Goal: Task Accomplishment & Management: Use online tool/utility

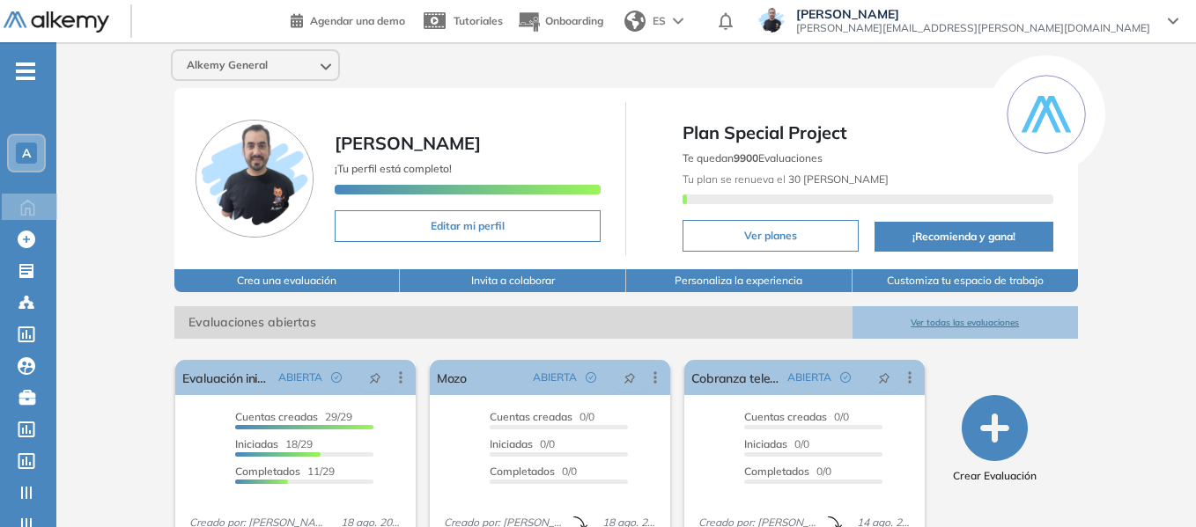
click at [39, 147] on div "A" at bounding box center [26, 153] width 35 height 35
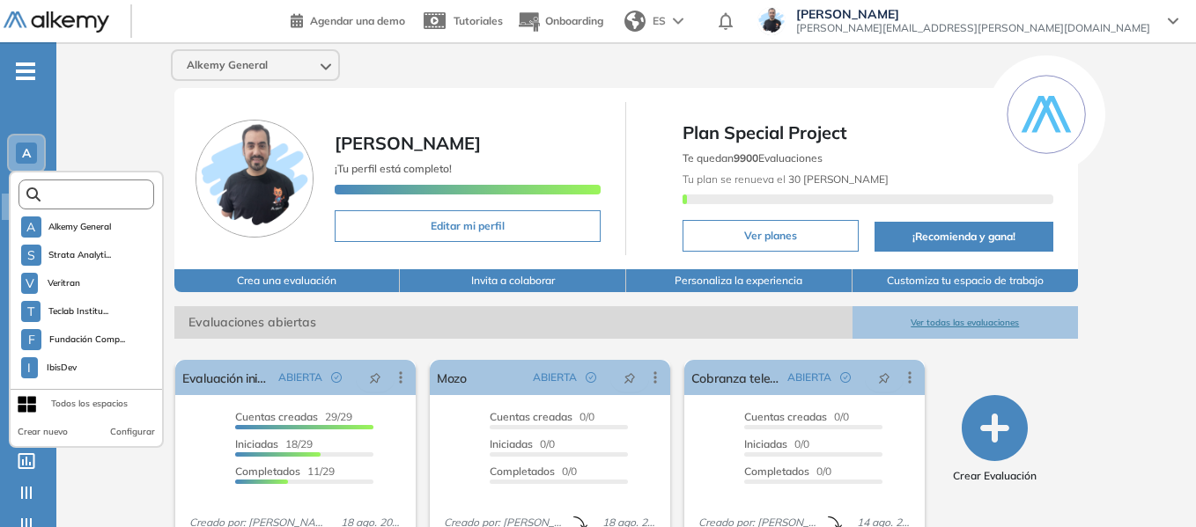
click at [120, 195] on input "text" at bounding box center [92, 194] width 102 height 13
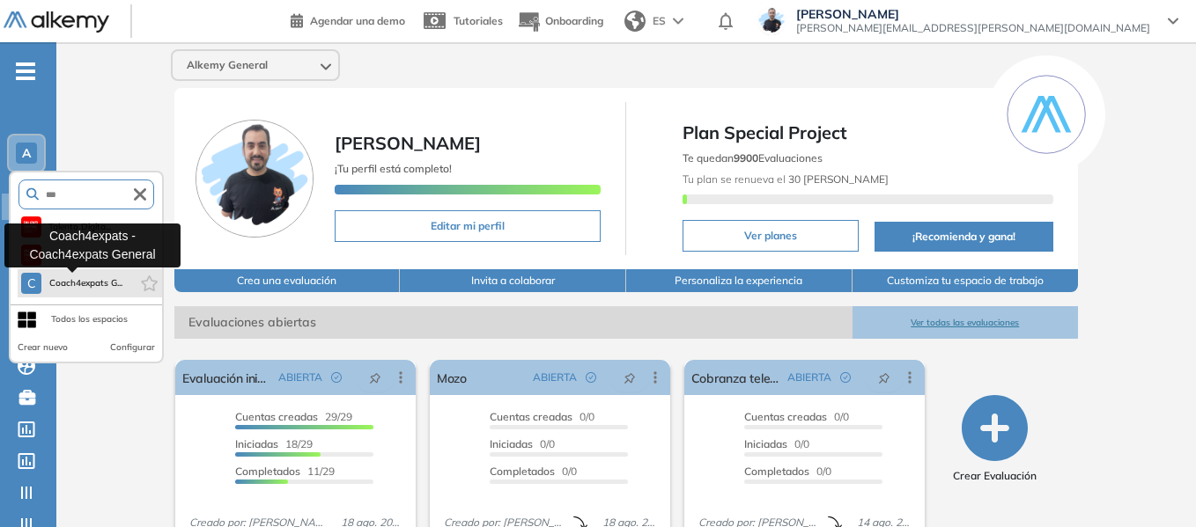
type input "***"
click at [88, 282] on span "Coach4expats G..." at bounding box center [85, 283] width 74 height 14
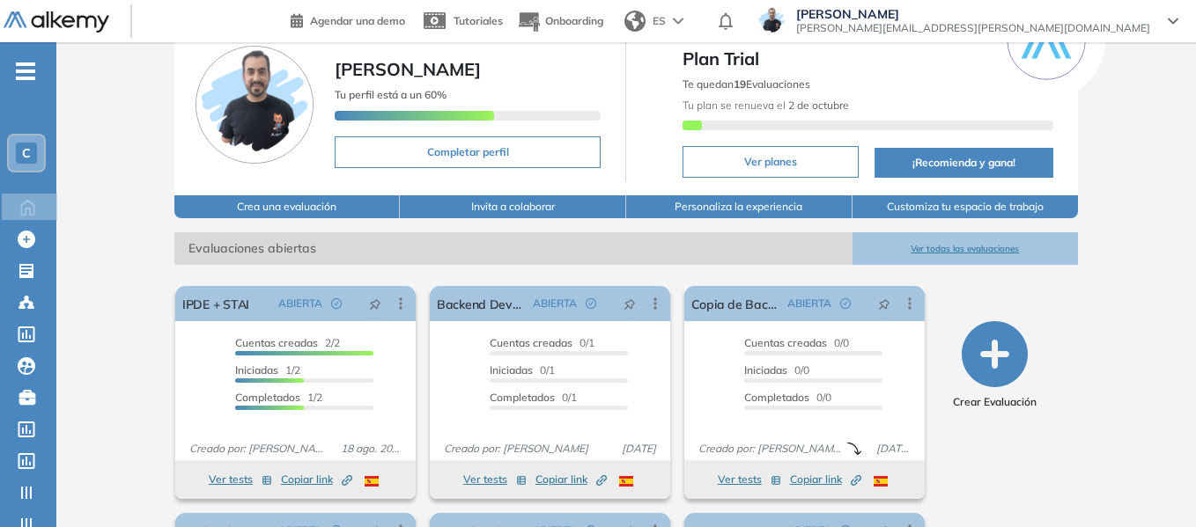
scroll to position [264, 0]
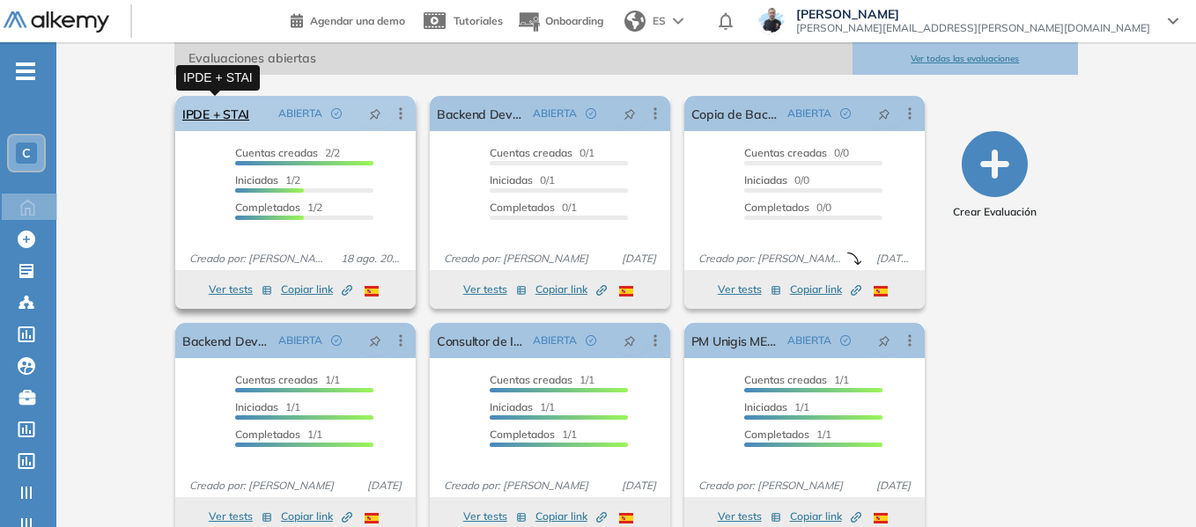
click at [223, 118] on link "IPDE + STAI" at bounding box center [215, 113] width 67 height 35
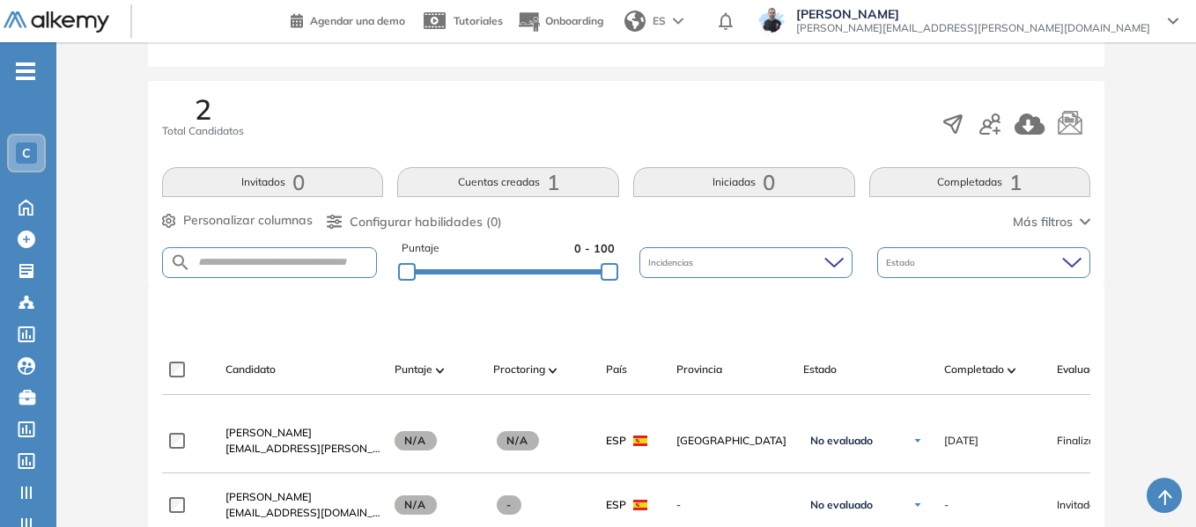
scroll to position [485, 0]
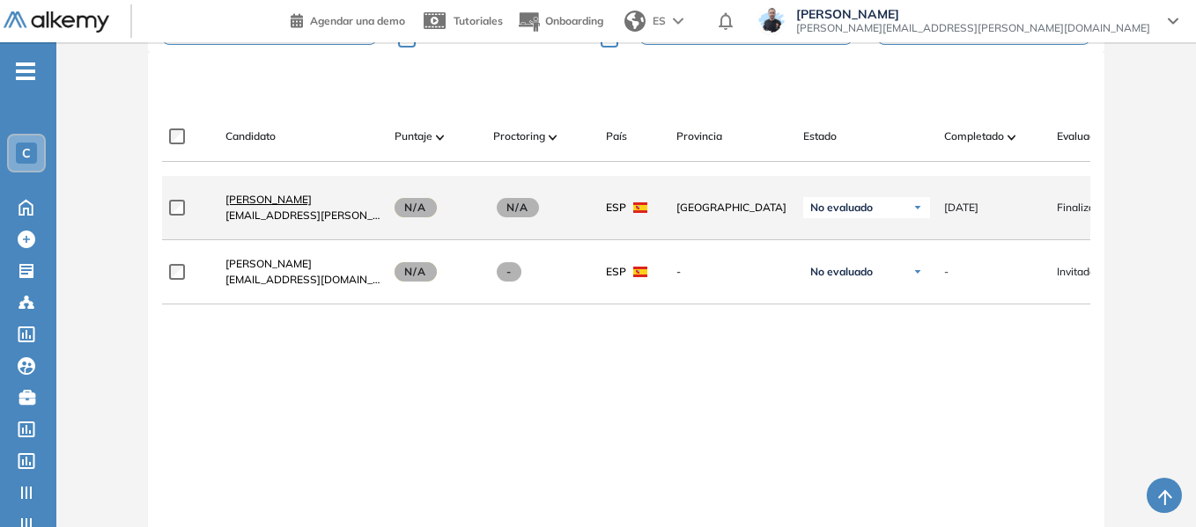
click at [284, 206] on span "Anabella Brusciano" at bounding box center [268, 199] width 86 height 13
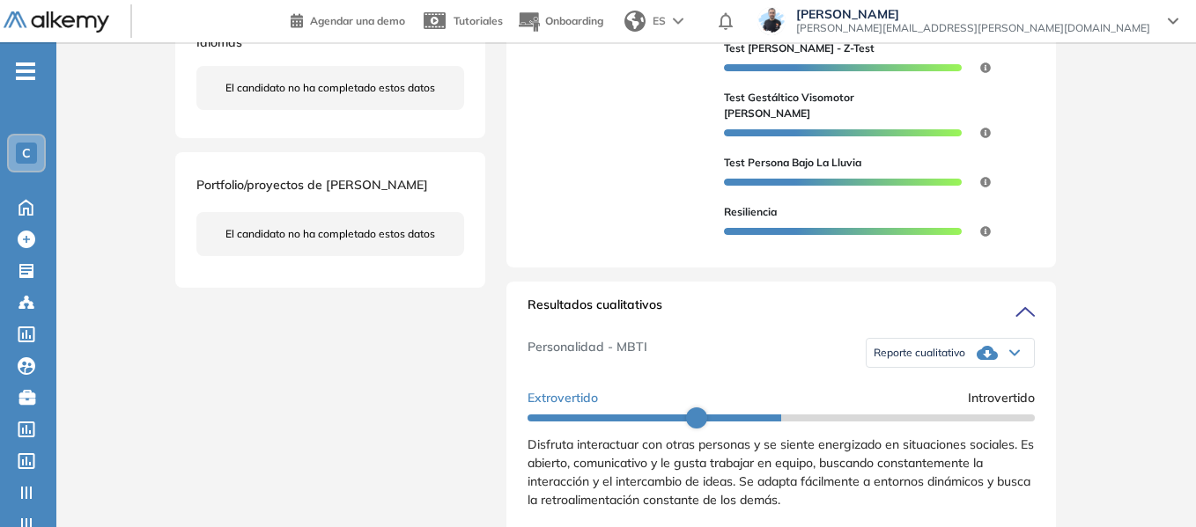
scroll to position [704, 0]
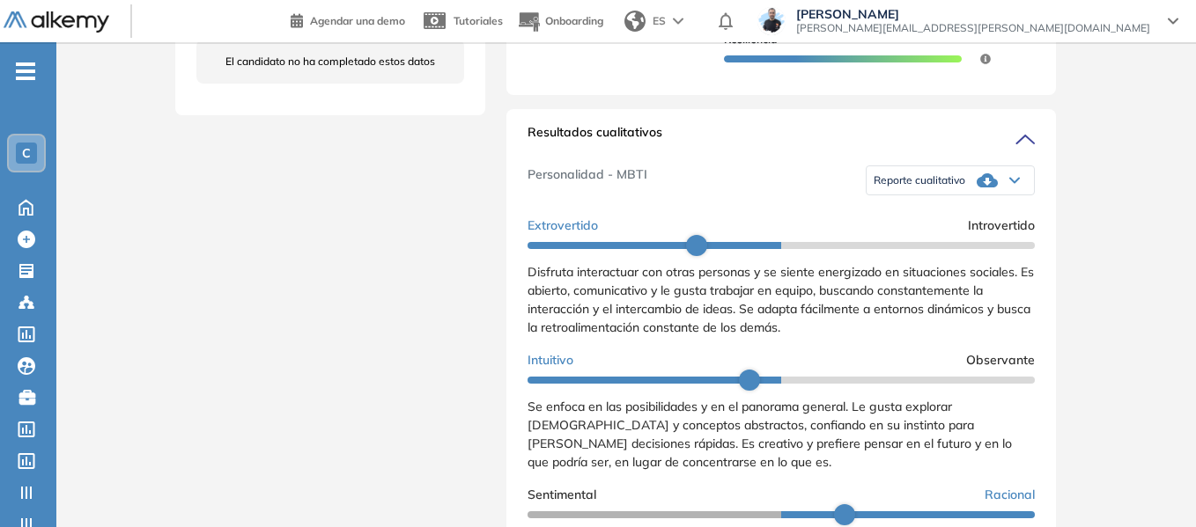
click at [1009, 184] on icon at bounding box center [1014, 180] width 11 height 7
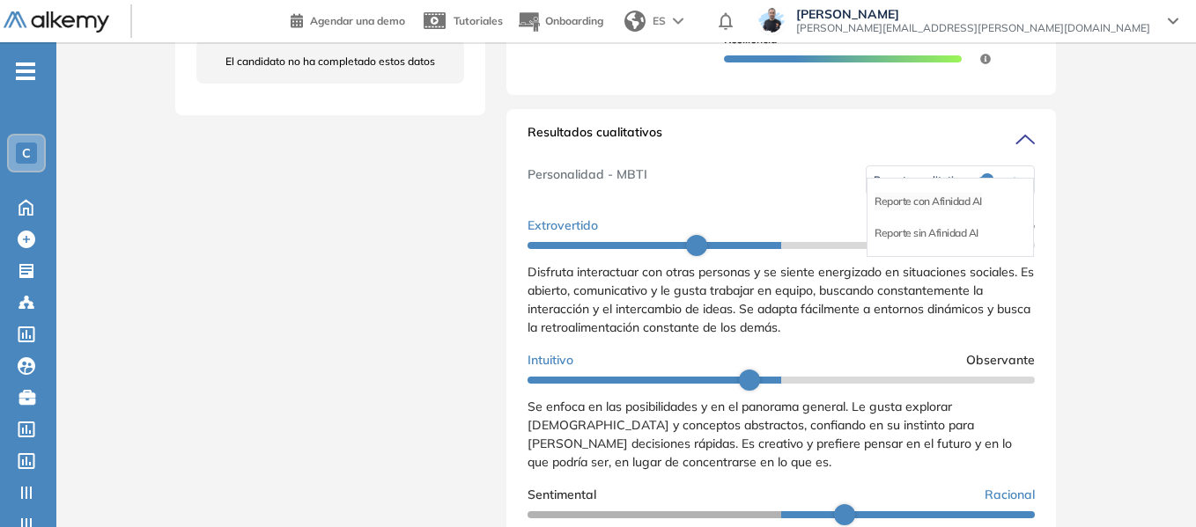
click at [929, 200] on li "Reporte con Afinidad AI" at bounding box center [927, 202] width 107 height 18
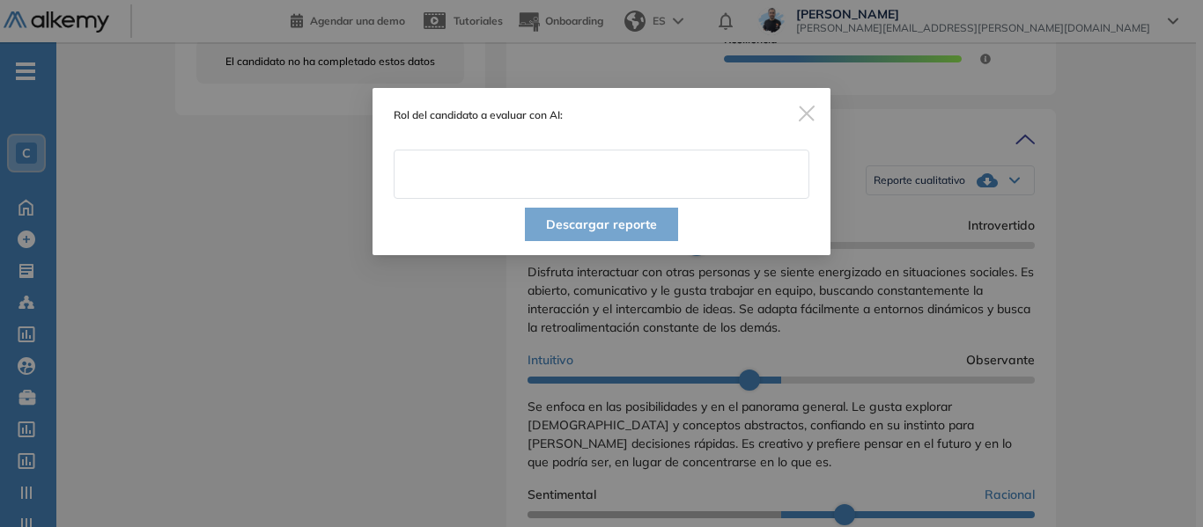
click at [475, 177] on input "text" at bounding box center [602, 174] width 416 height 49
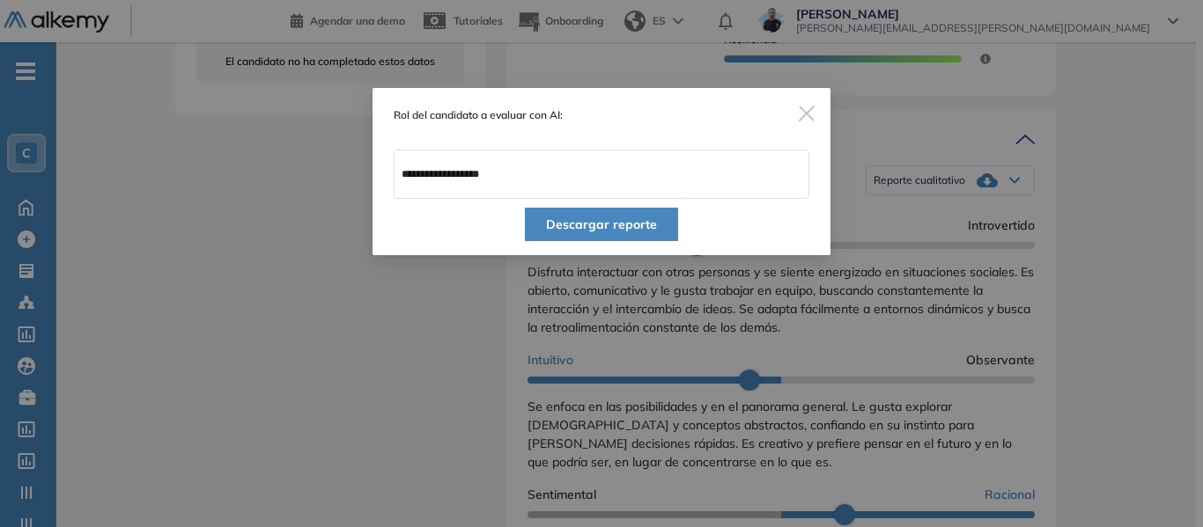
type input "**********"
click at [618, 215] on button "Descargar reporte" at bounding box center [601, 224] width 153 height 33
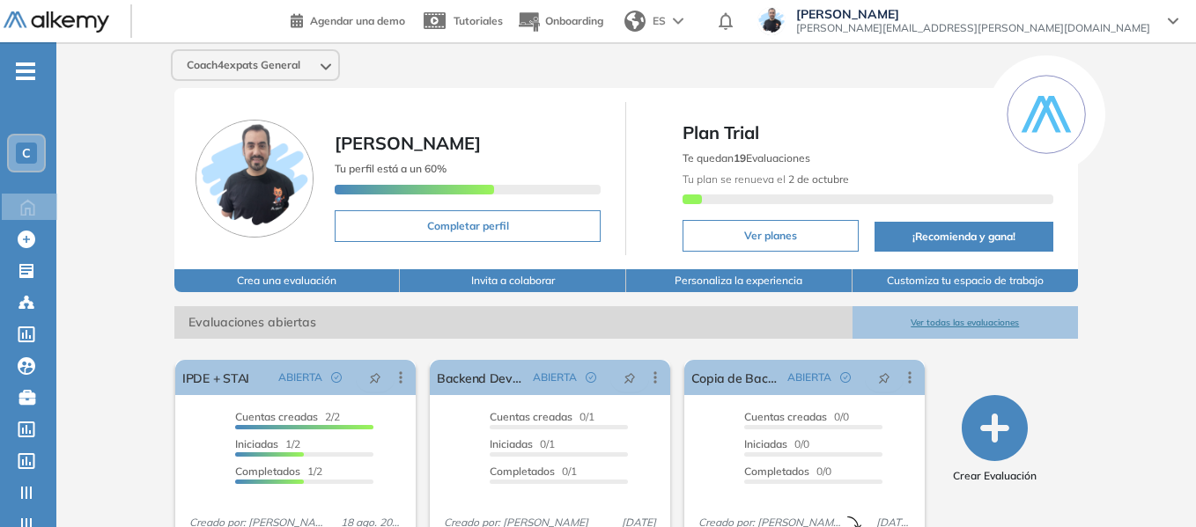
click at [34, 160] on div "C" at bounding box center [26, 153] width 21 height 21
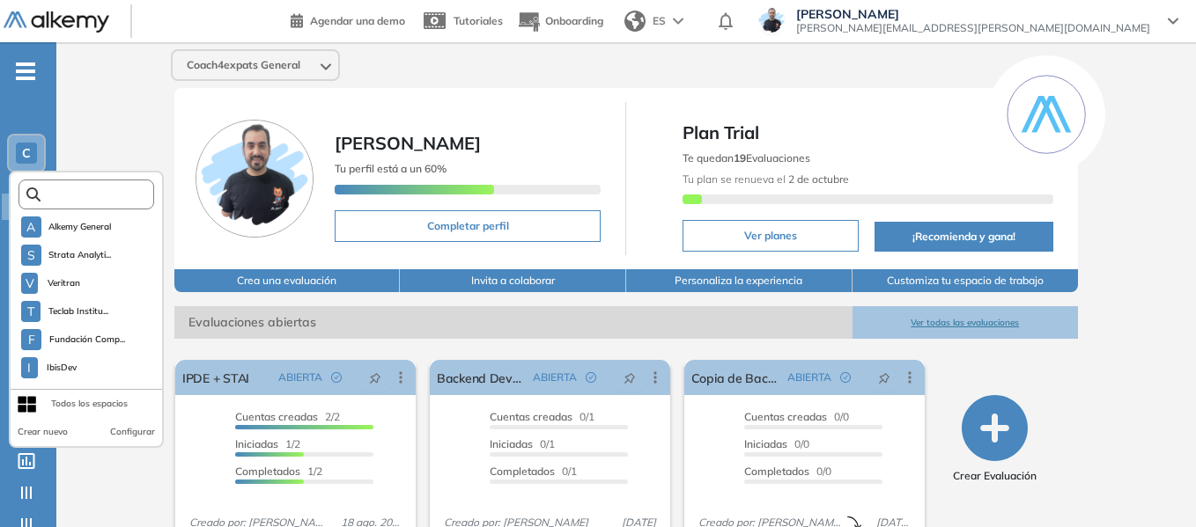
click at [104, 197] on input "text" at bounding box center [92, 194] width 102 height 13
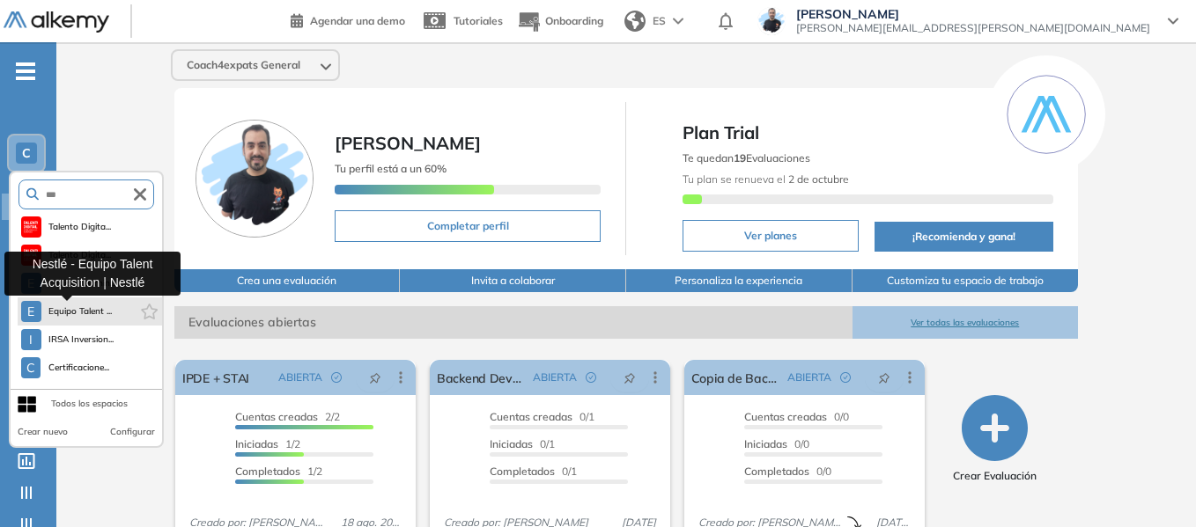
type input "***"
click at [86, 311] on span "Equipo Talent ..." at bounding box center [80, 312] width 64 height 14
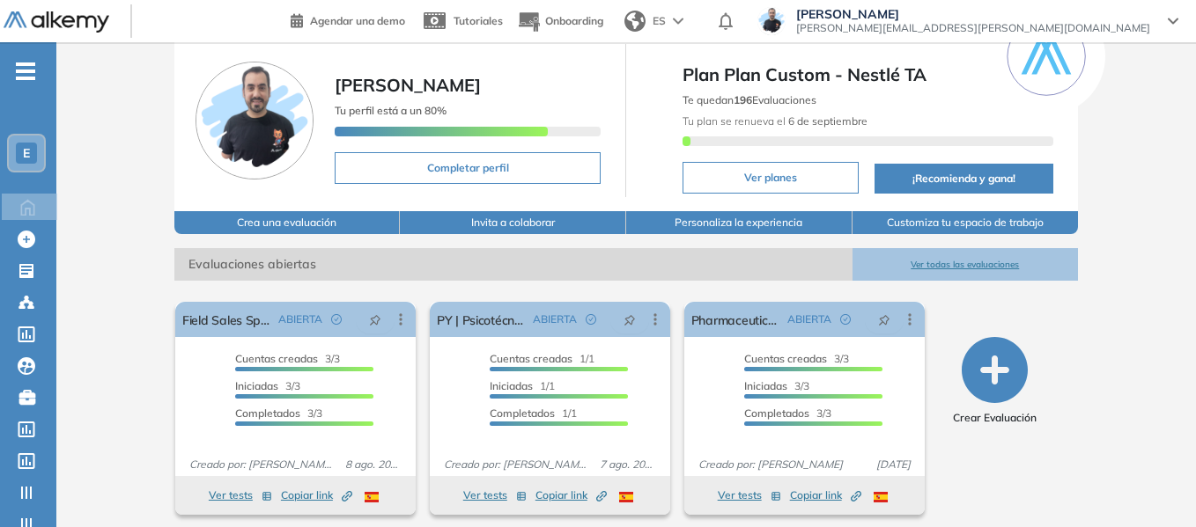
scroll to position [176, 0]
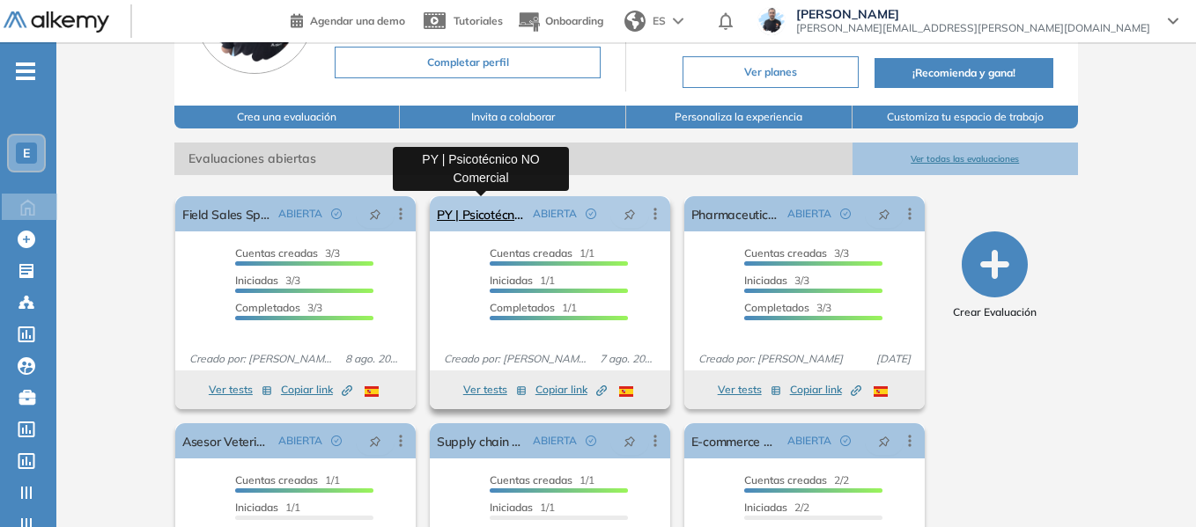
click at [494, 210] on link "PY | Psicotécnico NO Comercial" at bounding box center [481, 213] width 89 height 35
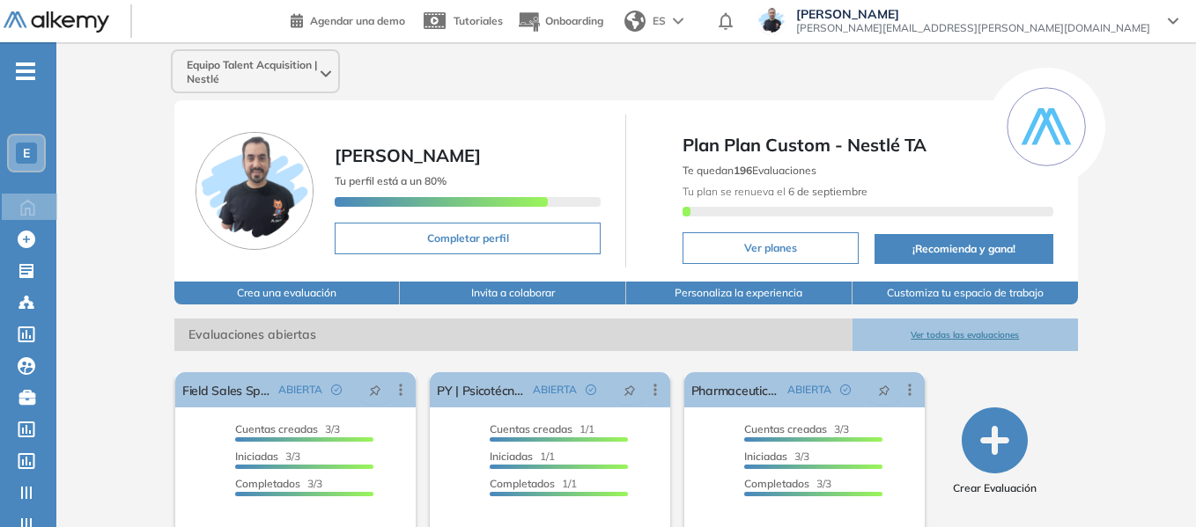
click at [24, 151] on span "E" at bounding box center [26, 153] width 7 height 14
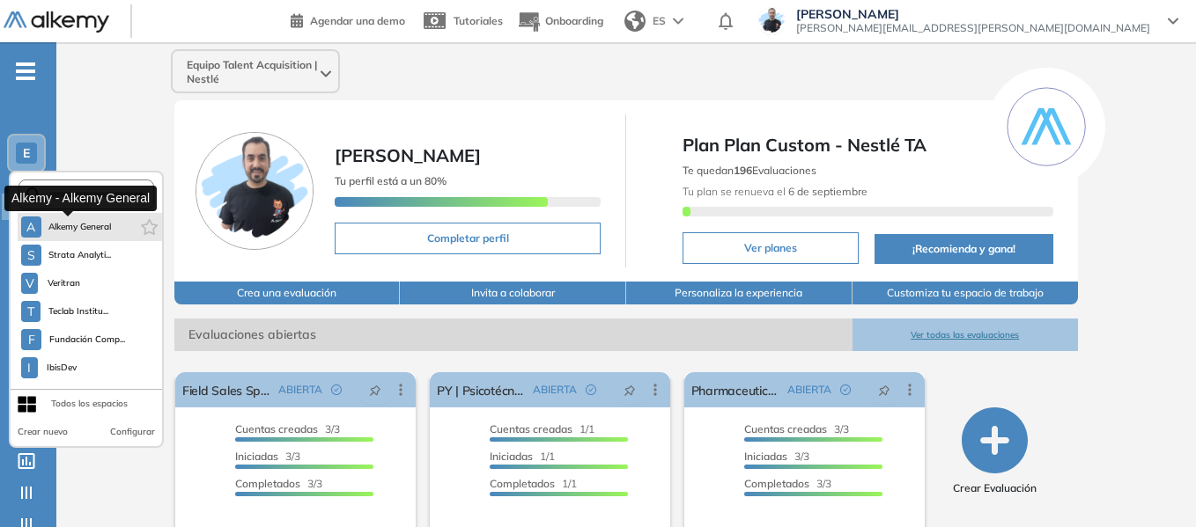
click at [92, 228] on span "Alkemy General" at bounding box center [79, 227] width 63 height 14
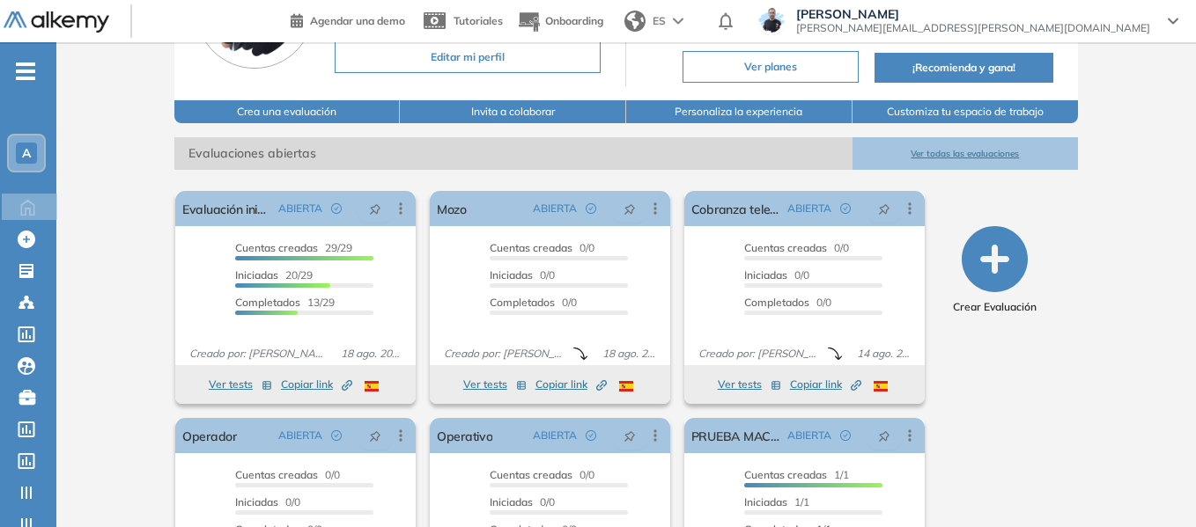
scroll to position [176, 0]
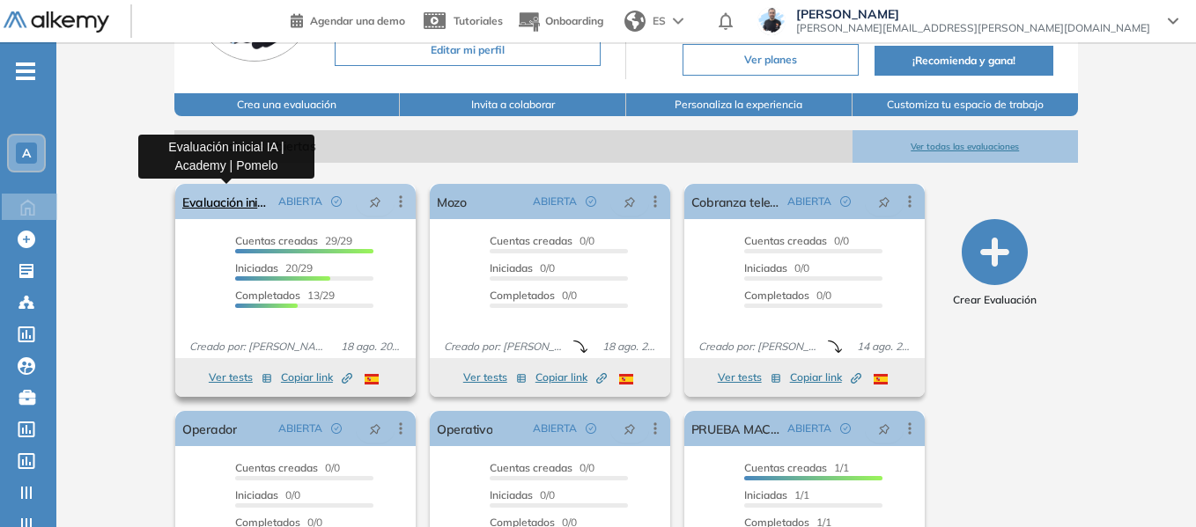
click at [227, 196] on link "Evaluación inicial IA | Academy | Pomelo" at bounding box center [226, 201] width 89 height 35
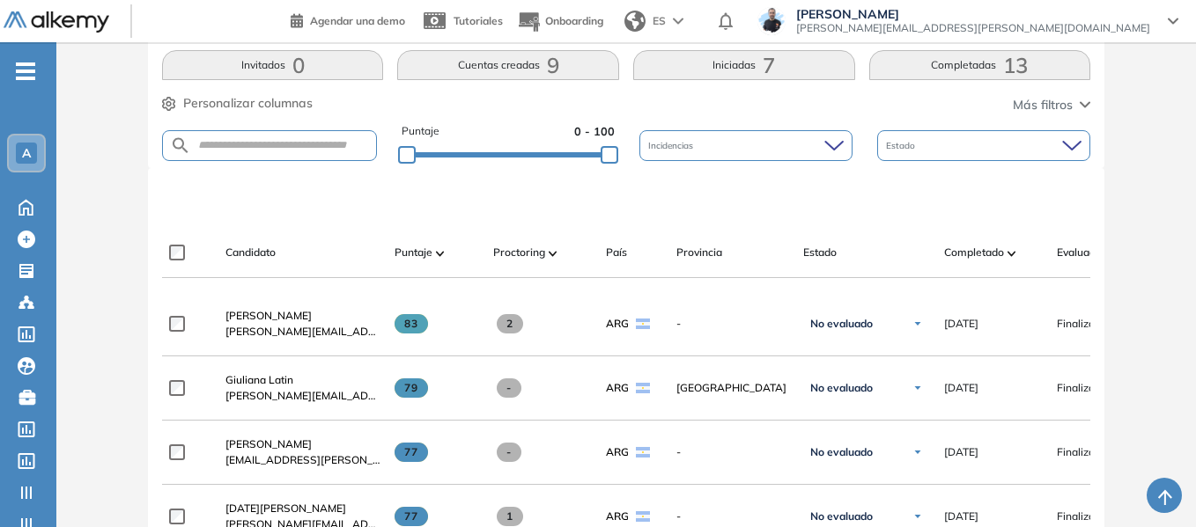
scroll to position [440, 0]
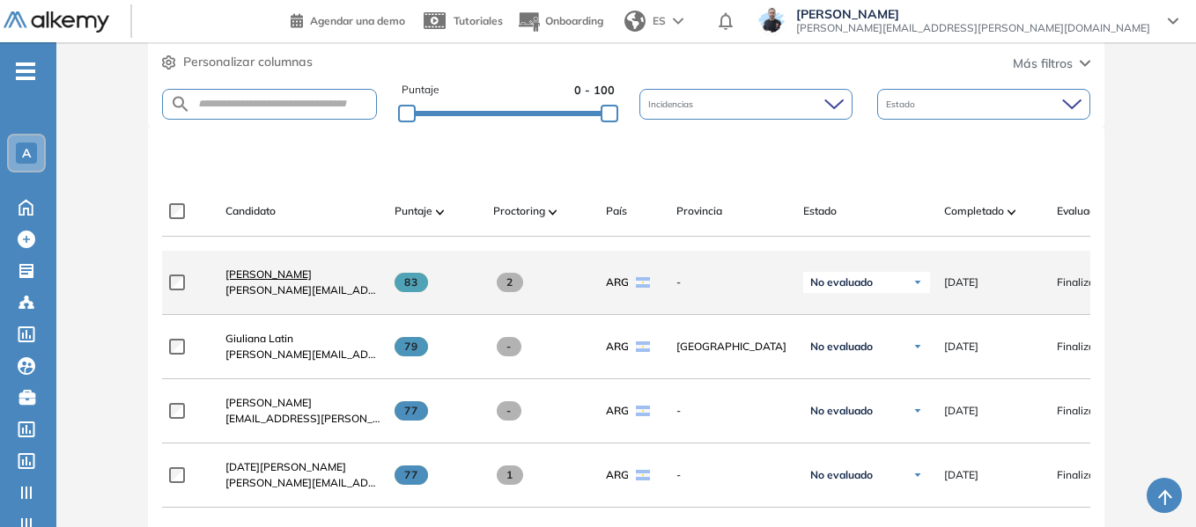
click at [263, 276] on span "Leonel Cuevas" at bounding box center [268, 274] width 86 height 13
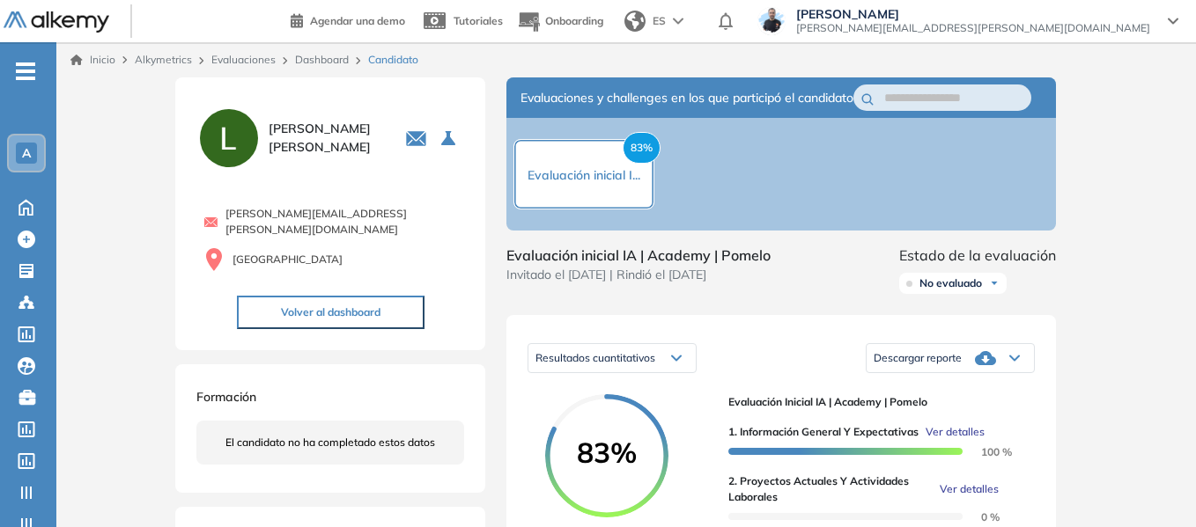
click at [946, 440] on span "Ver detalles" at bounding box center [954, 432] width 59 height 16
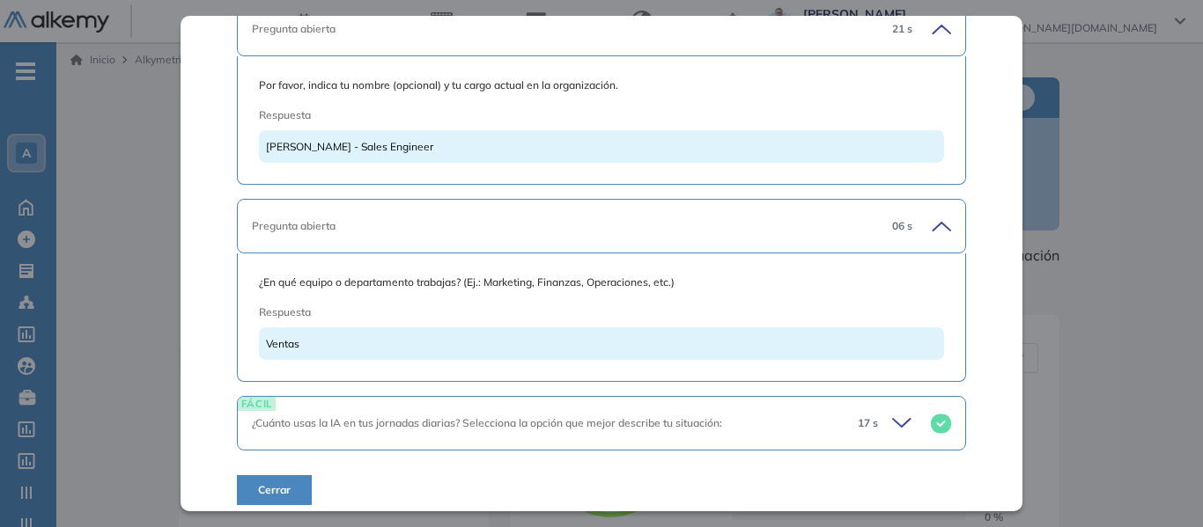
scroll to position [446, 0]
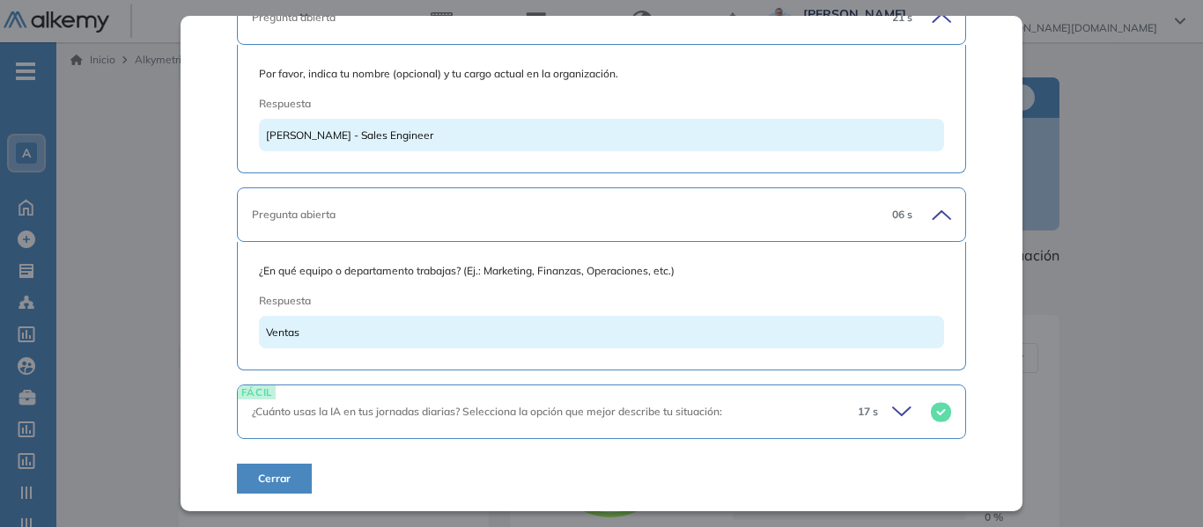
click at [894, 408] on icon at bounding box center [904, 412] width 25 height 25
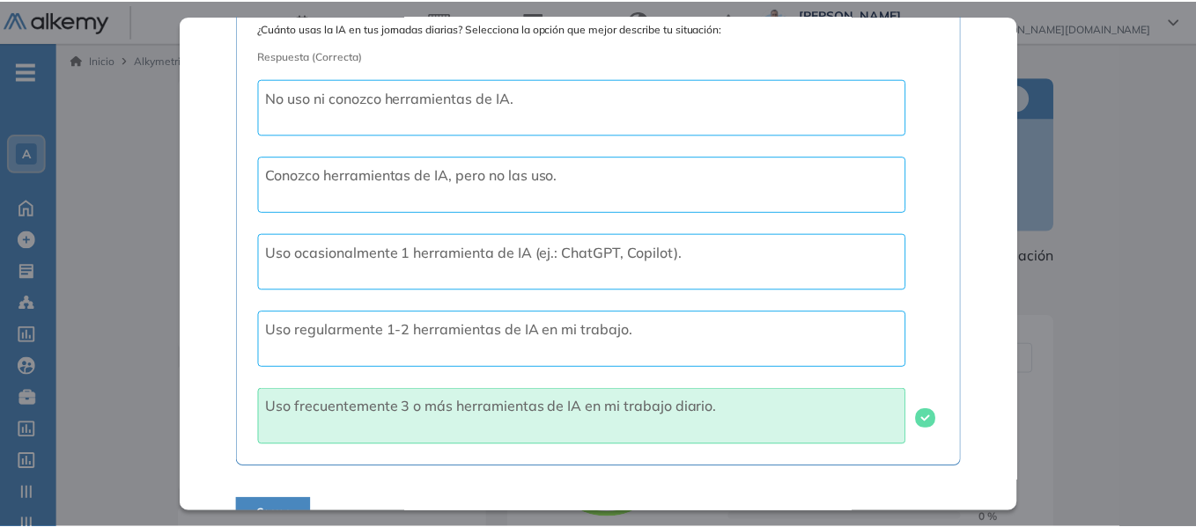
scroll to position [920, 0]
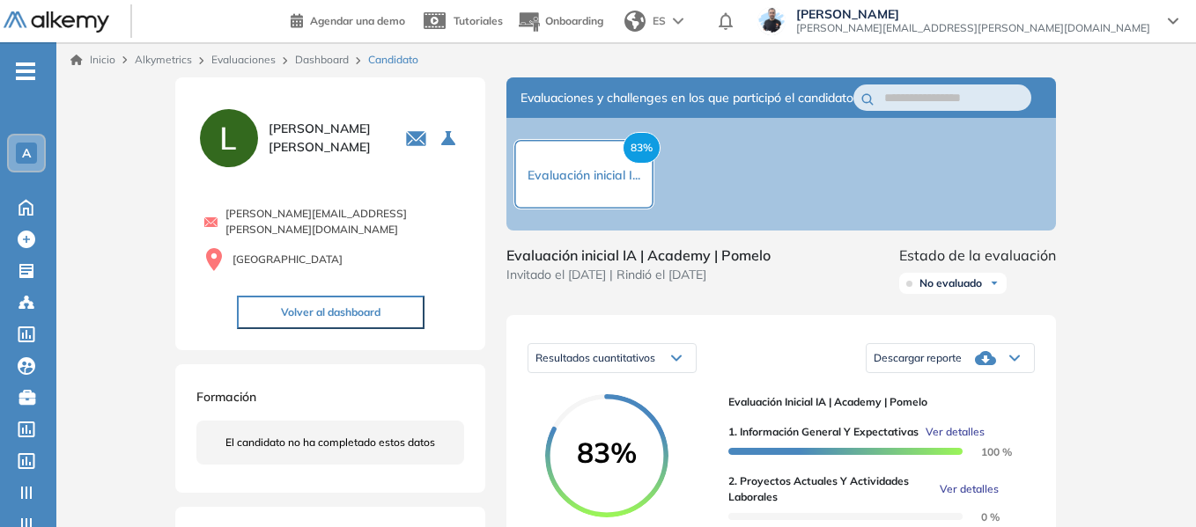
click at [110, 54] on link "Inicio" at bounding box center [92, 60] width 45 height 16
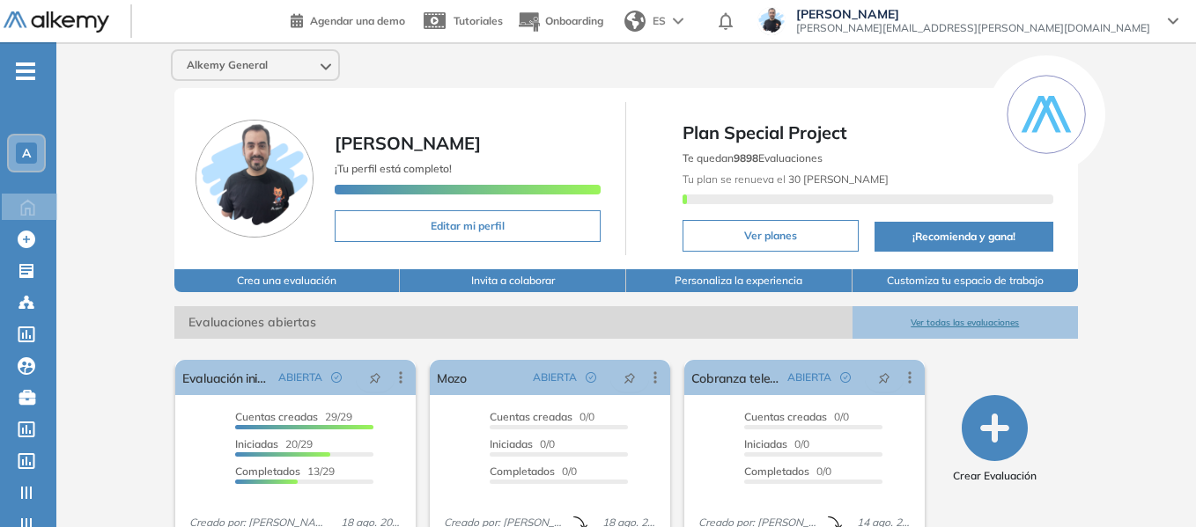
click at [22, 153] on span "A" at bounding box center [26, 153] width 9 height 14
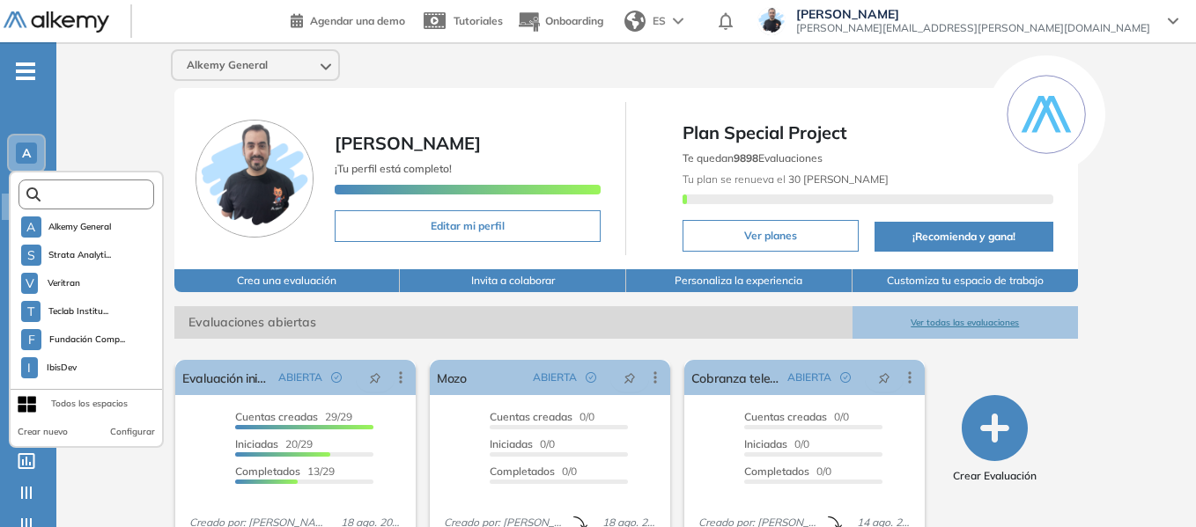
click at [98, 195] on input "text" at bounding box center [92, 194] width 102 height 13
type input "*"
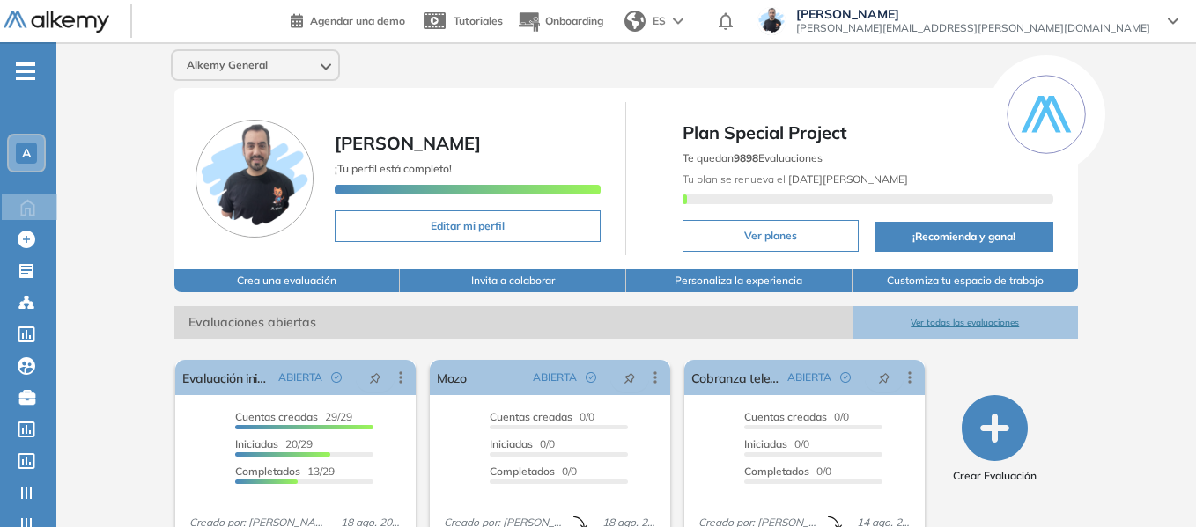
click at [37, 157] on div "A" at bounding box center [26, 153] width 35 height 35
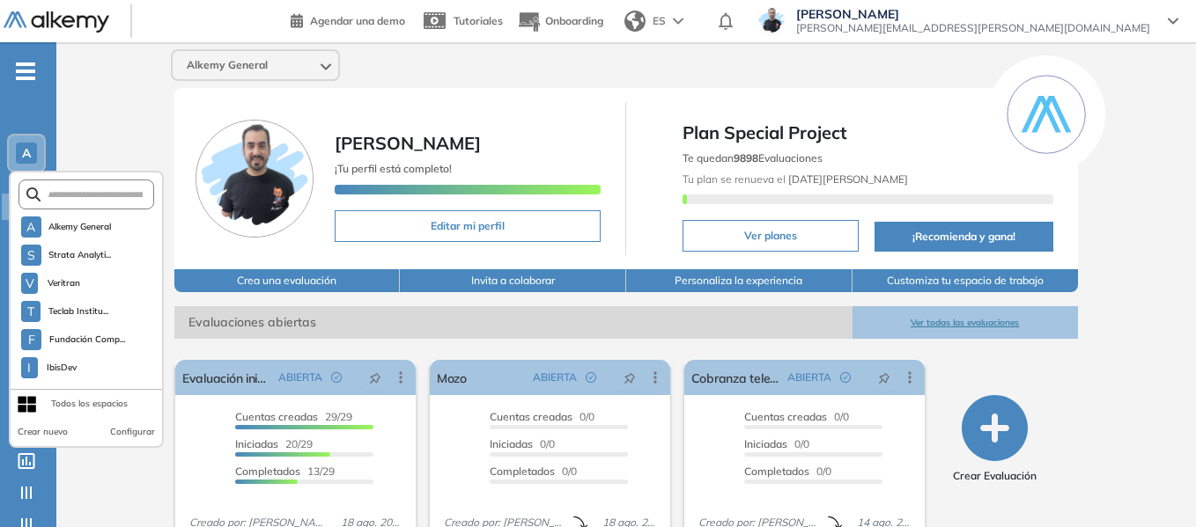
scroll to position [4682, 0]
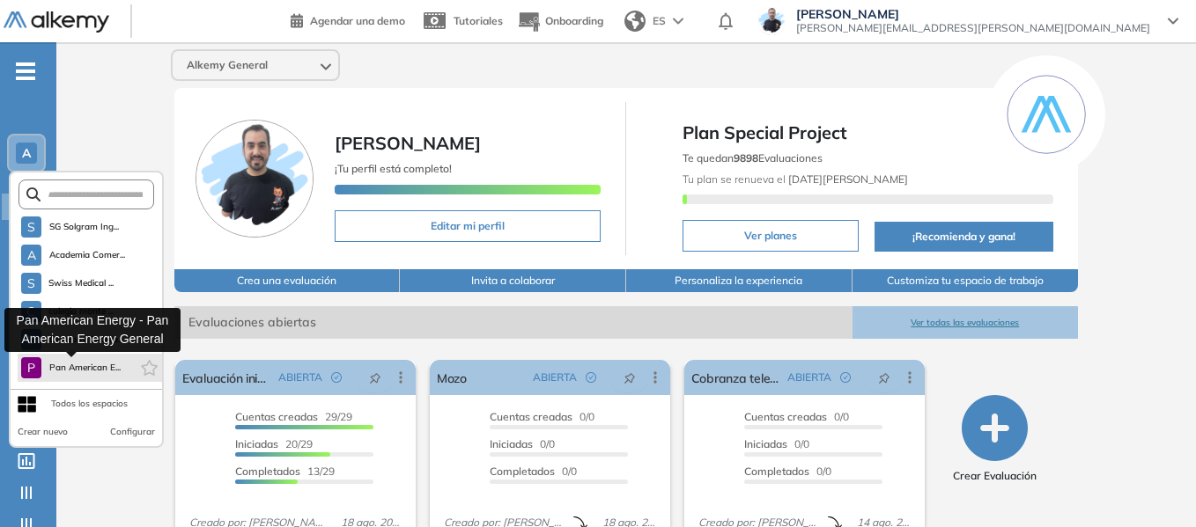
click at [73, 370] on span "Pan American E..." at bounding box center [84, 368] width 72 height 14
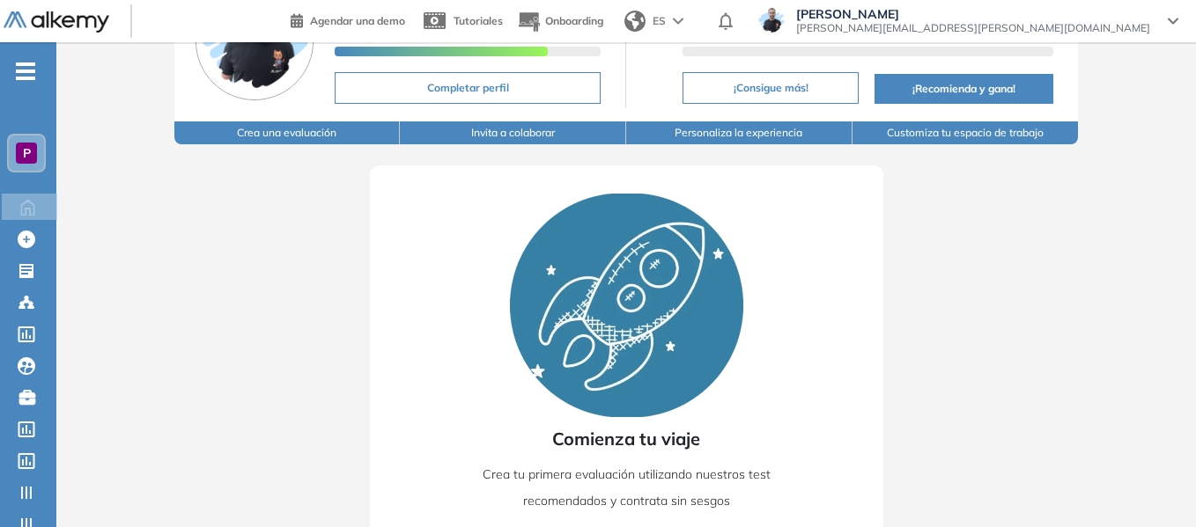
scroll to position [0, 0]
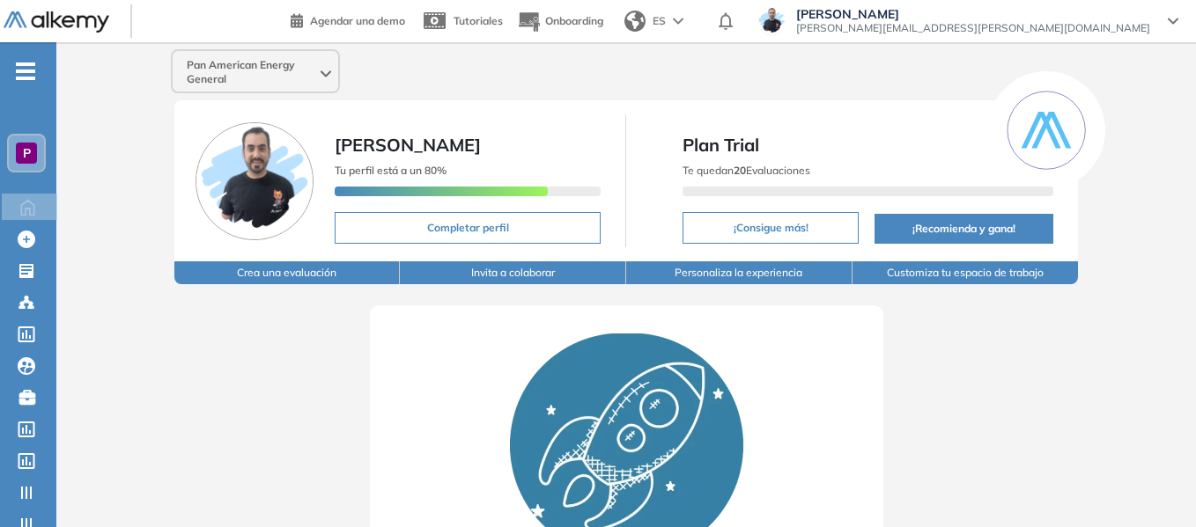
click at [32, 75] on span "-" at bounding box center [25, 70] width 19 height 14
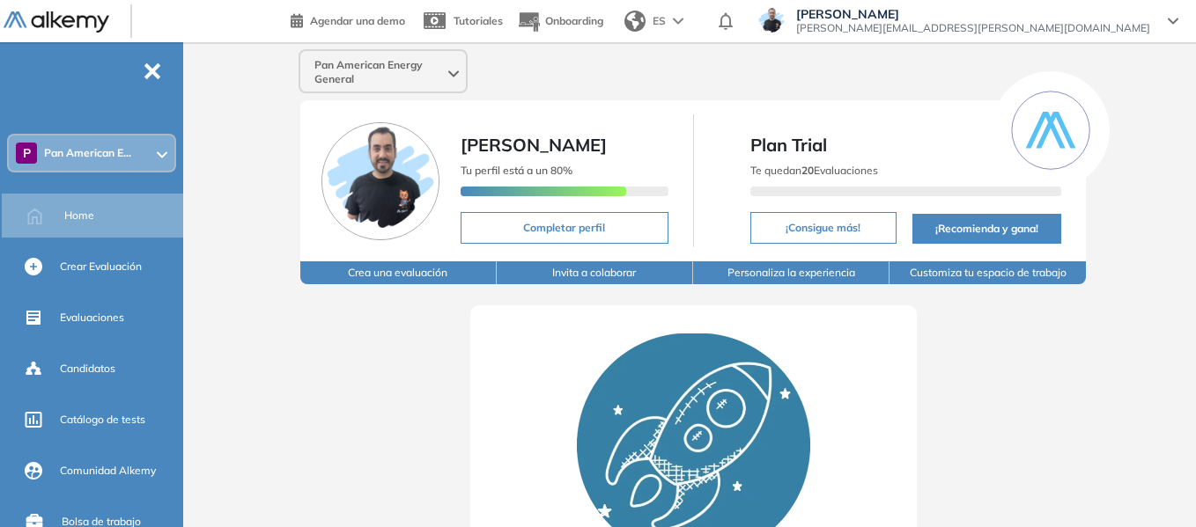
click at [159, 156] on icon at bounding box center [162, 154] width 9 height 4
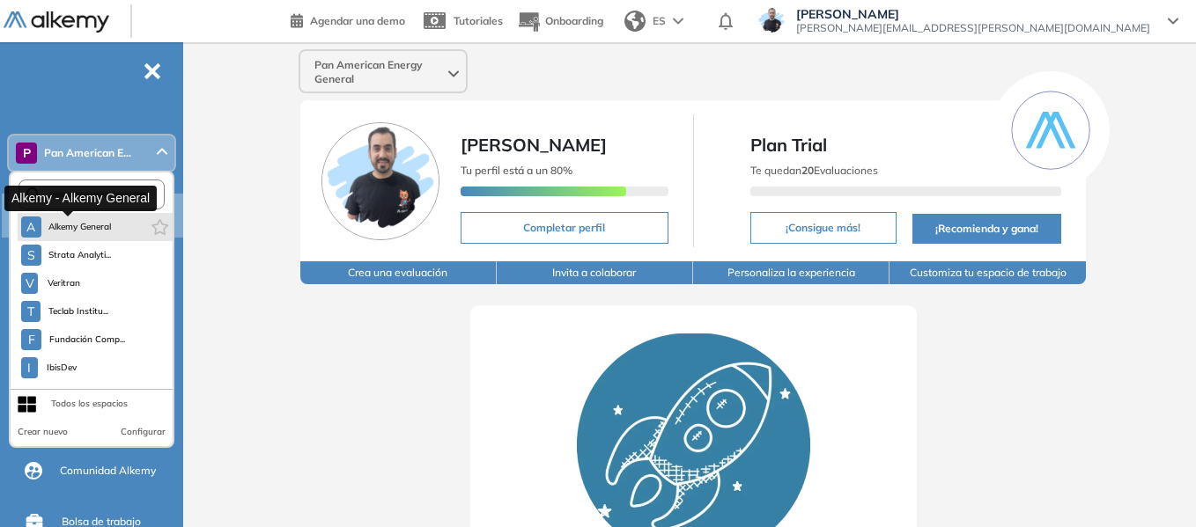
click at [87, 226] on span "Alkemy General" at bounding box center [79, 227] width 63 height 14
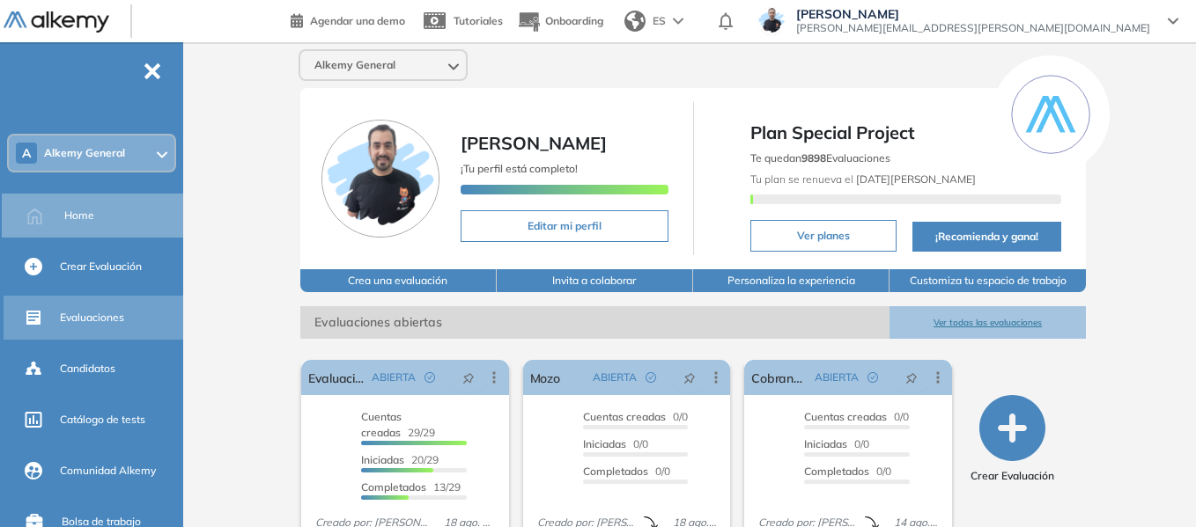
click at [109, 321] on span "Evaluaciones" at bounding box center [92, 318] width 64 height 16
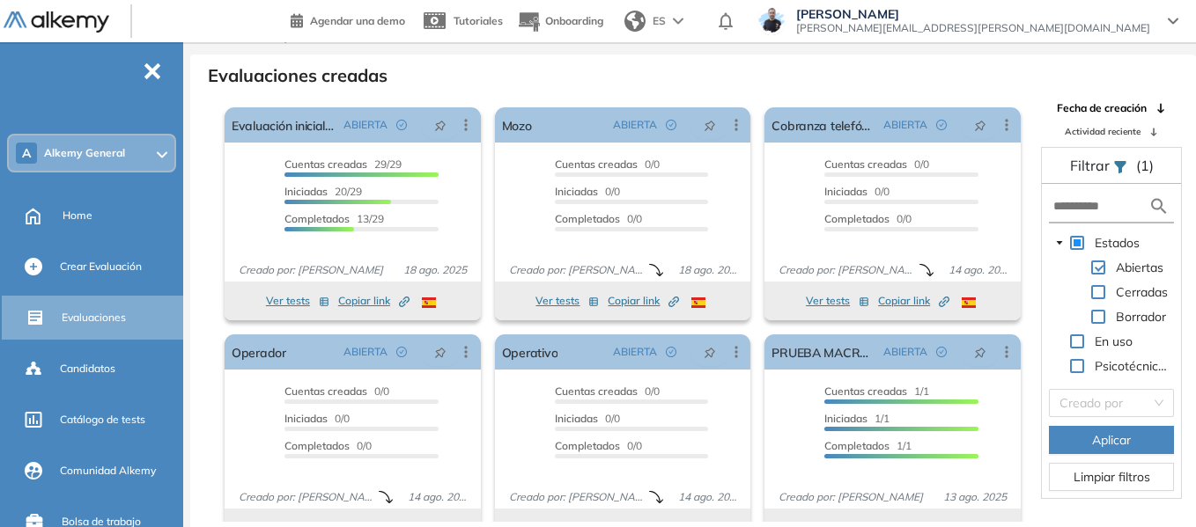
scroll to position [42, 0]
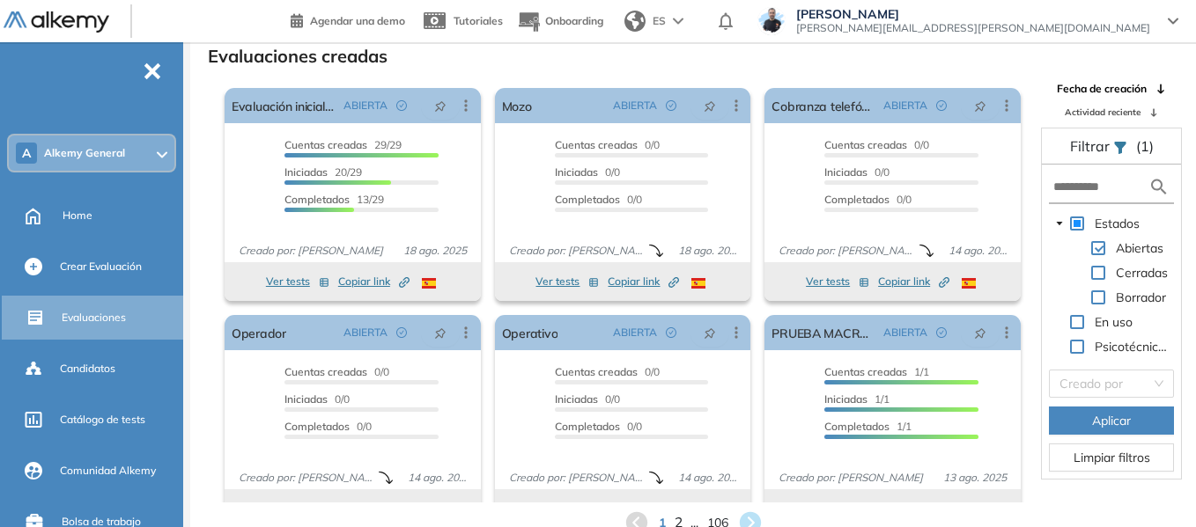
click at [674, 520] on span "2" at bounding box center [678, 523] width 8 height 20
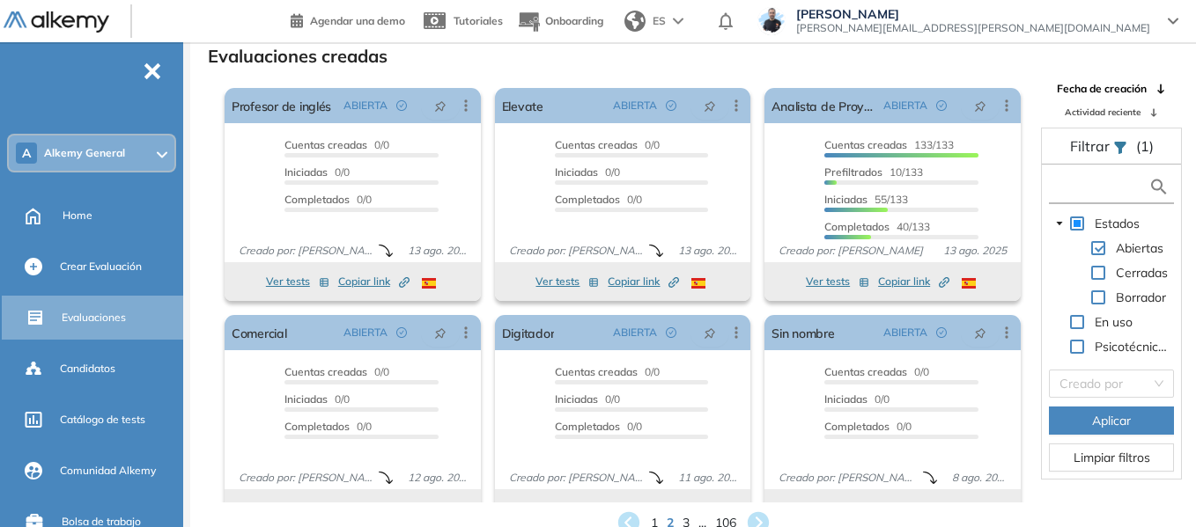
click at [1101, 187] on input "text" at bounding box center [1100, 187] width 95 height 18
type input "***"
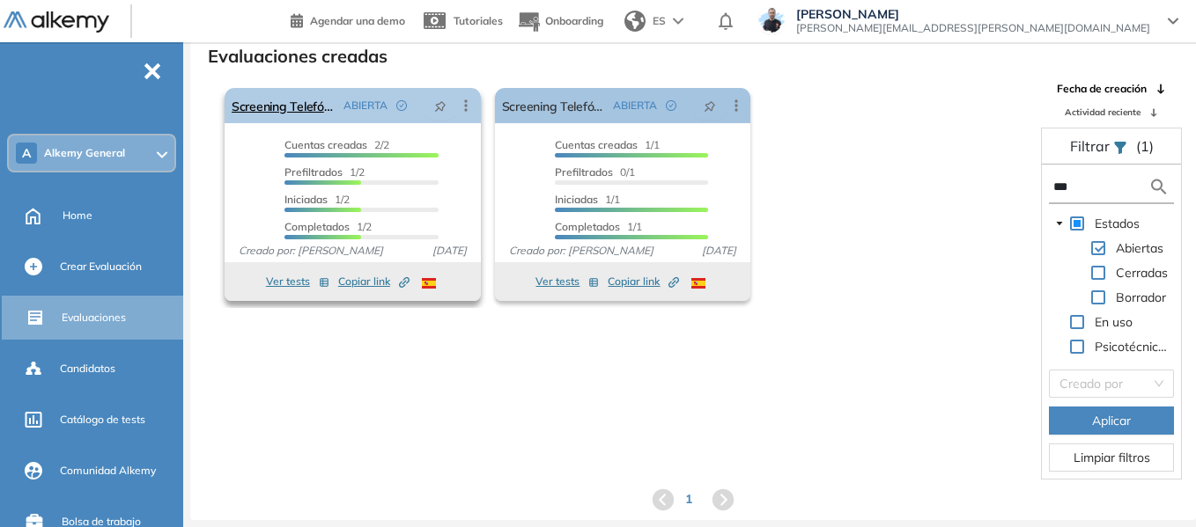
click at [463, 107] on icon at bounding box center [466, 106] width 18 height 18
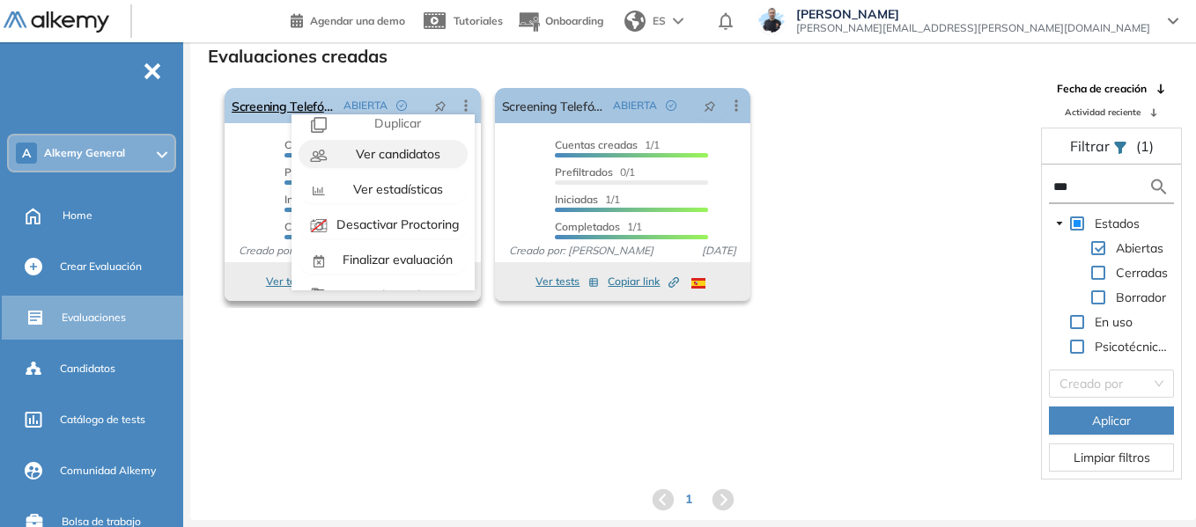
scroll to position [110, 0]
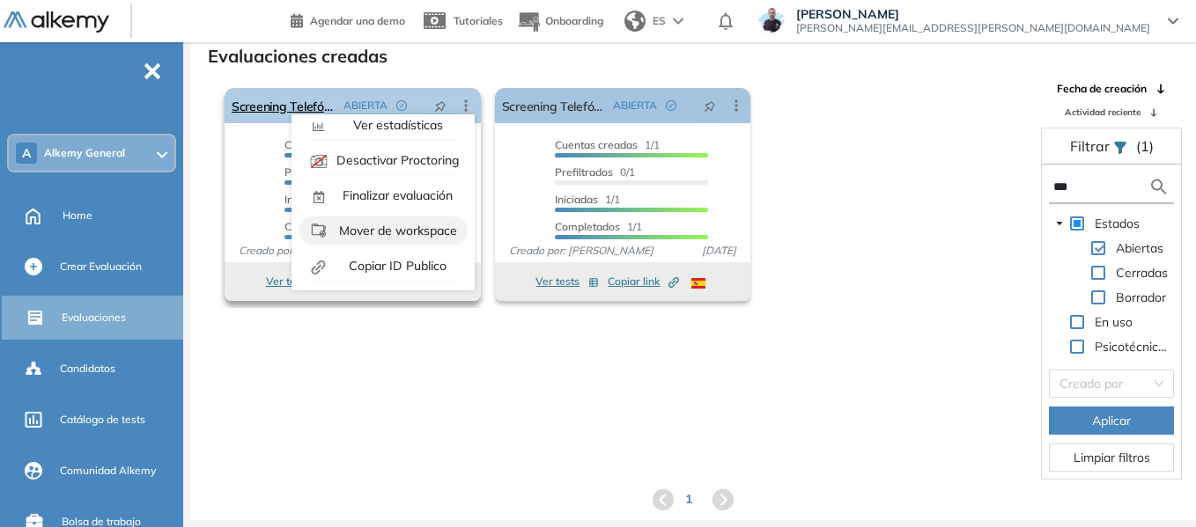
click at [409, 233] on span "Mover de workspace" at bounding box center [396, 231] width 122 height 16
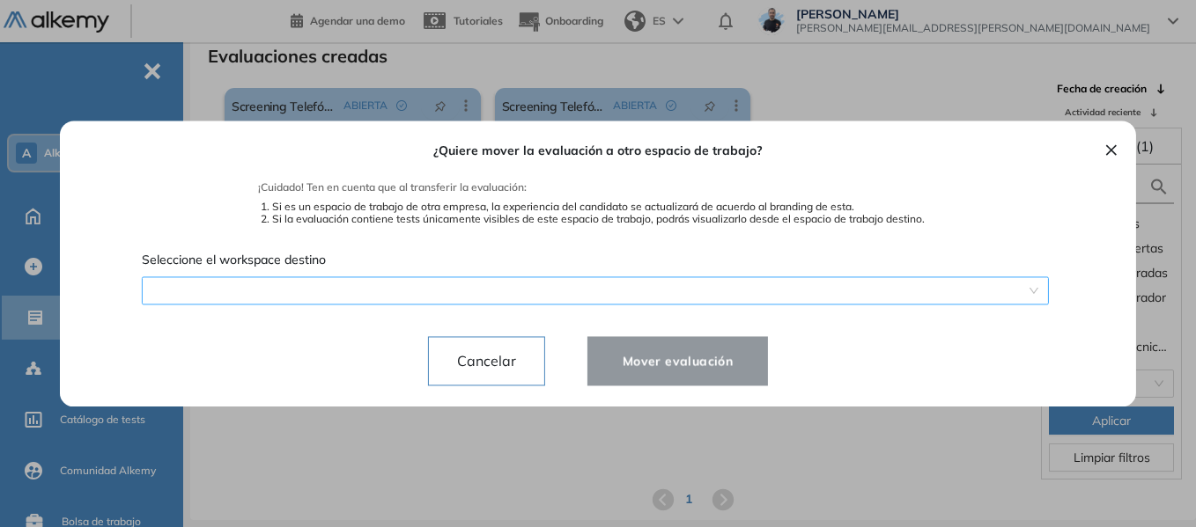
click at [421, 280] on div "¿Quiere mover la evaluación a otro espacio de trabajo? ¡Cuidado! Ten en cuenta …" at bounding box center [598, 264] width 1034 height 286
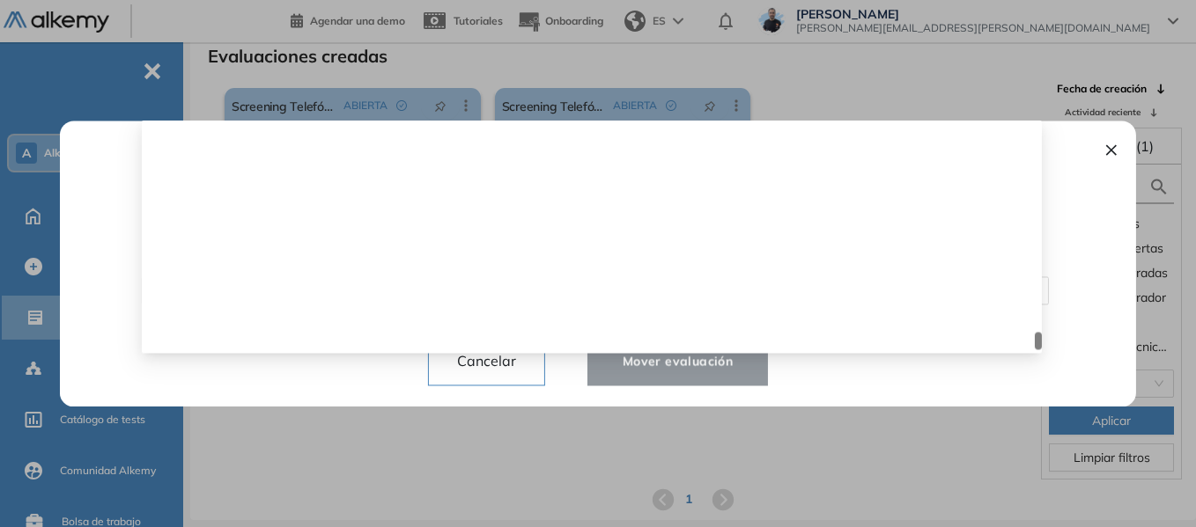
scroll to position [4036, 0]
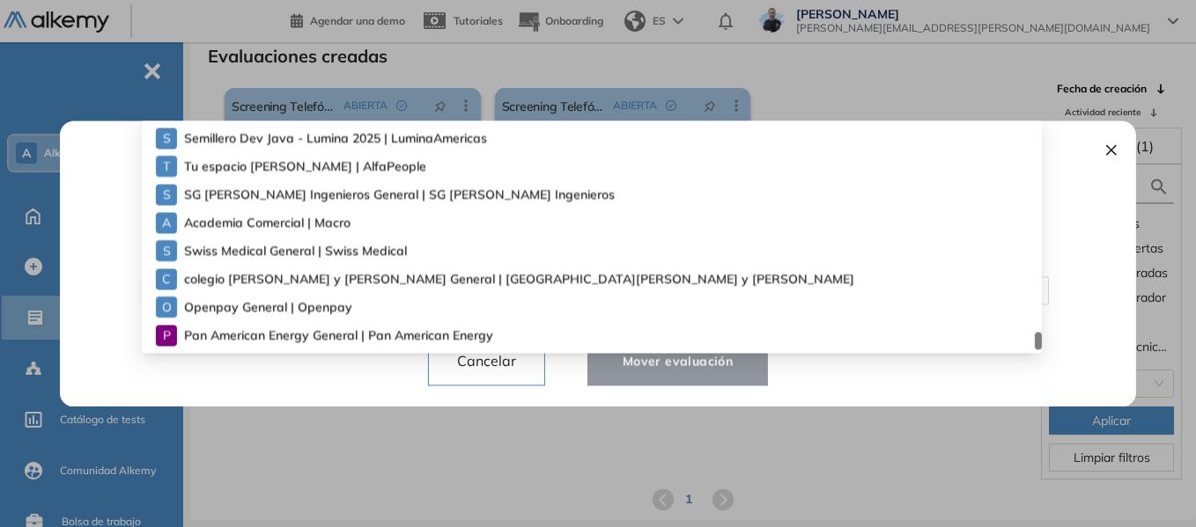
drag, startPoint x: 1040, startPoint y: 129, endPoint x: 1029, endPoint y: 372, distance: 242.4
click at [1029, 372] on div "¿Quiere mover la evaluación a otro espacio de trabajo? ¡Cuidado! Ten en cuenta …" at bounding box center [598, 264] width 1034 height 286
click at [331, 335] on span "Pan American Energy General | Pan American Energy" at bounding box center [310, 335] width 253 height 19
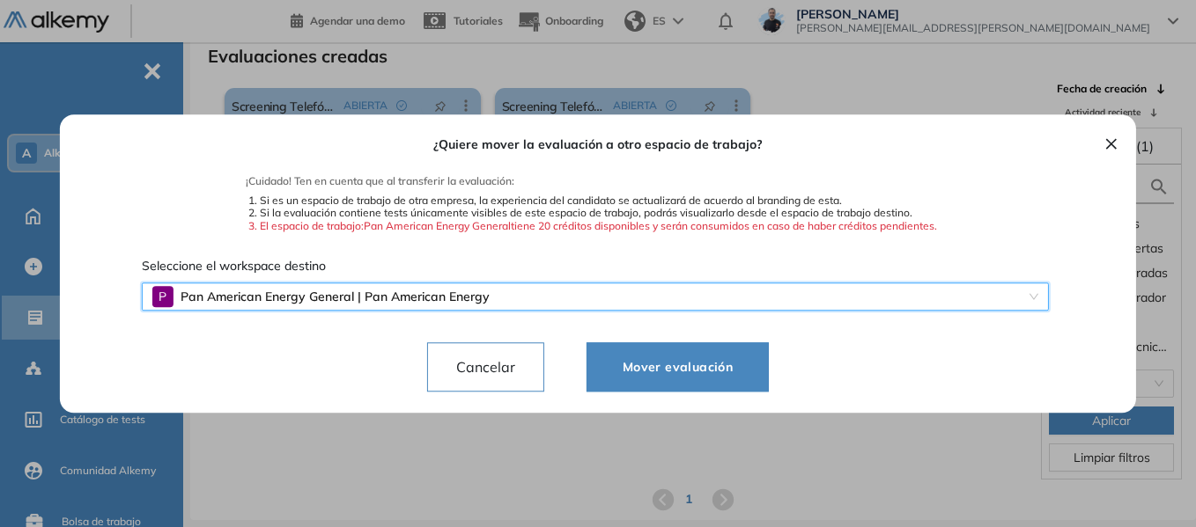
click at [679, 368] on span "Mover evaluación" at bounding box center [677, 367] width 138 height 21
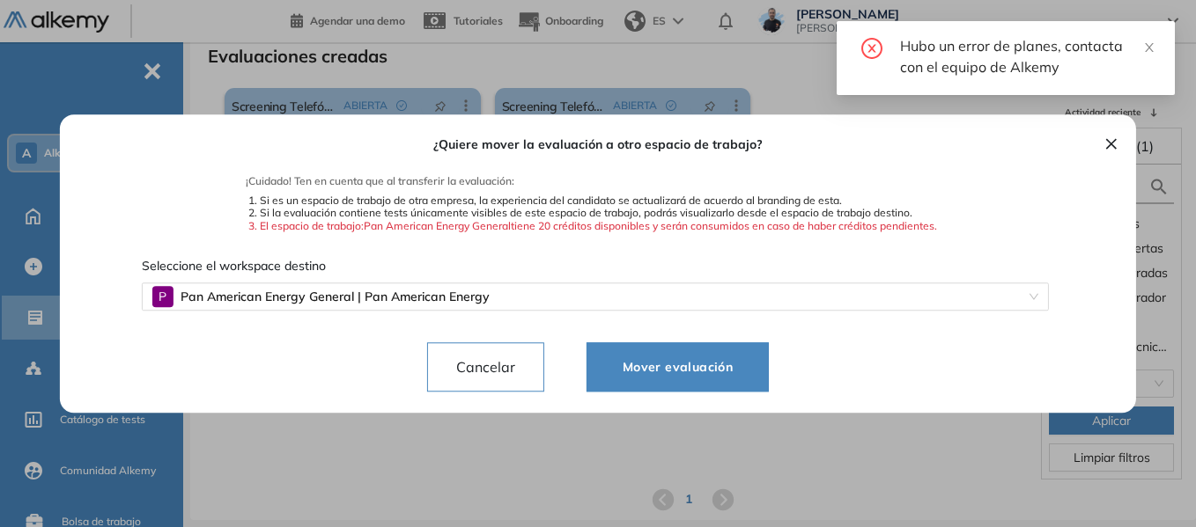
click at [1107, 142] on button "×" at bounding box center [1111, 142] width 14 height 21
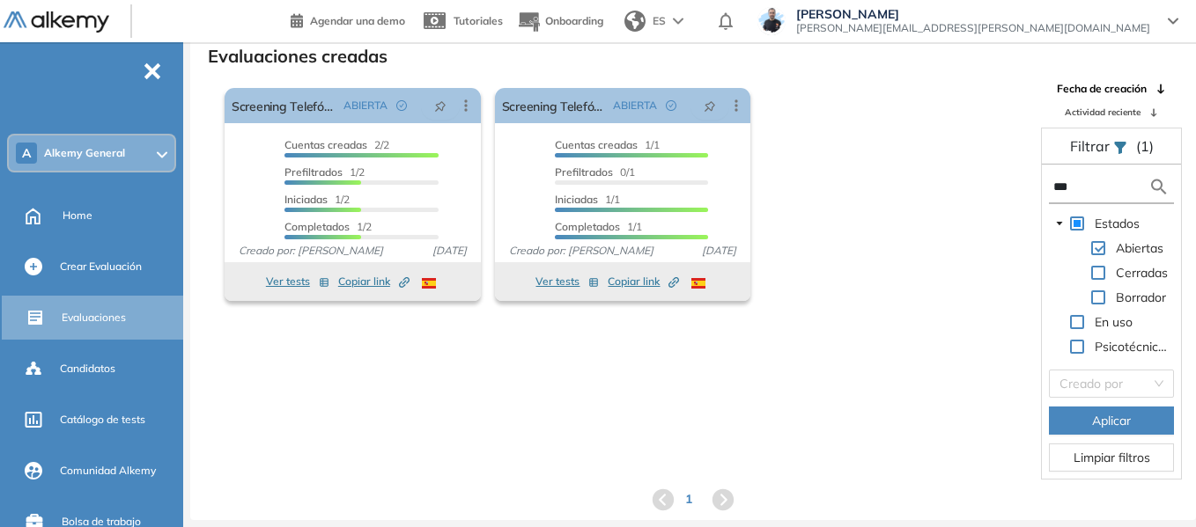
click at [110, 146] on span "Alkemy General" at bounding box center [84, 153] width 81 height 14
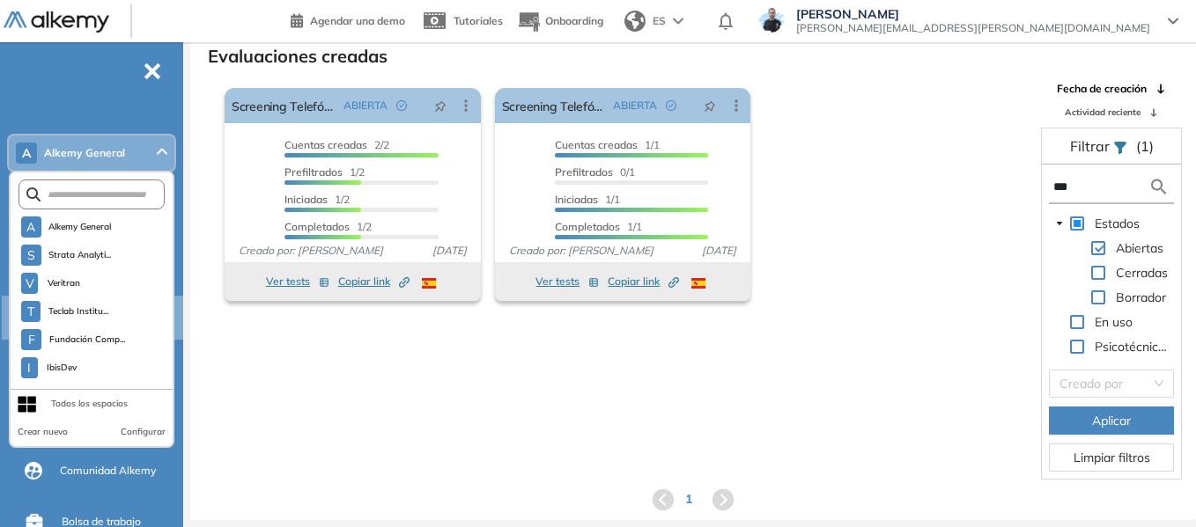
scroll to position [4682, 0]
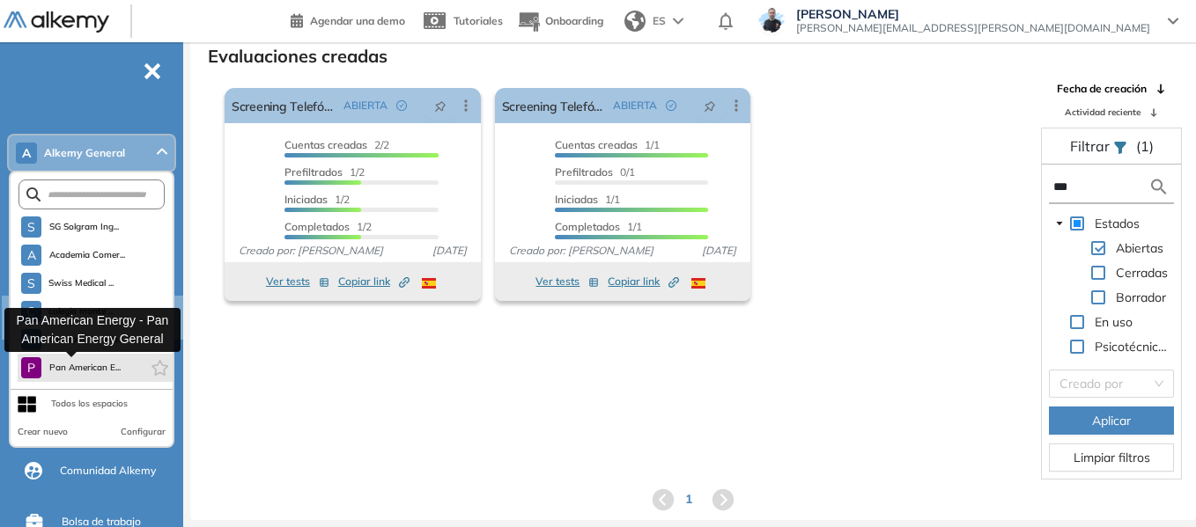
click at [98, 366] on span "Pan American E..." at bounding box center [84, 368] width 72 height 14
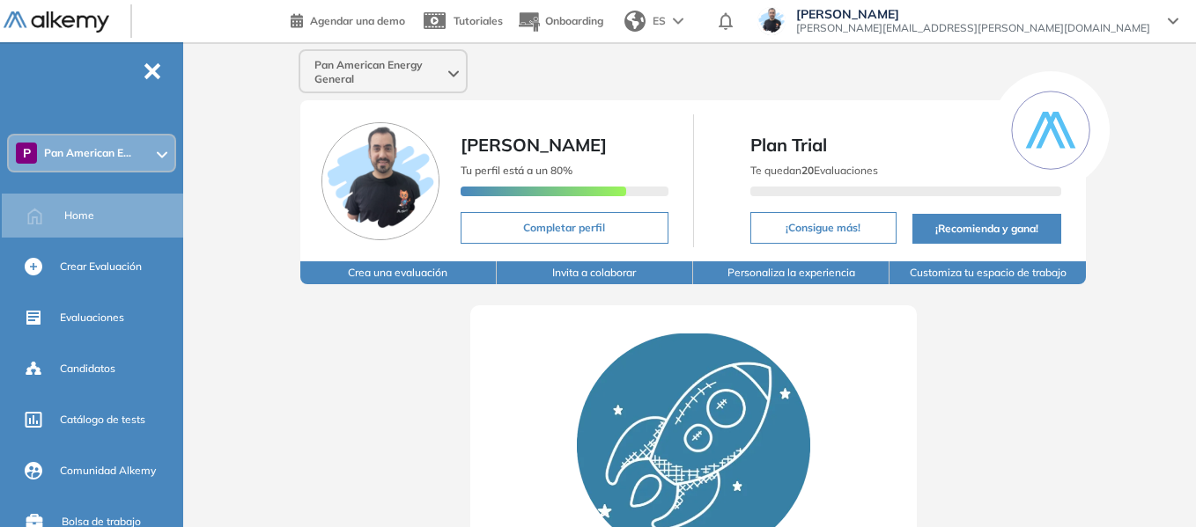
click at [423, 278] on button "Crea una evaluación" at bounding box center [398, 273] width 196 height 23
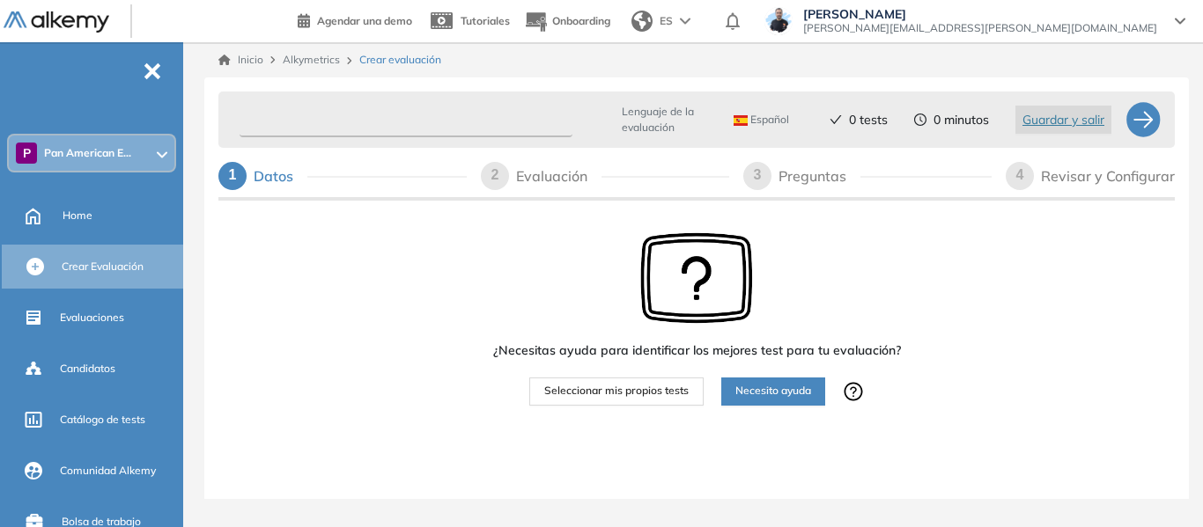
click at [409, 122] on input "text" at bounding box center [406, 120] width 333 height 34
type input "**********"
click at [617, 410] on div at bounding box center [727, 415] width 348 height 18
click at [614, 393] on span "Seleccionar mis propios tests" at bounding box center [616, 391] width 144 height 17
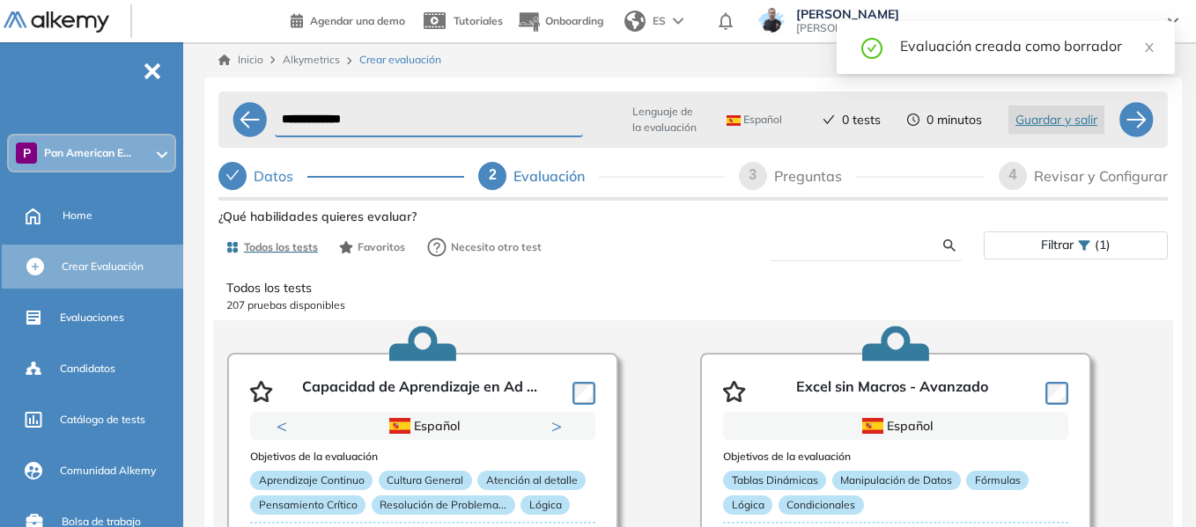
click at [859, 243] on input "text" at bounding box center [863, 246] width 159 height 16
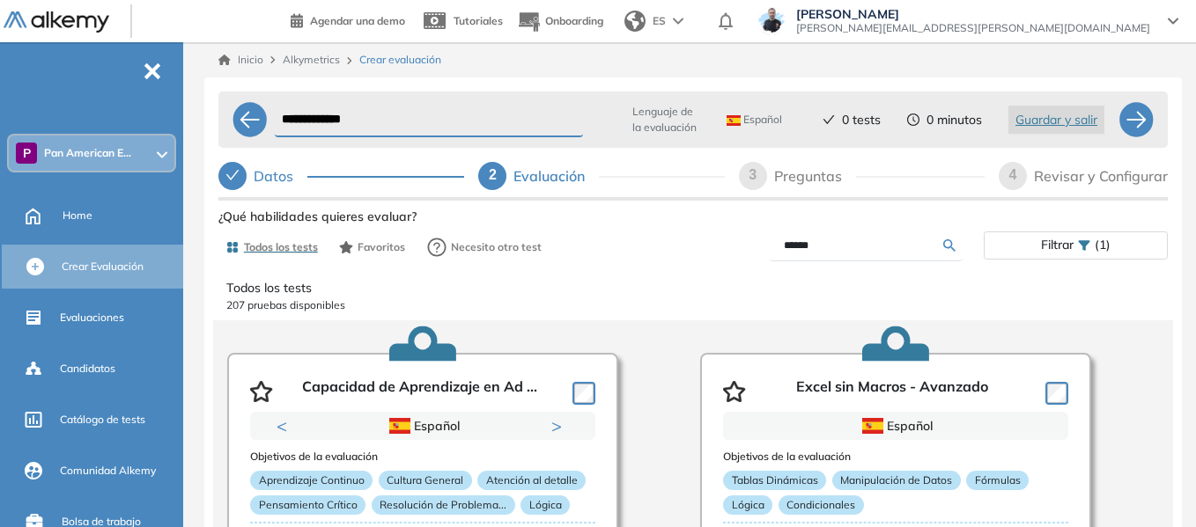
type input "******"
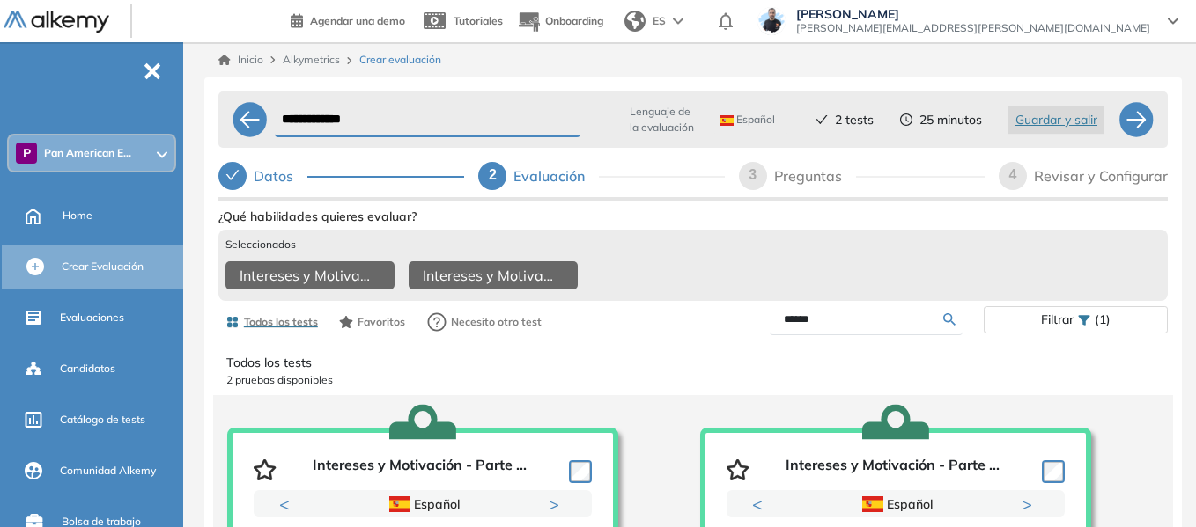
drag, startPoint x: 844, startPoint y: 340, endPoint x: 712, endPoint y: 328, distance: 132.7
click at [712, 328] on div "******" at bounding box center [838, 320] width 291 height 31
type input "*****"
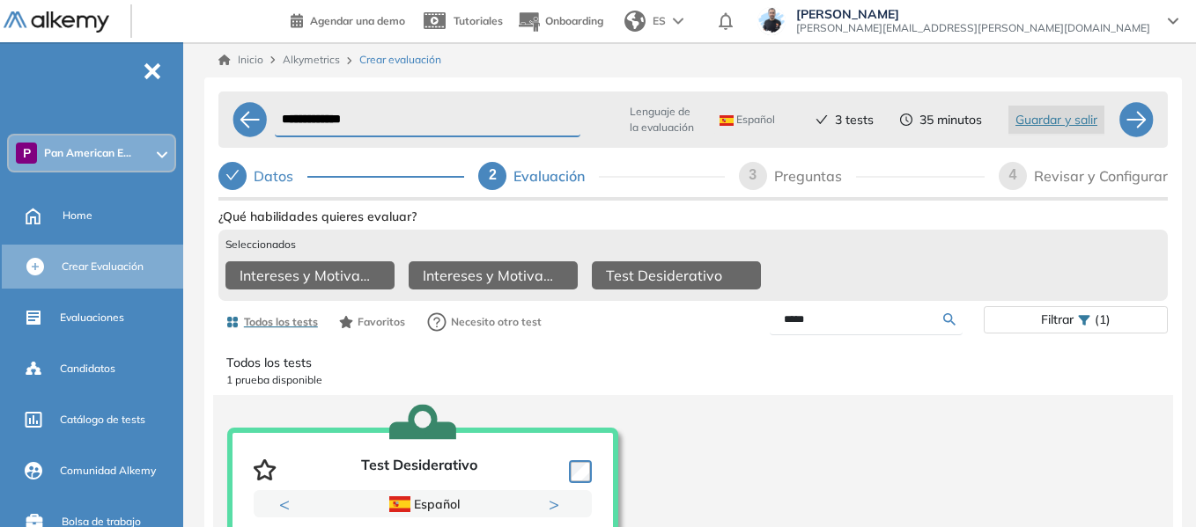
drag, startPoint x: 839, startPoint y: 331, endPoint x: 710, endPoint y: 314, distance: 130.5
click at [710, 314] on div "Ver preguntas de muestra Demo Experiencia Starter Validado undefined minutos Pr…" at bounding box center [692, 484] width 949 height 561
type input "*"
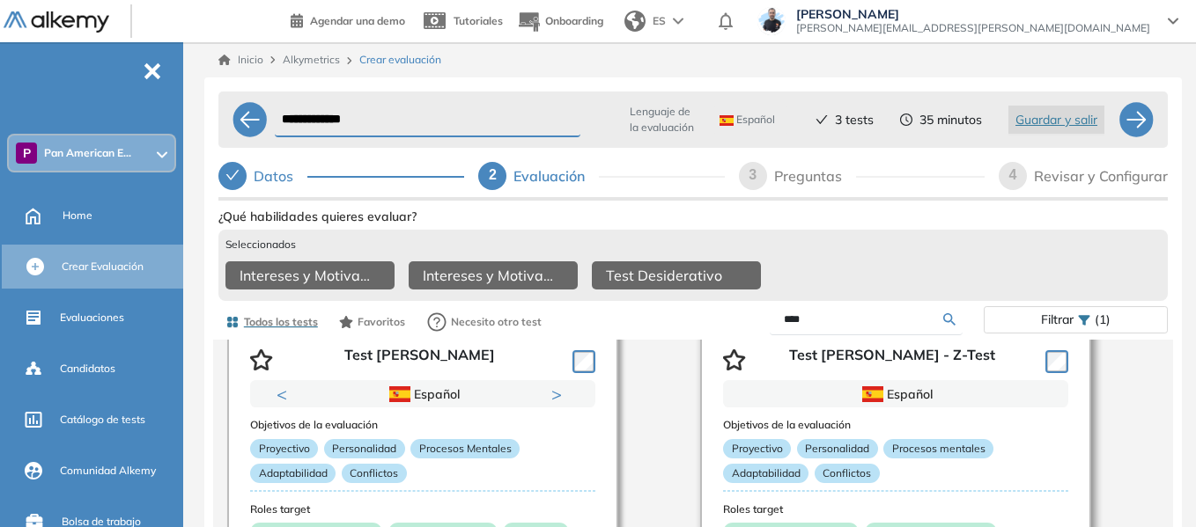
scroll to position [75, 0]
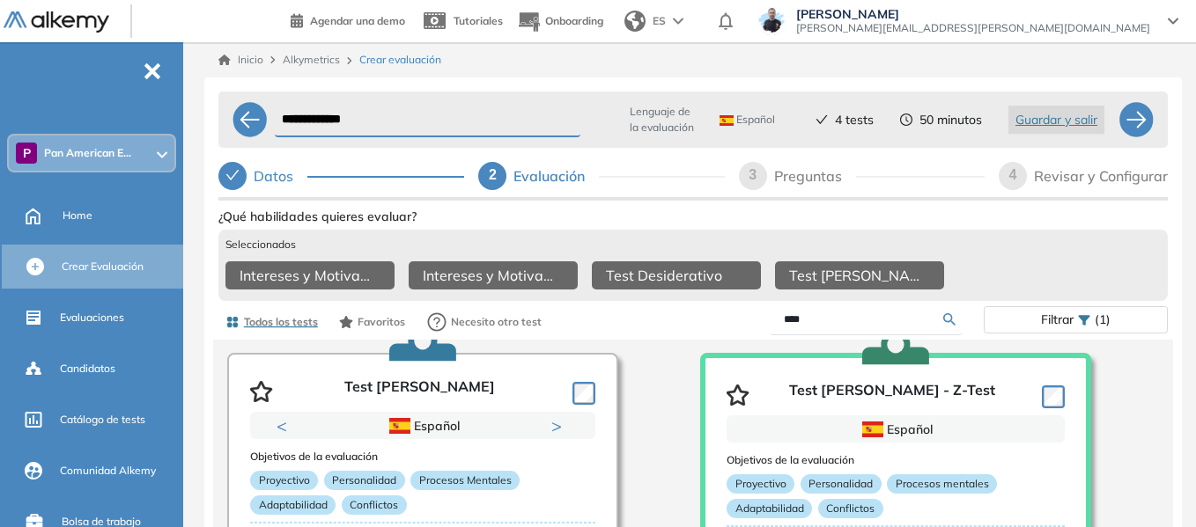
drag, startPoint x: 846, startPoint y: 338, endPoint x: 686, endPoint y: 331, distance: 160.4
click at [686, 331] on div "Todos los tests Favoritos Necesito otro test **** Filtrar (1)" at bounding box center [692, 322] width 949 height 35
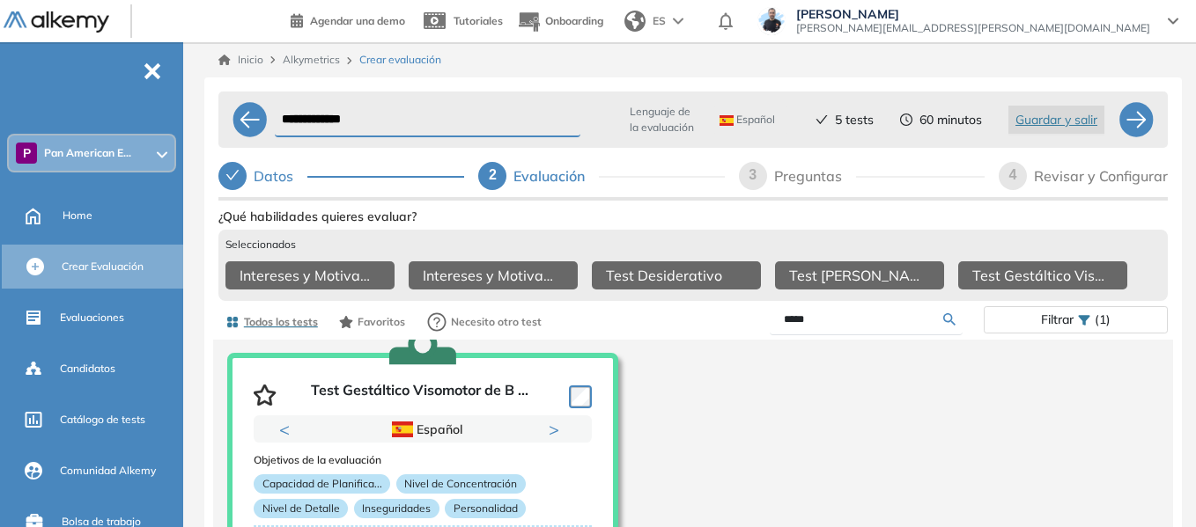
scroll to position [78, 0]
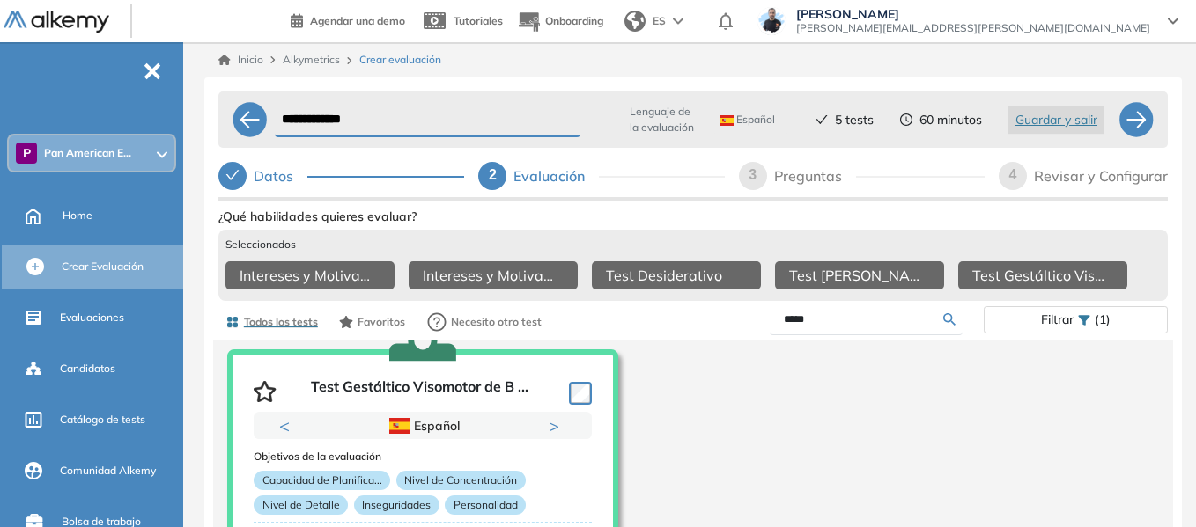
drag, startPoint x: 836, startPoint y: 327, endPoint x: 688, endPoint y: 342, distance: 149.6
click at [688, 340] on div "Todos los tests Favoritos Necesito otro test ***** Filtrar (1)" at bounding box center [692, 322] width 949 height 35
type input "*"
type input "******"
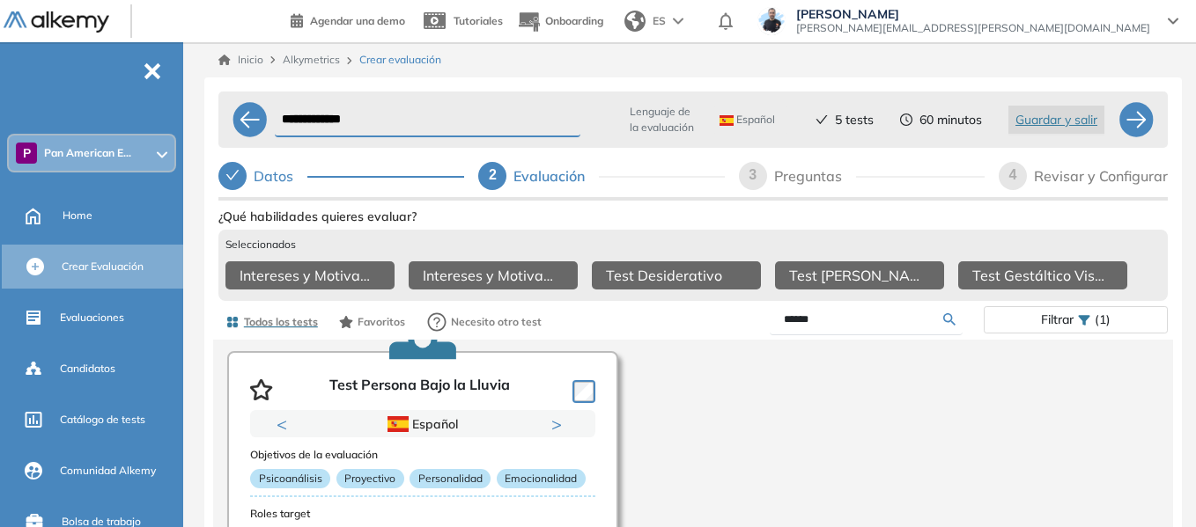
scroll to position [75, 0]
click at [586, 392] on div at bounding box center [580, 392] width 30 height 26
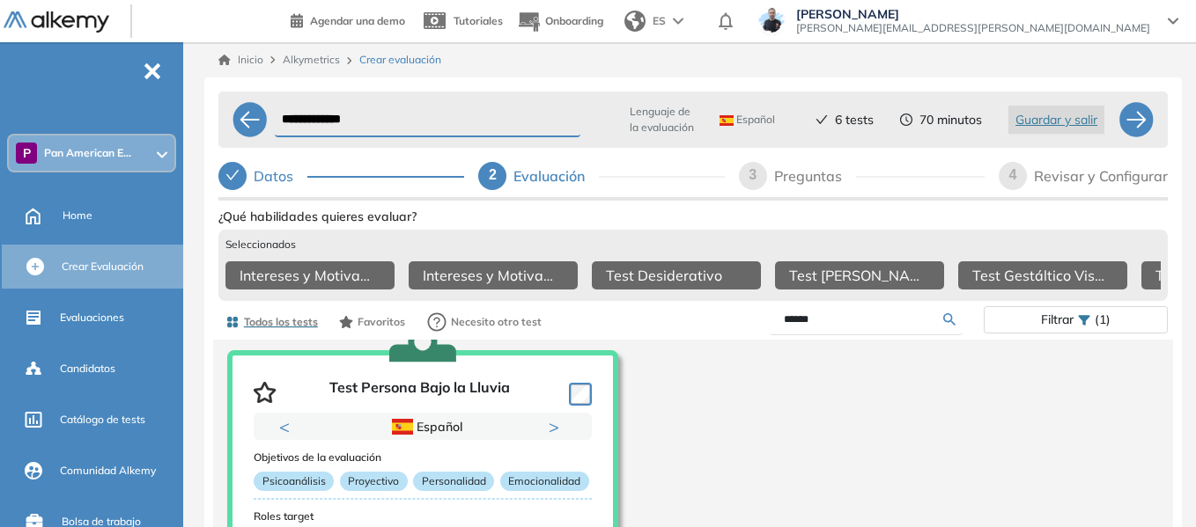
scroll to position [78, 0]
click at [1140, 125] on div at bounding box center [1135, 119] width 35 height 35
select select "*****"
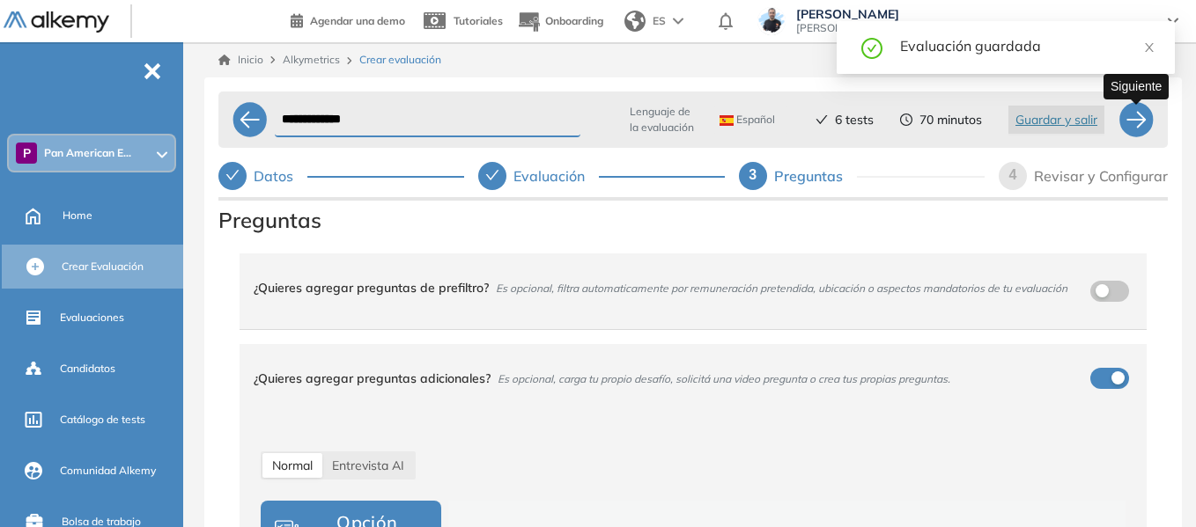
click at [1140, 125] on div at bounding box center [1135, 119] width 35 height 35
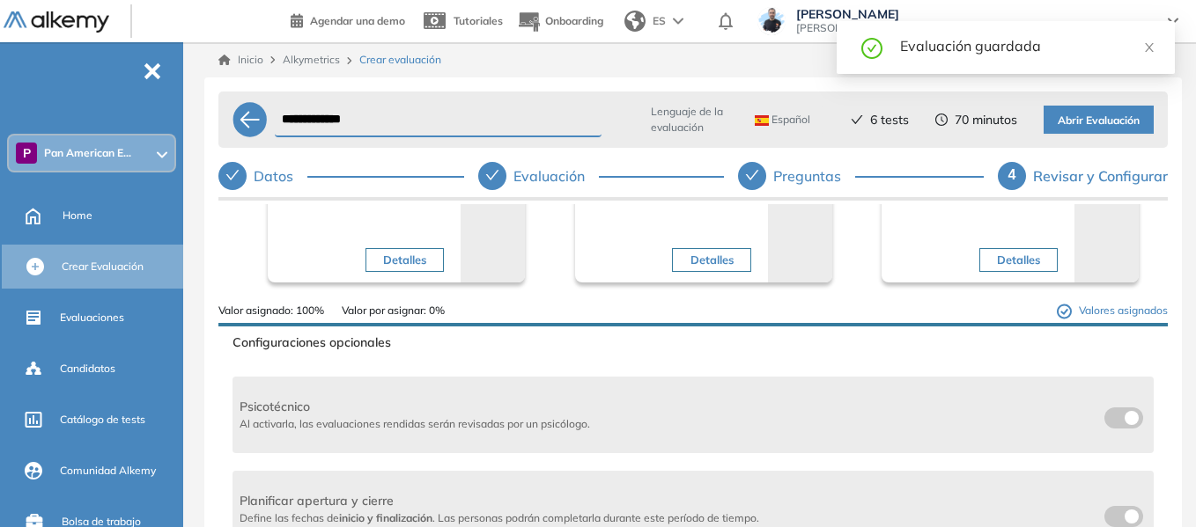
scroll to position [440, 0]
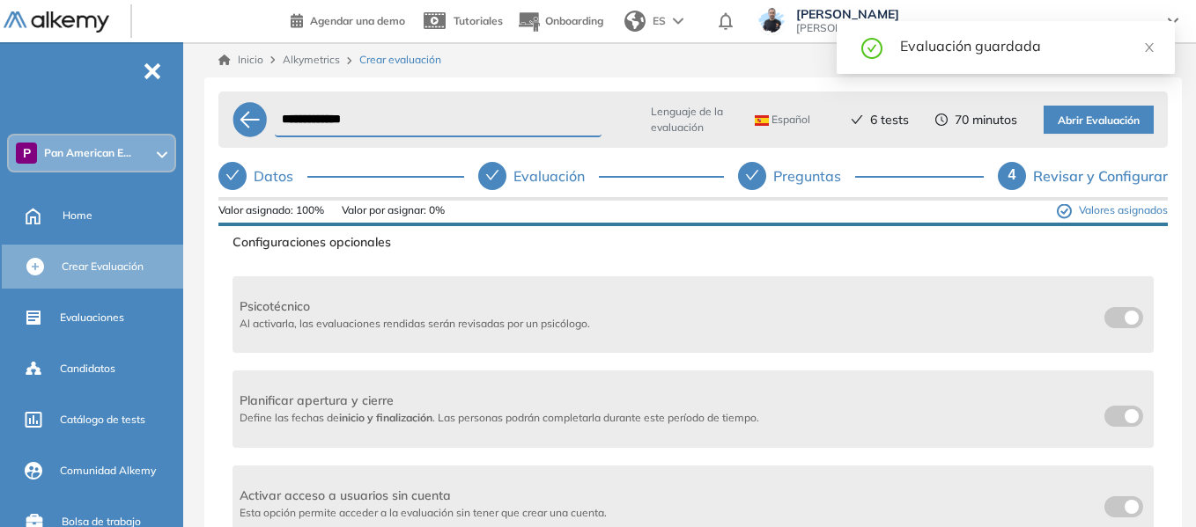
click at [1109, 316] on span at bounding box center [1111, 314] width 14 height 14
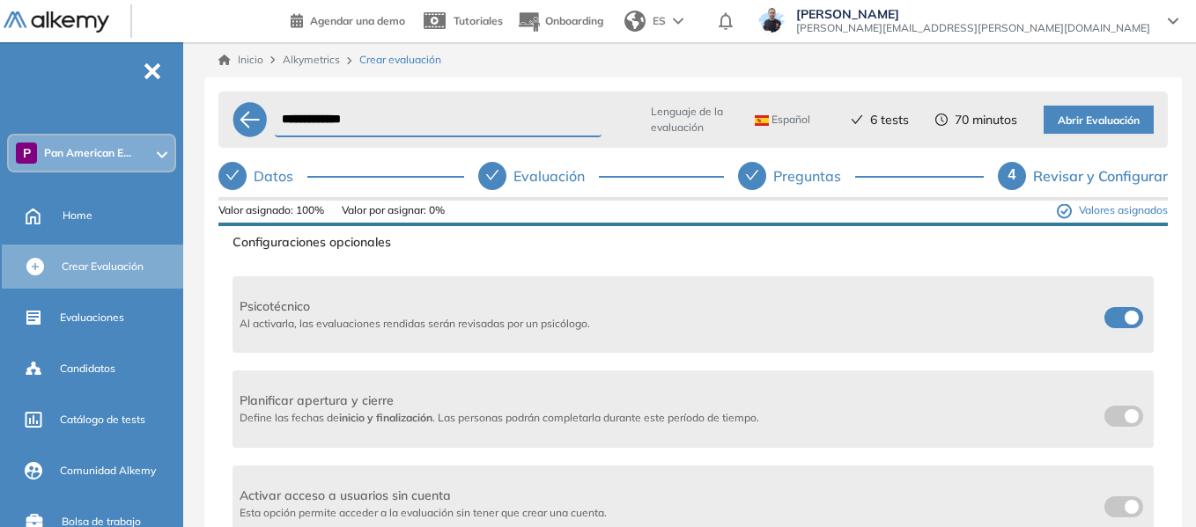
click at [1109, 316] on span at bounding box center [1111, 314] width 14 height 14
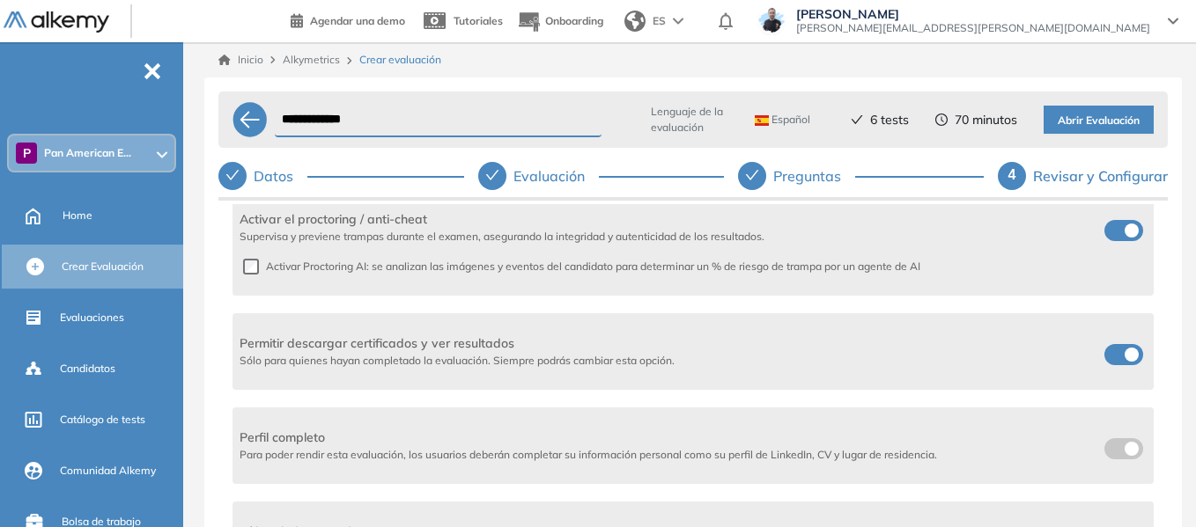
scroll to position [858, 0]
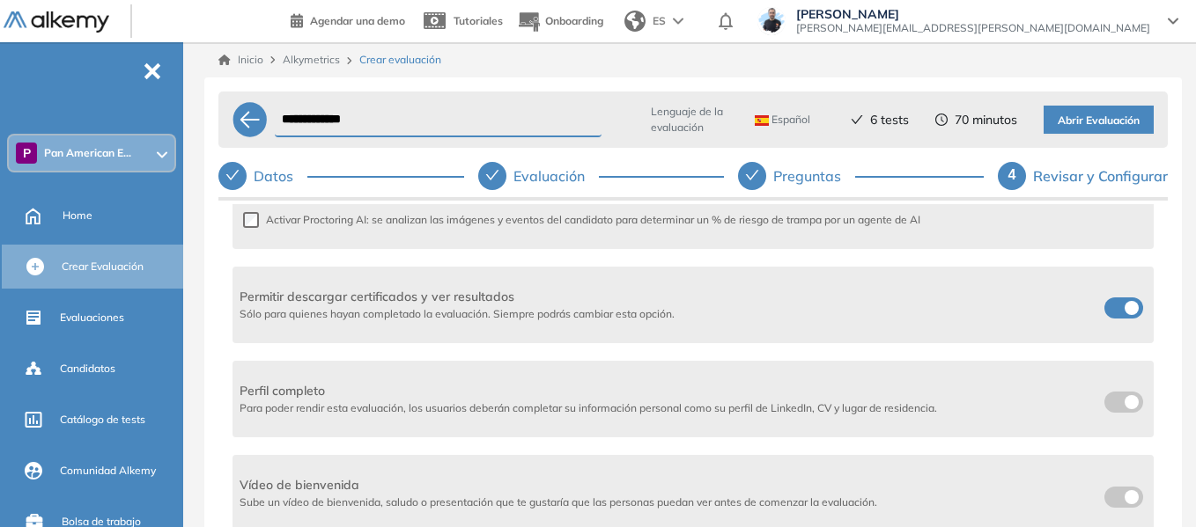
click at [1118, 307] on span at bounding box center [1111, 305] width 14 height 14
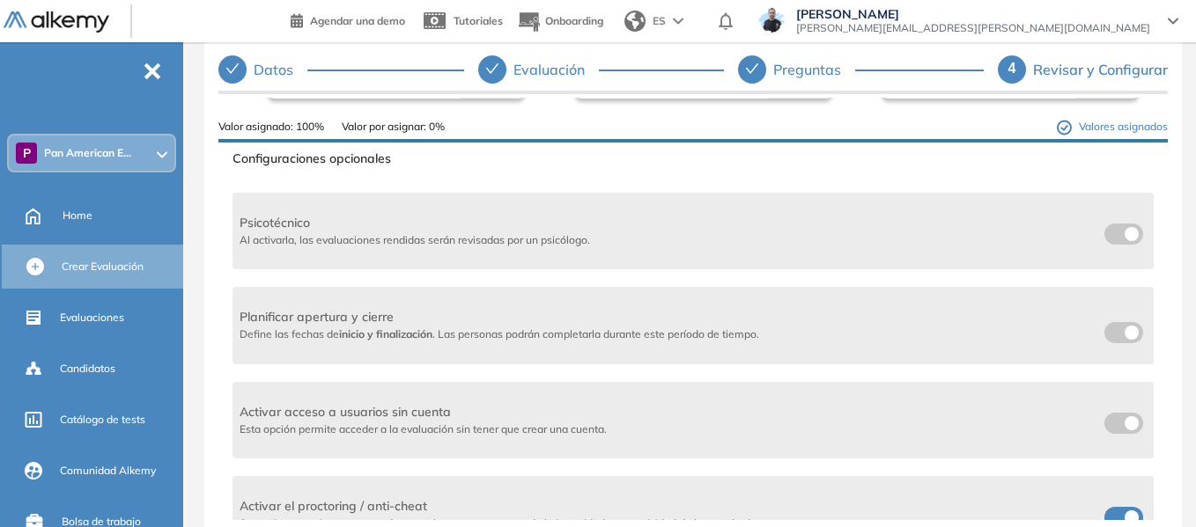
scroll to position [0, 0]
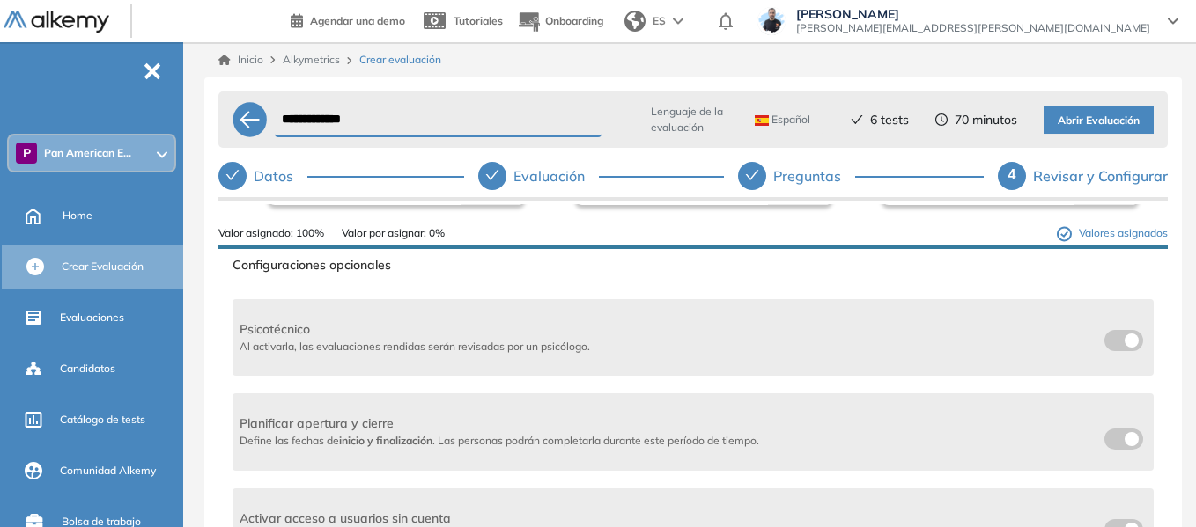
click at [1109, 115] on span "Abrir Evaluación" at bounding box center [1098, 121] width 82 height 17
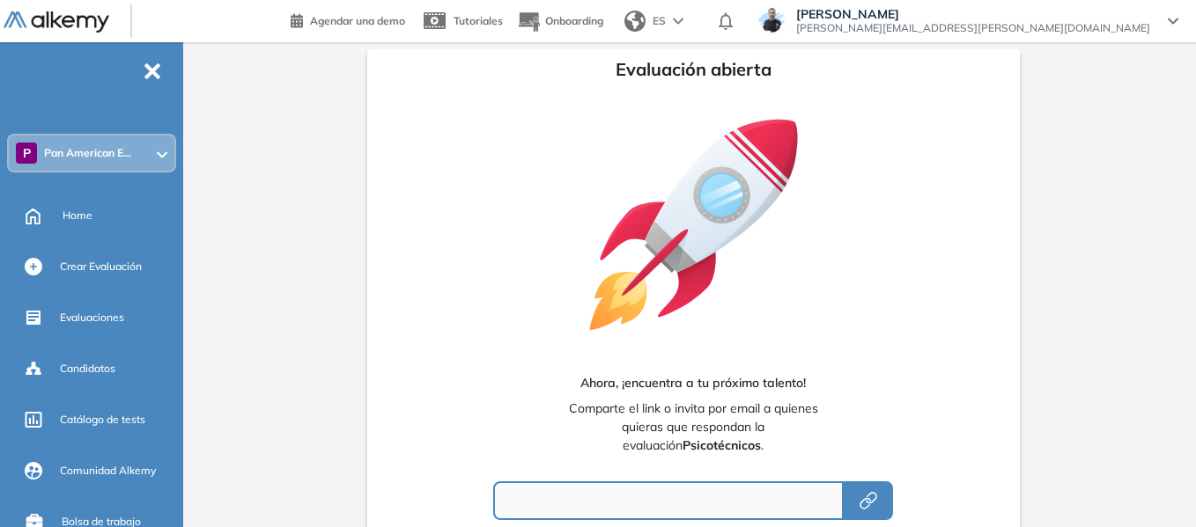
type input "**********"
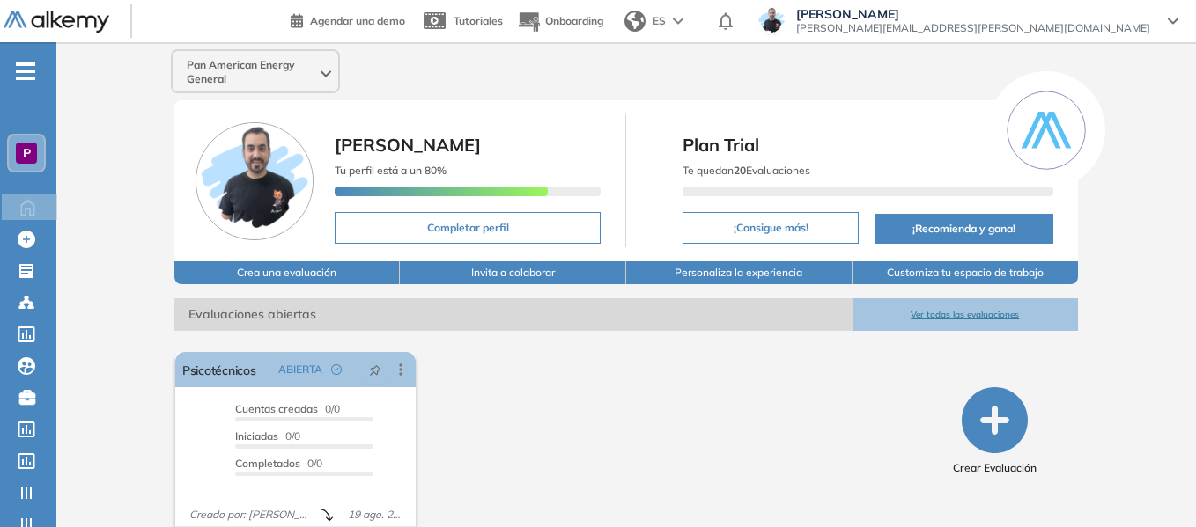
click at [23, 150] on span "P" at bounding box center [27, 153] width 8 height 14
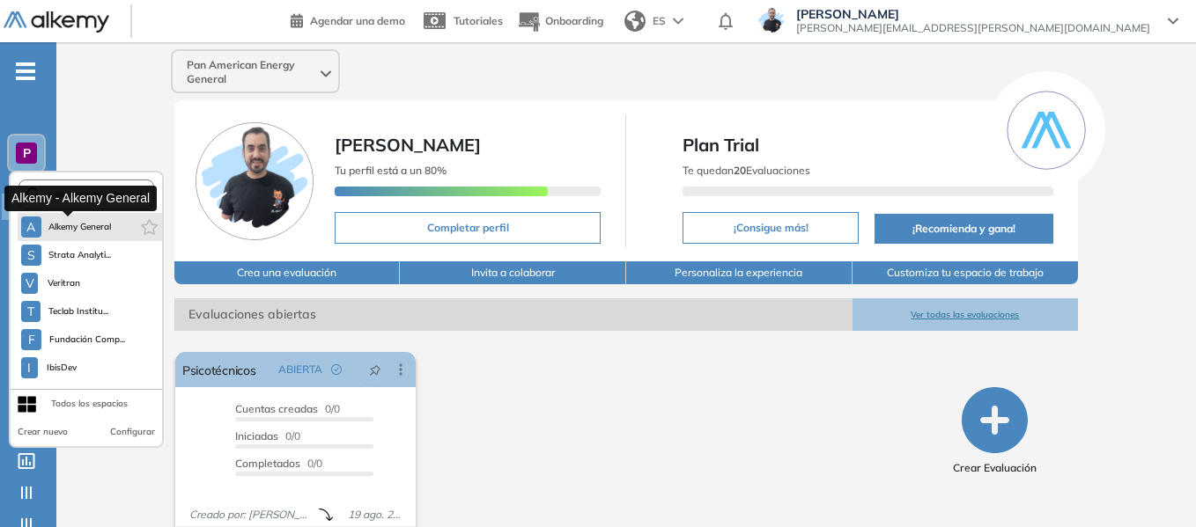
click at [61, 229] on span "Alkemy General" at bounding box center [79, 227] width 63 height 14
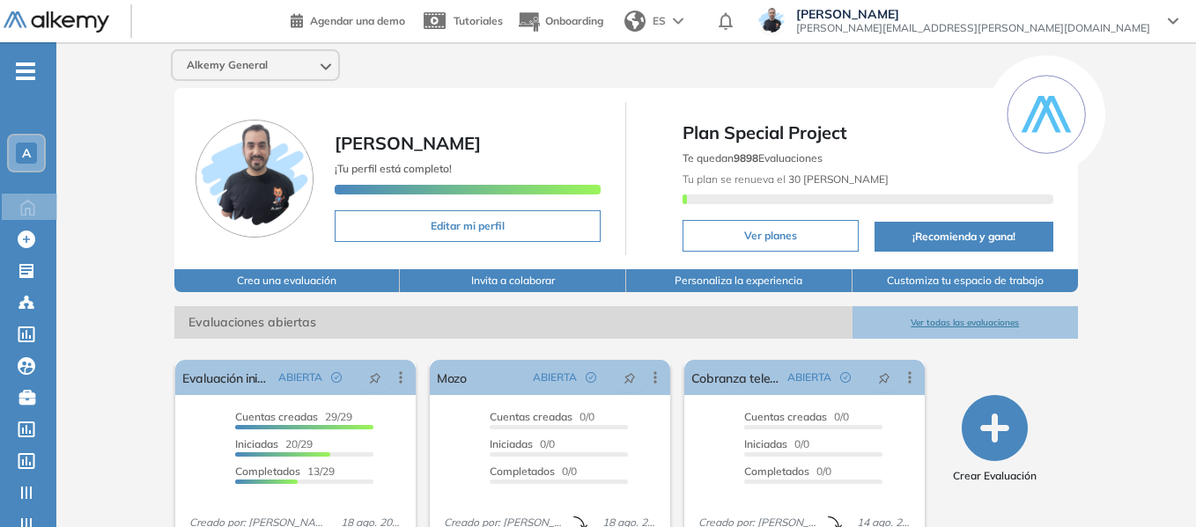
click at [25, 61] on div "-" at bounding box center [26, 56] width 53 height 14
click at [28, 70] on icon "-" at bounding box center [25, 72] width 19 height 4
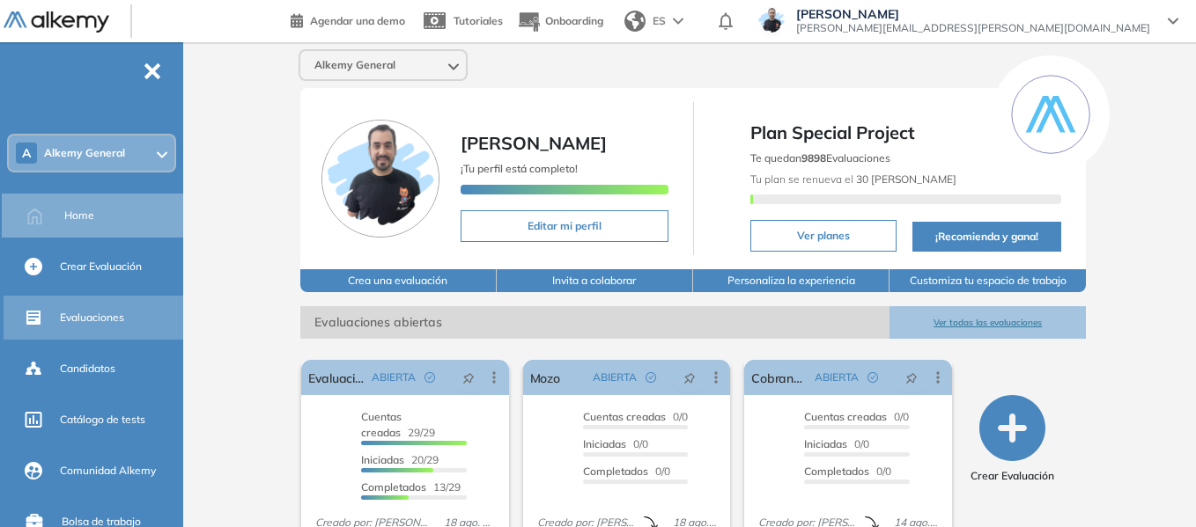
click at [86, 313] on span "Evaluaciones" at bounding box center [92, 318] width 64 height 16
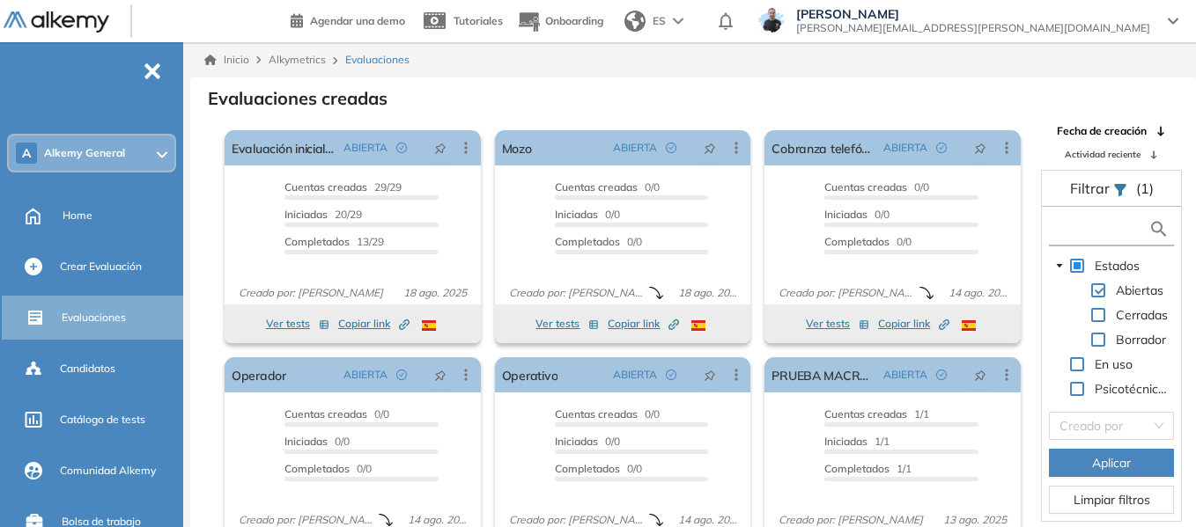
click at [1089, 229] on input "text" at bounding box center [1100, 229] width 95 height 18
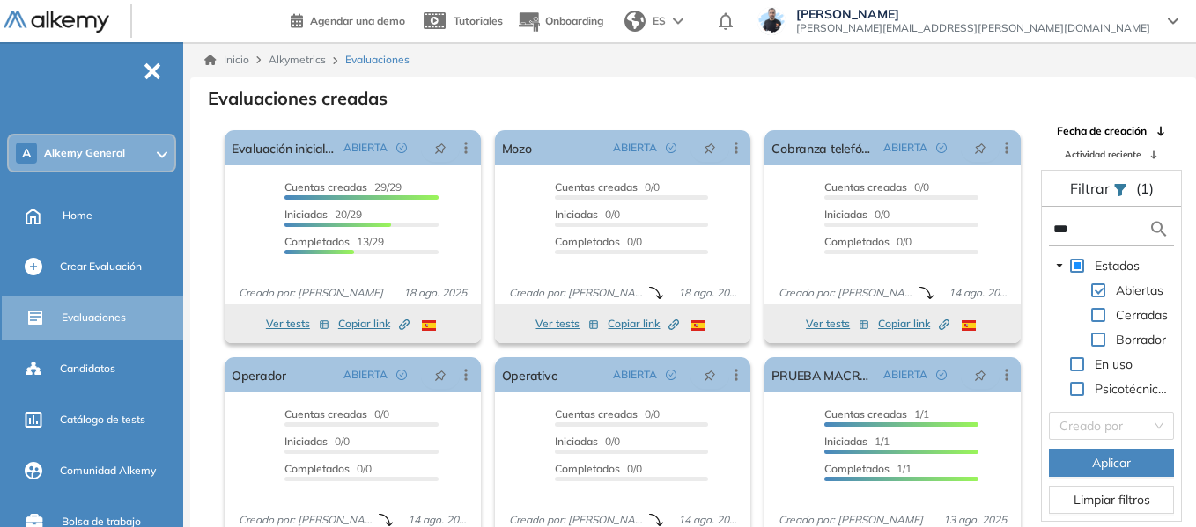
type input "***"
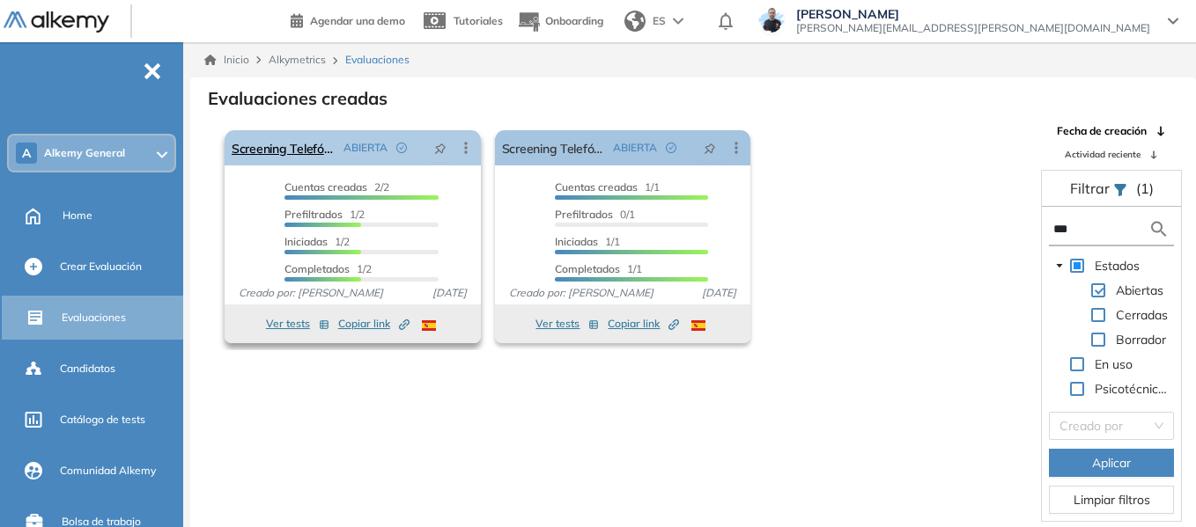
click at [468, 145] on icon at bounding box center [466, 148] width 18 height 18
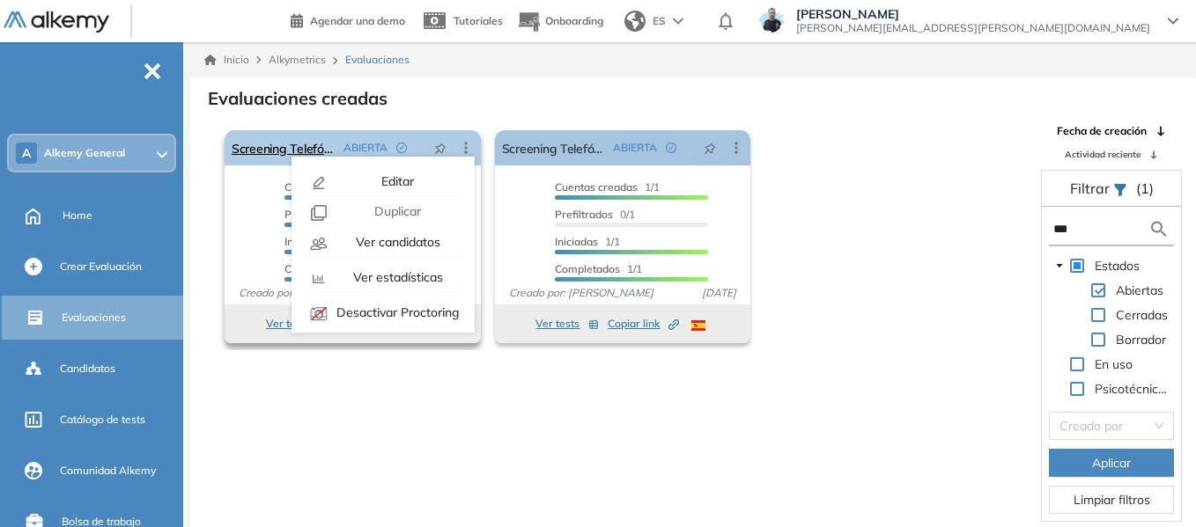
scroll to position [110, 0]
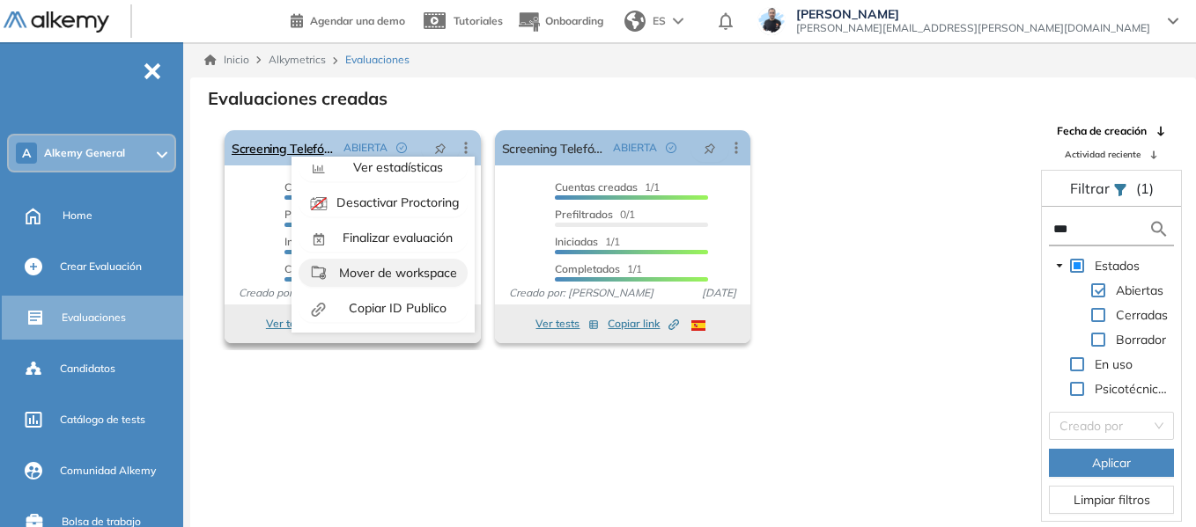
click at [402, 274] on span "Mover de workspace" at bounding box center [396, 273] width 122 height 16
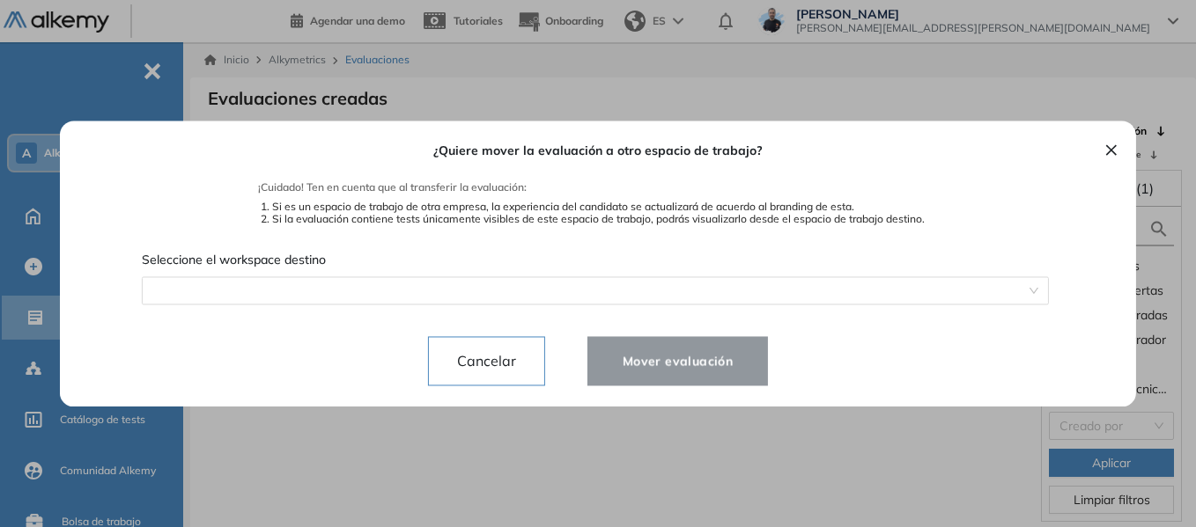
scroll to position [42, 0]
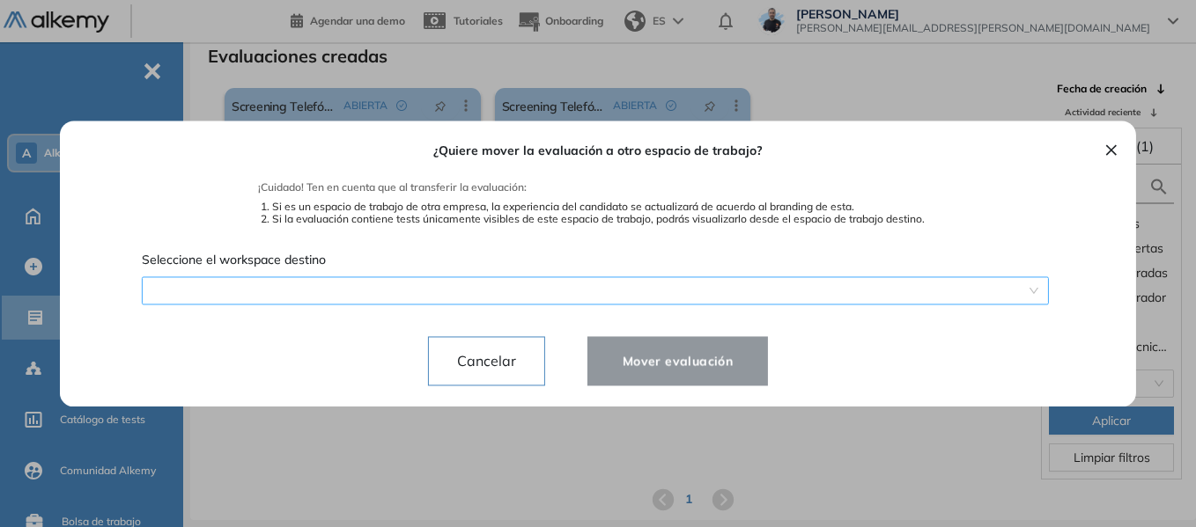
click at [1027, 286] on div "¿Quiere mover la evaluación a otro espacio de trabajo? ¡Cuidado! Ten en cuenta …" at bounding box center [598, 264] width 1034 height 286
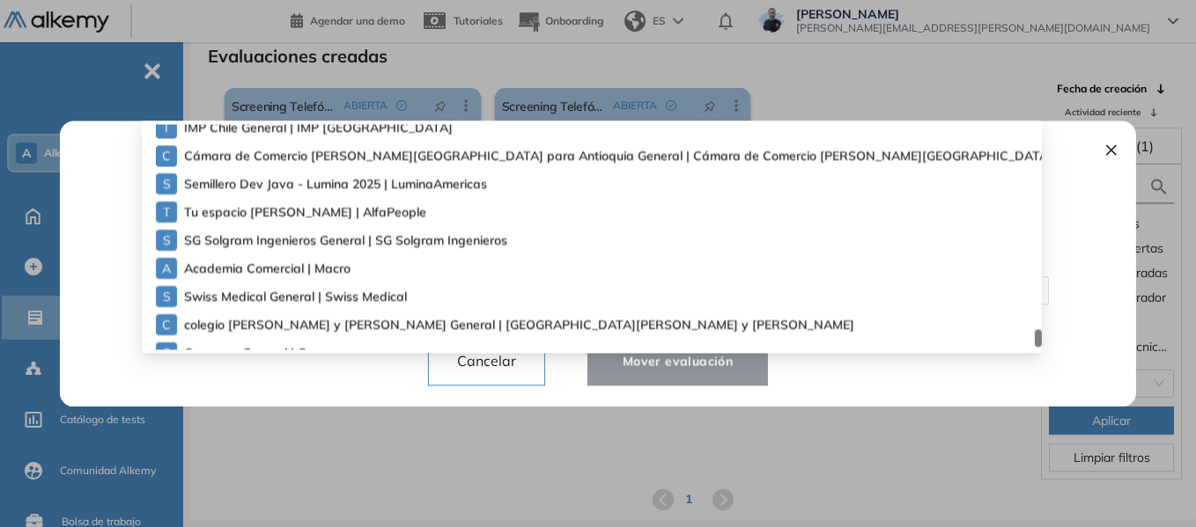
scroll to position [4536, 0]
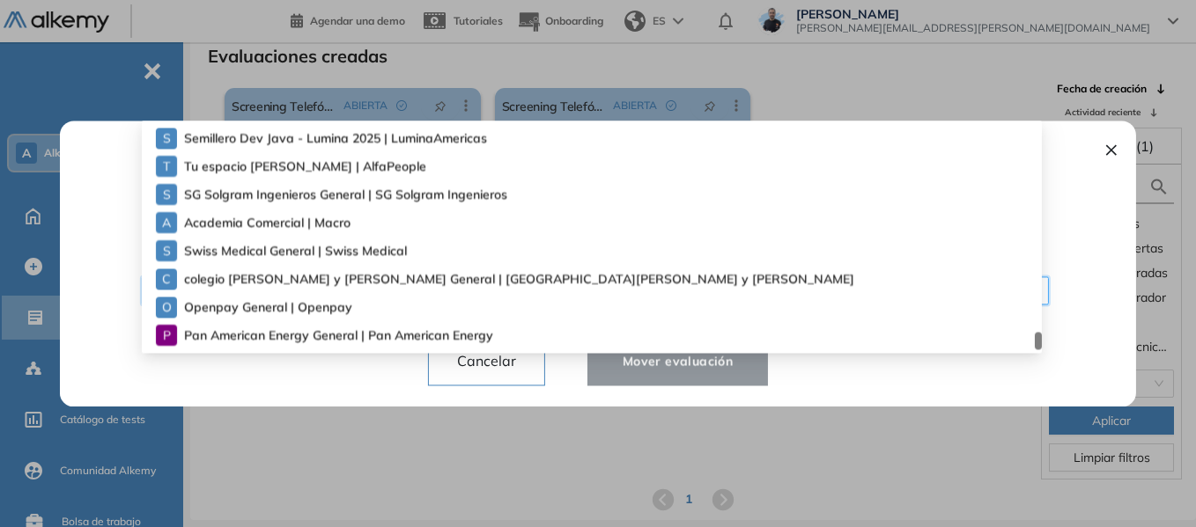
click at [309, 340] on span "Pan American Energy General | Pan American Energy" at bounding box center [310, 335] width 253 height 19
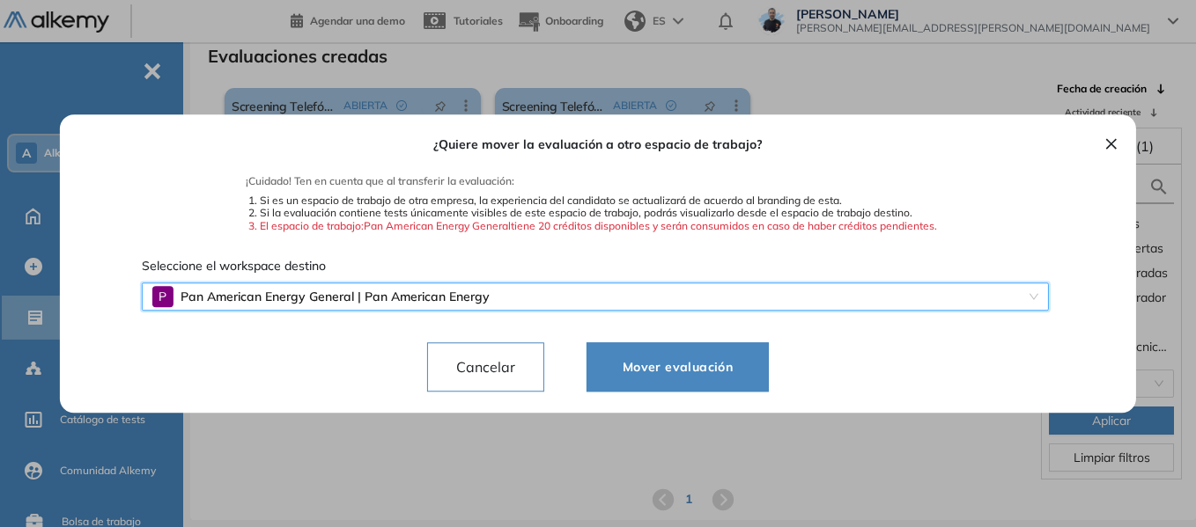
click at [695, 372] on span "Mover evaluación" at bounding box center [677, 367] width 138 height 21
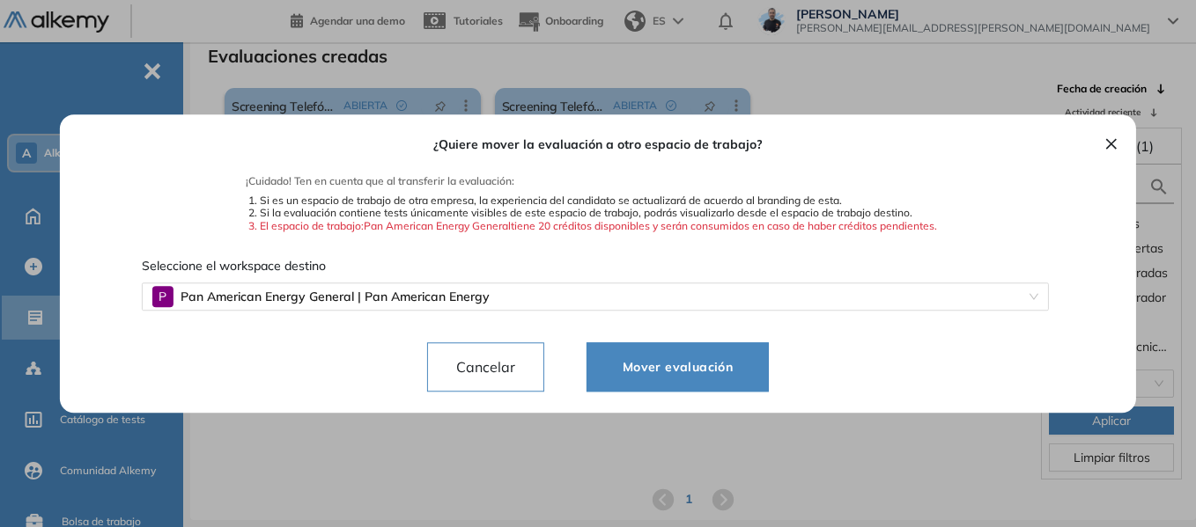
click at [1109, 136] on button "×" at bounding box center [1111, 142] width 14 height 21
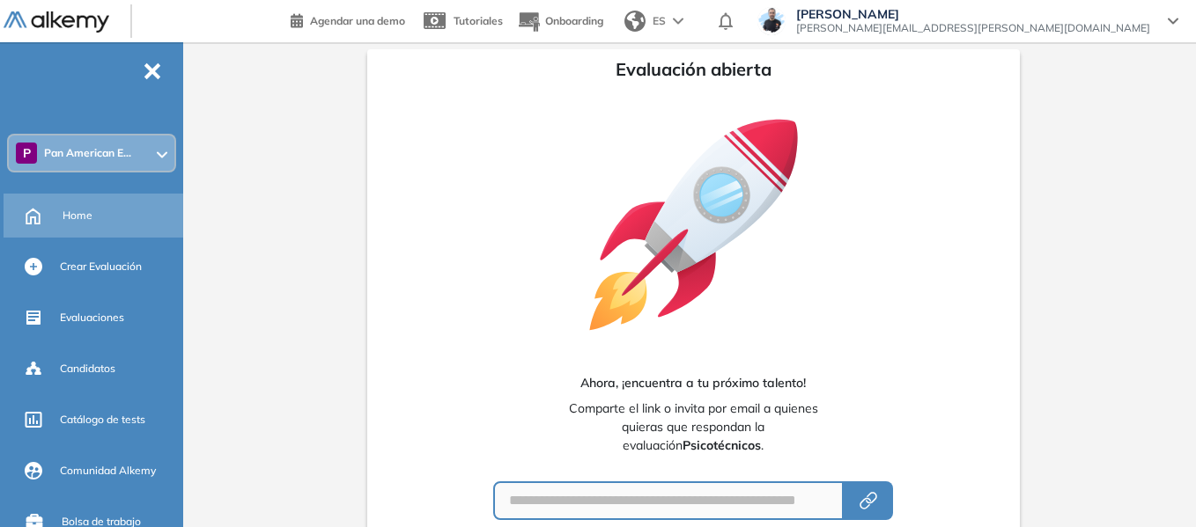
click at [77, 213] on span "Home" at bounding box center [78, 216] width 30 height 16
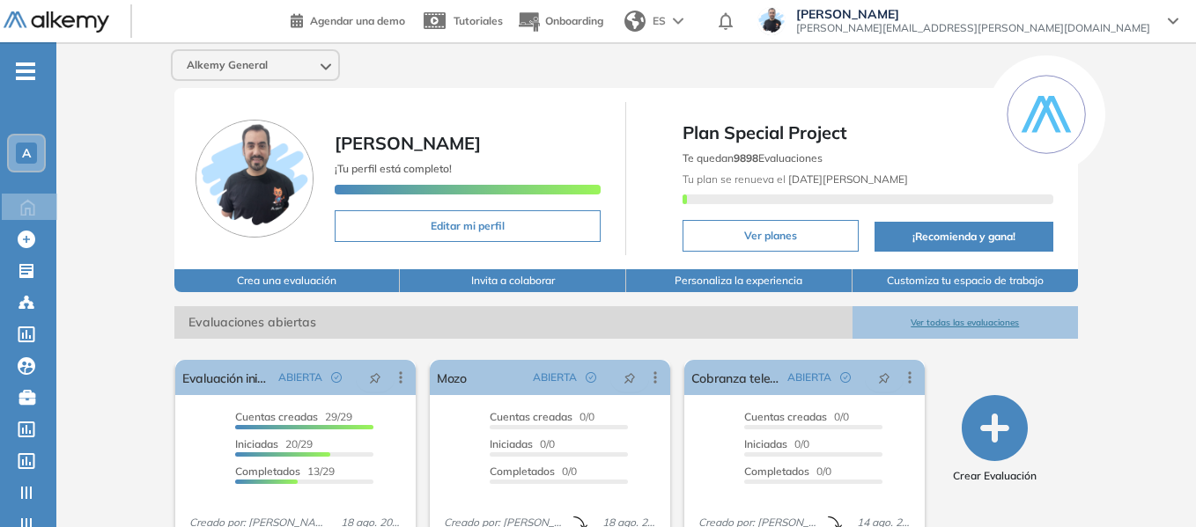
click at [37, 166] on div "A" at bounding box center [26, 153] width 35 height 35
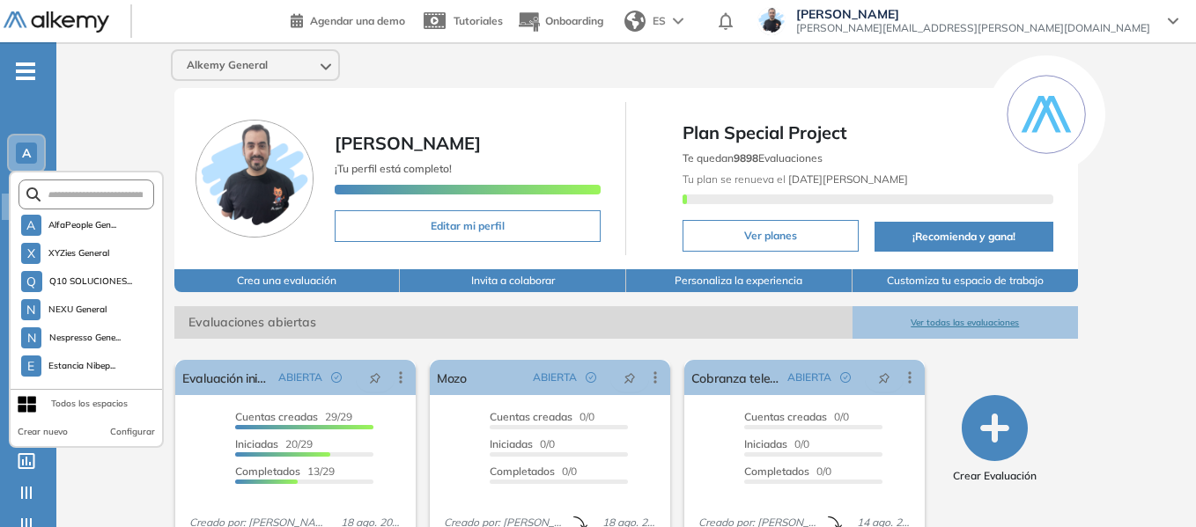
scroll to position [4682, 0]
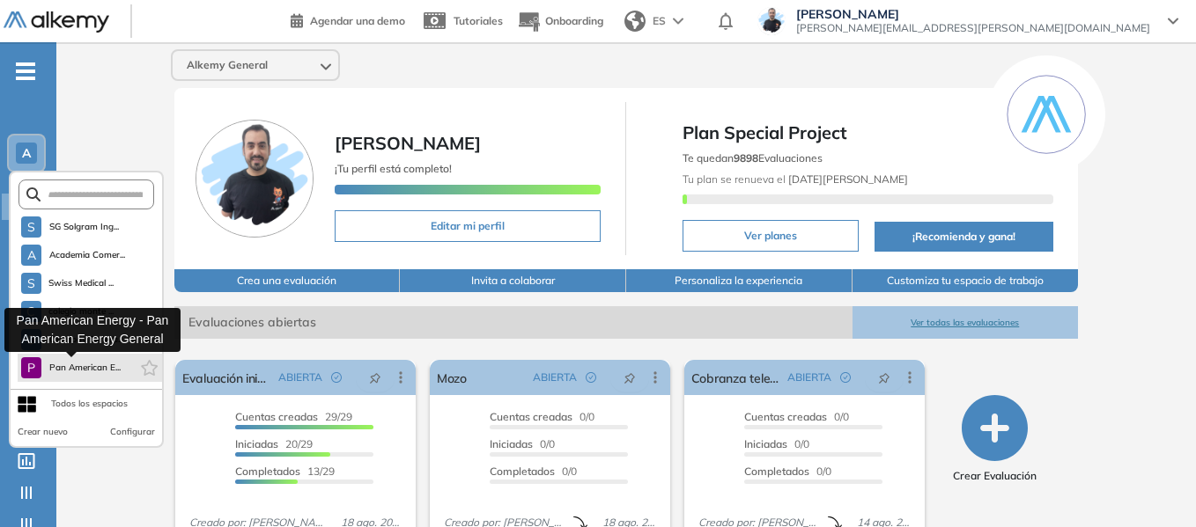
click at [85, 364] on span "Pan American E..." at bounding box center [84, 368] width 72 height 14
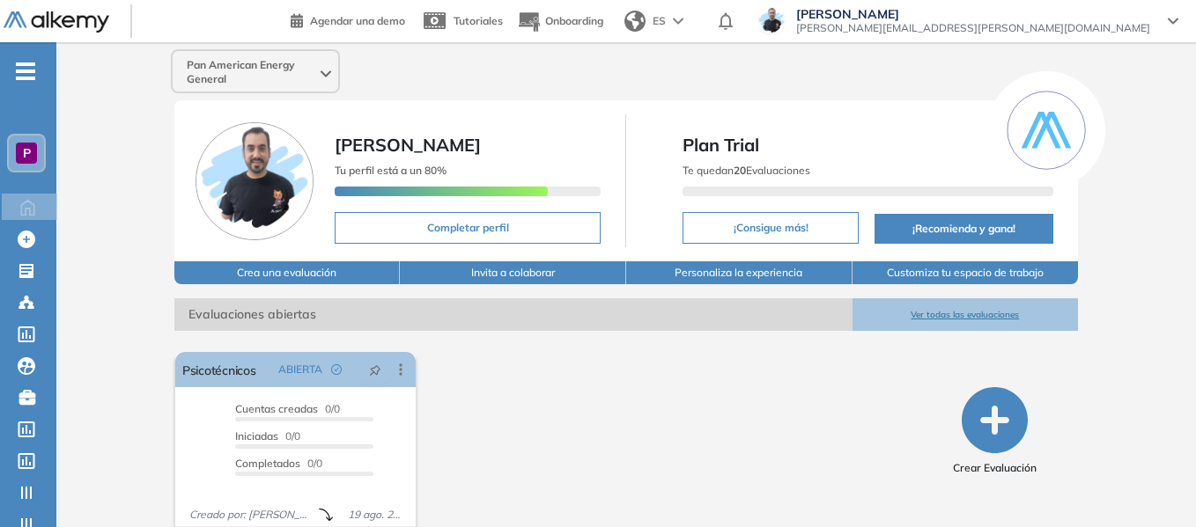
click at [18, 167] on div "P" at bounding box center [26, 153] width 35 height 35
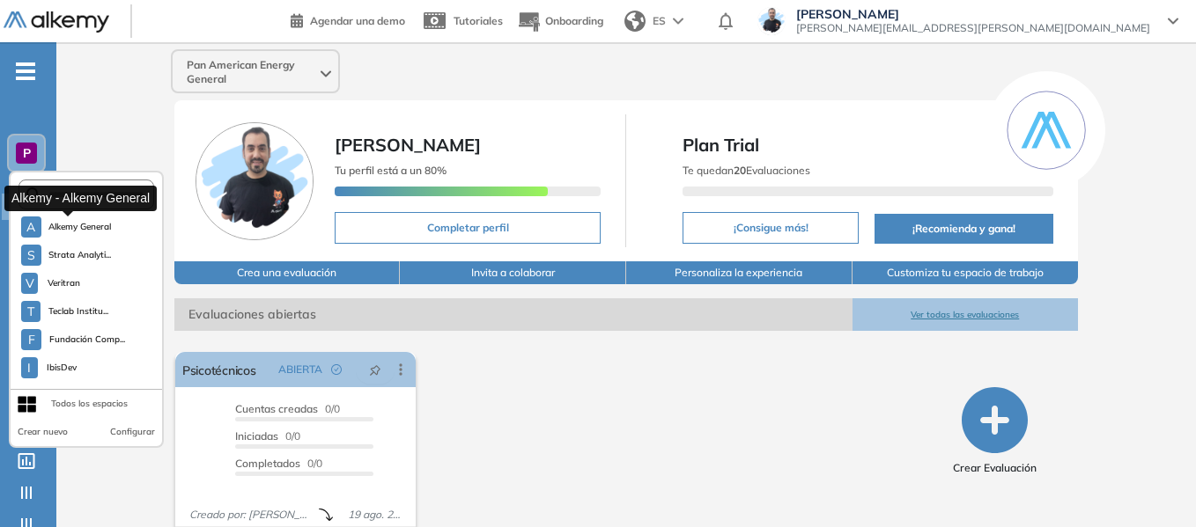
click at [67, 234] on button "A Alkemy General" at bounding box center [66, 227] width 91 height 21
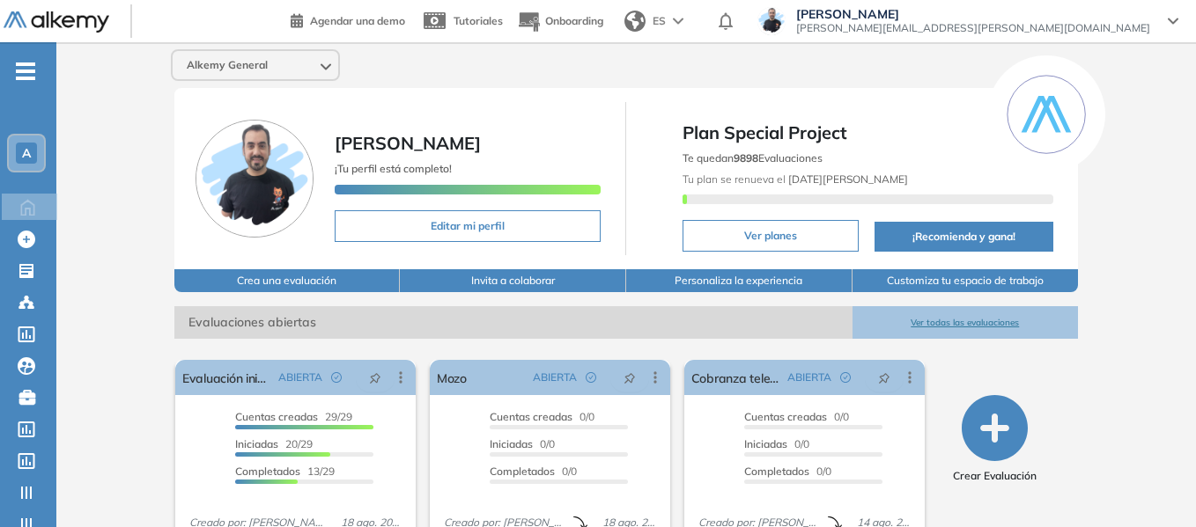
click at [34, 143] on div "A" at bounding box center [26, 153] width 21 height 21
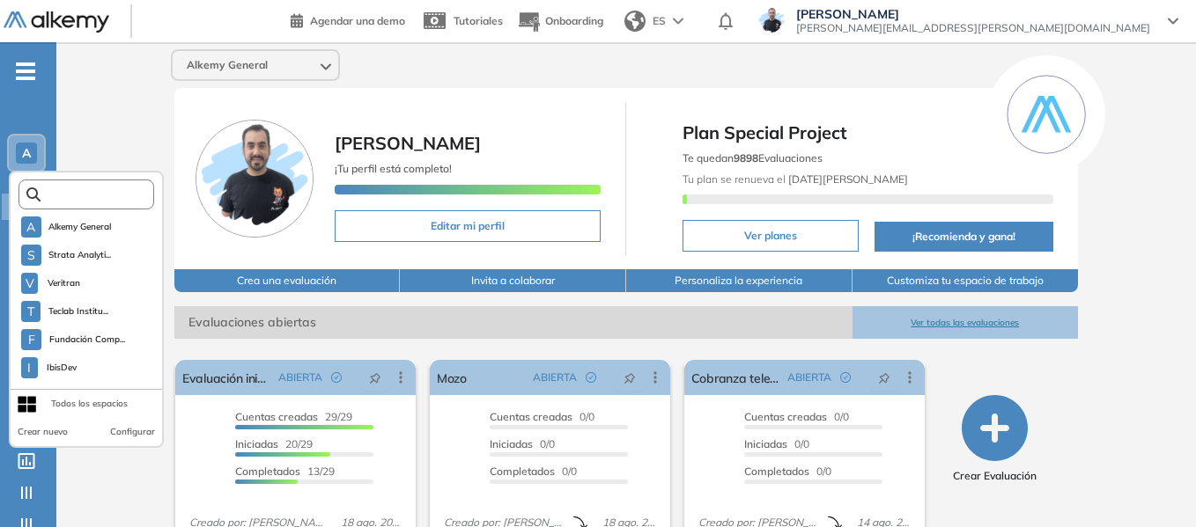
click at [90, 194] on input "text" at bounding box center [92, 194] width 102 height 13
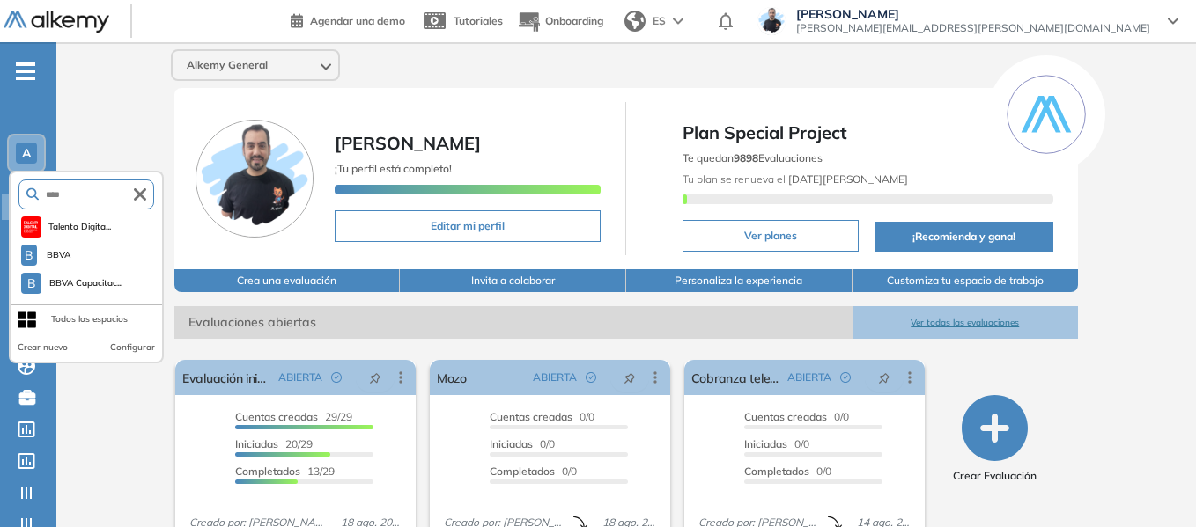
type input "****"
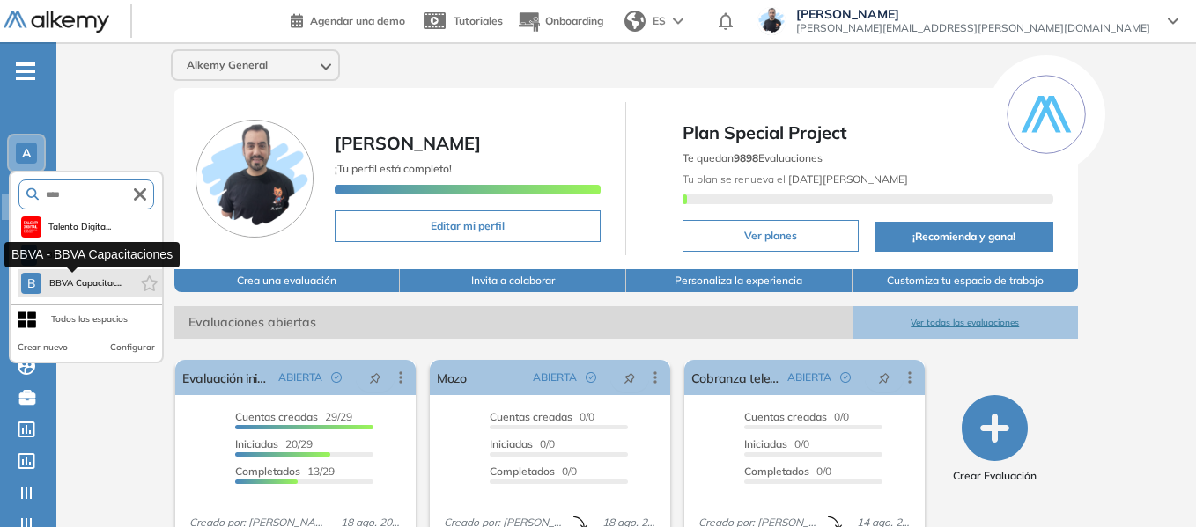
click at [78, 284] on span "BBVA Capacitac..." at bounding box center [85, 283] width 74 height 14
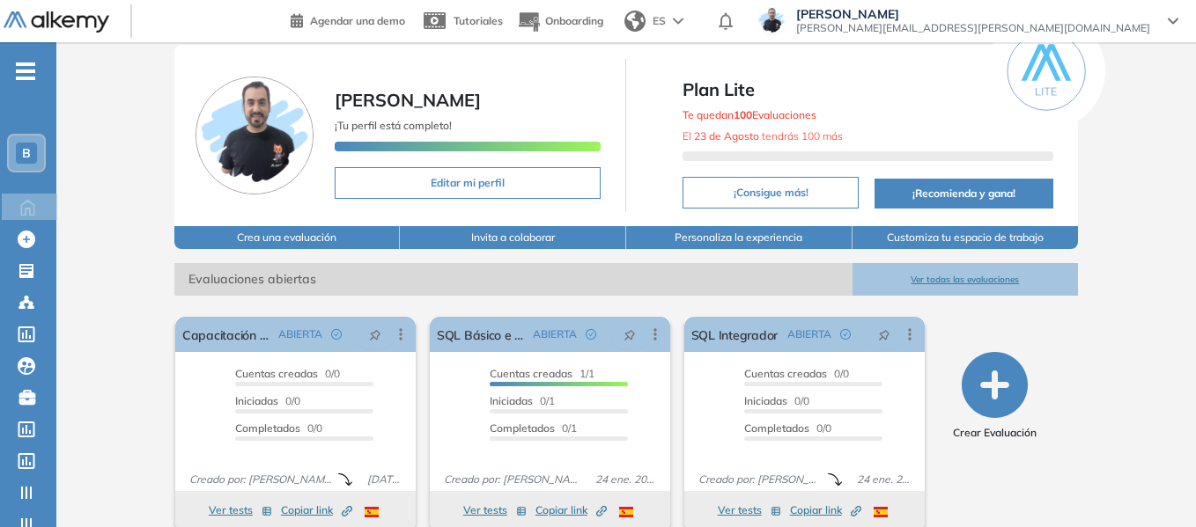
scroll to position [67, 0]
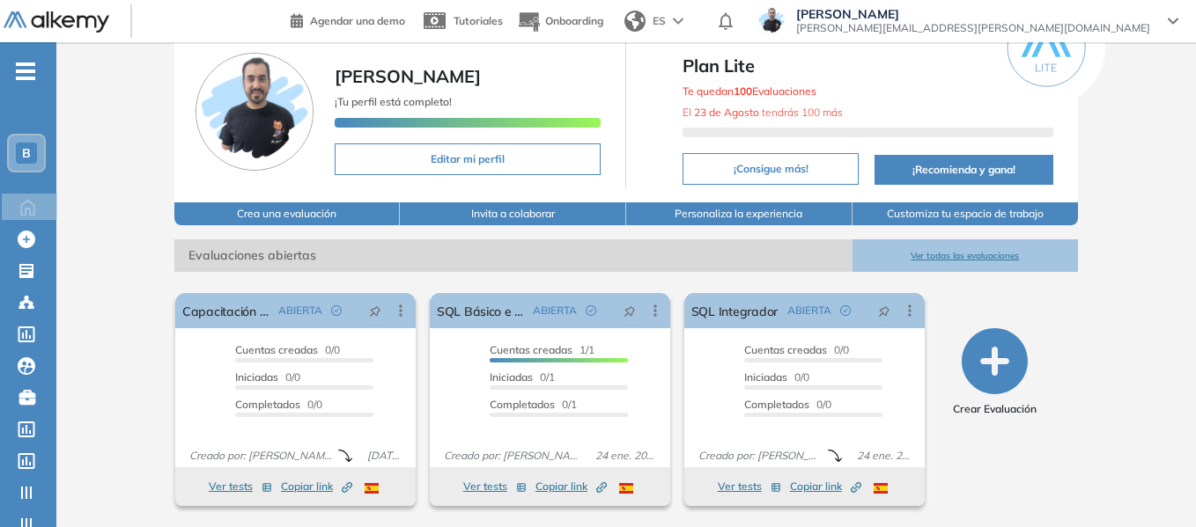
click at [26, 151] on span "B" at bounding box center [26, 153] width 9 height 14
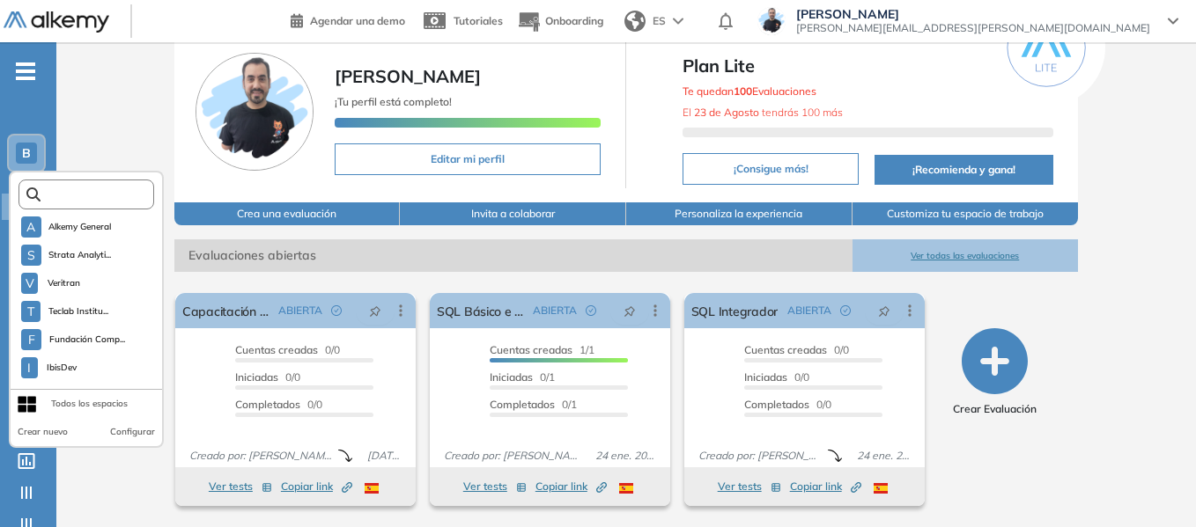
click at [77, 191] on input "text" at bounding box center [92, 194] width 102 height 13
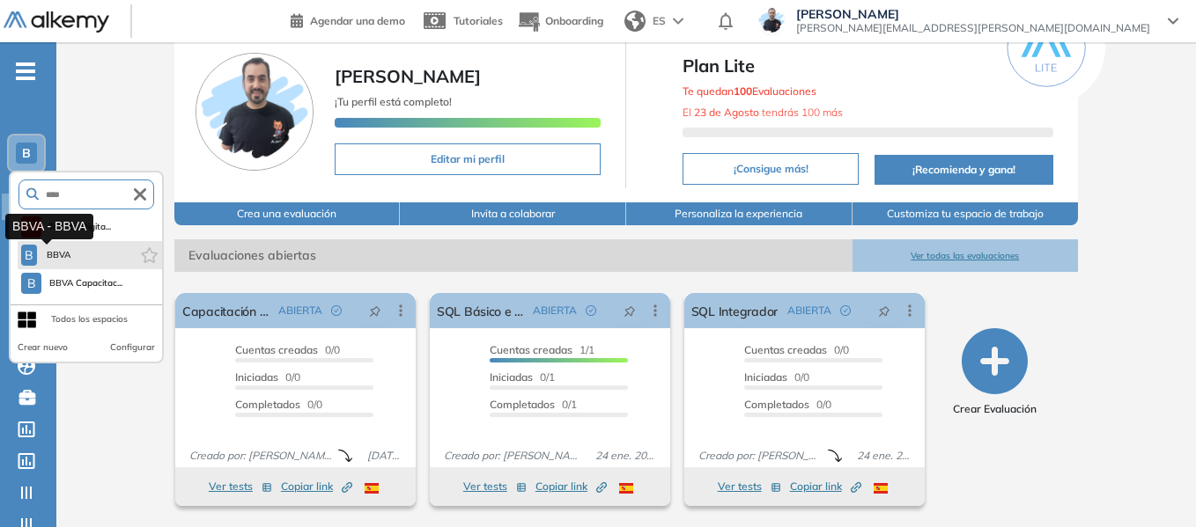
type input "****"
click at [70, 251] on span "BBVA" at bounding box center [58, 255] width 29 height 14
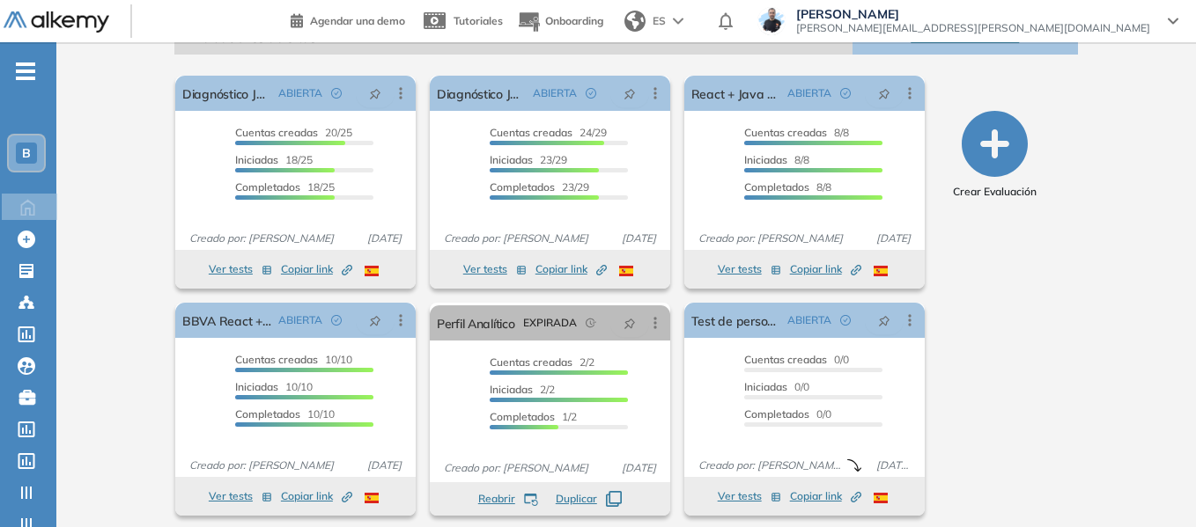
scroll to position [294, 0]
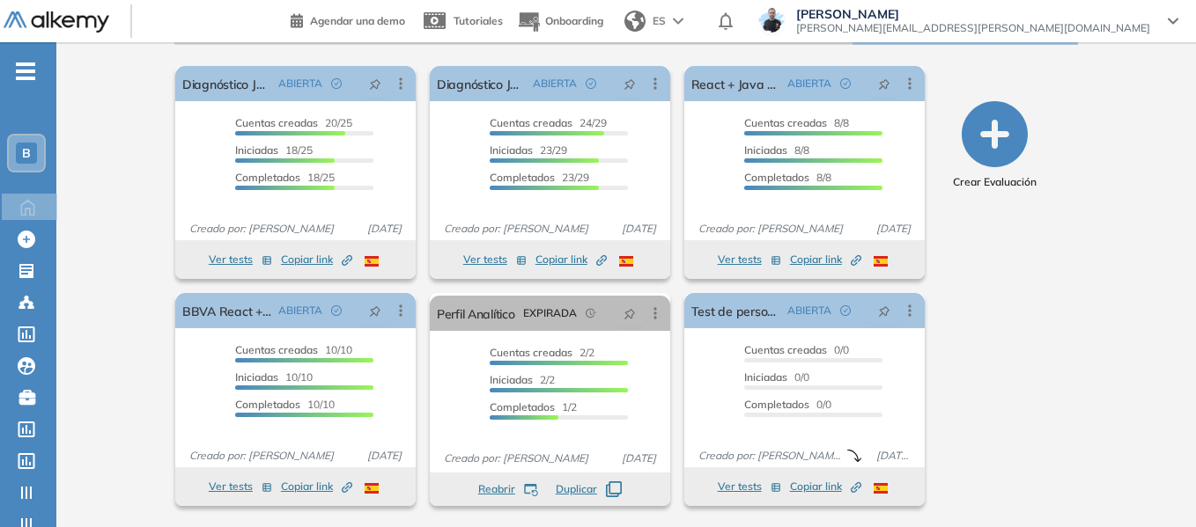
click at [32, 75] on span "-" at bounding box center [25, 70] width 19 height 14
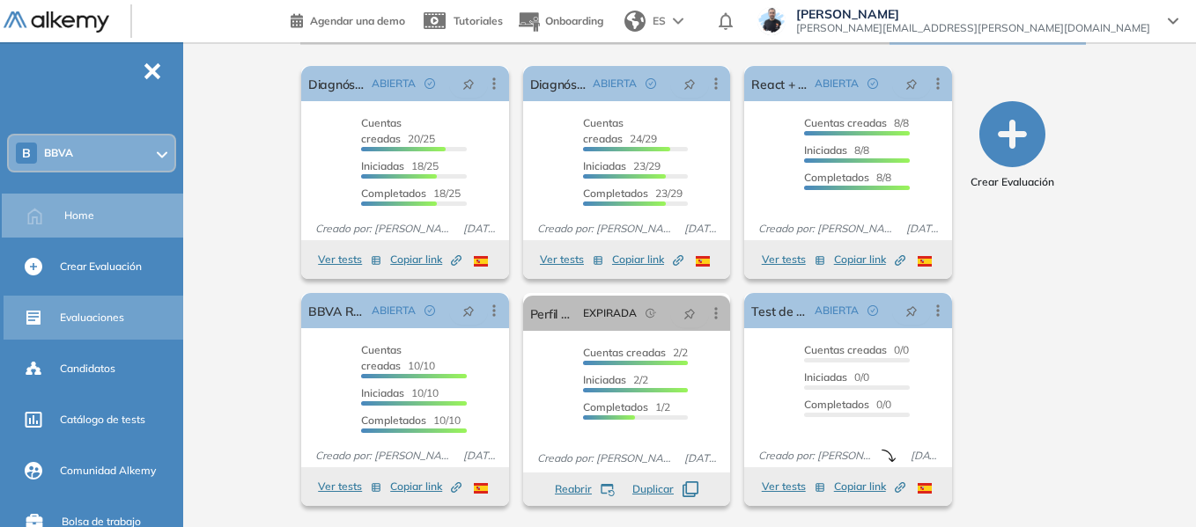
click at [112, 314] on span "Evaluaciones" at bounding box center [92, 318] width 64 height 16
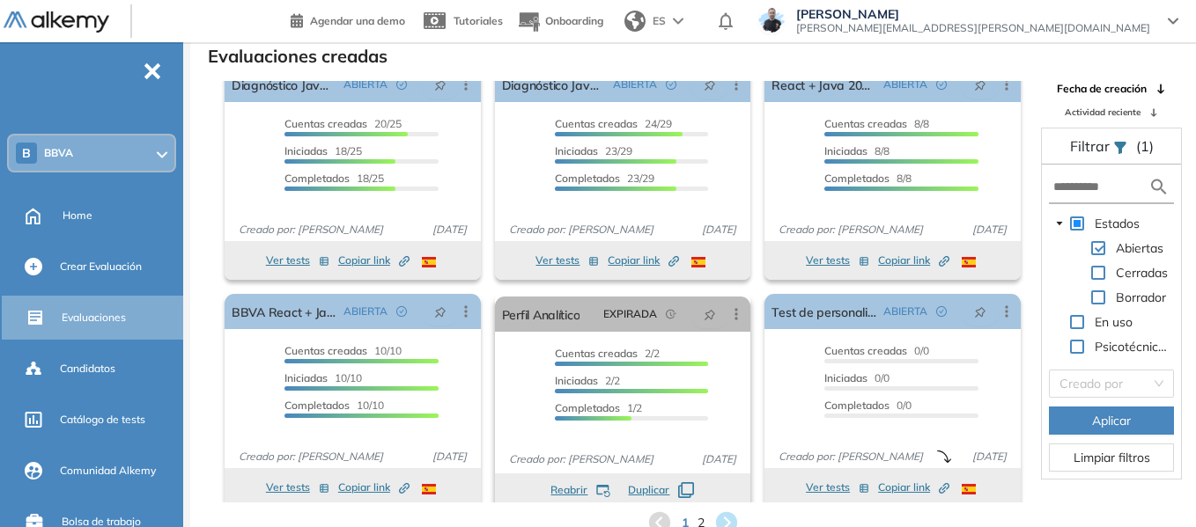
scroll to position [33, 0]
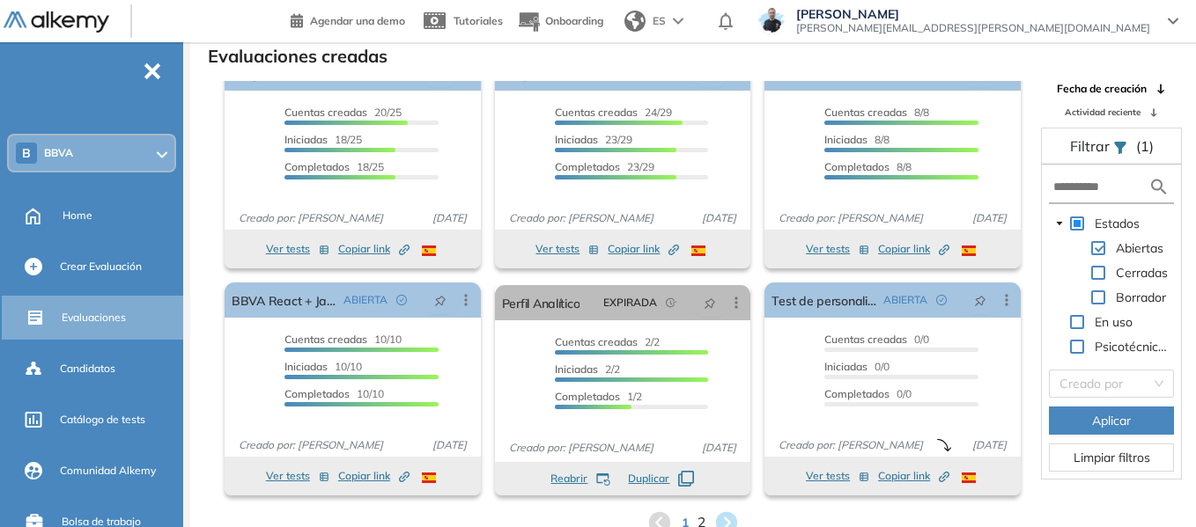
click at [699, 518] on span "2" at bounding box center [701, 523] width 8 height 20
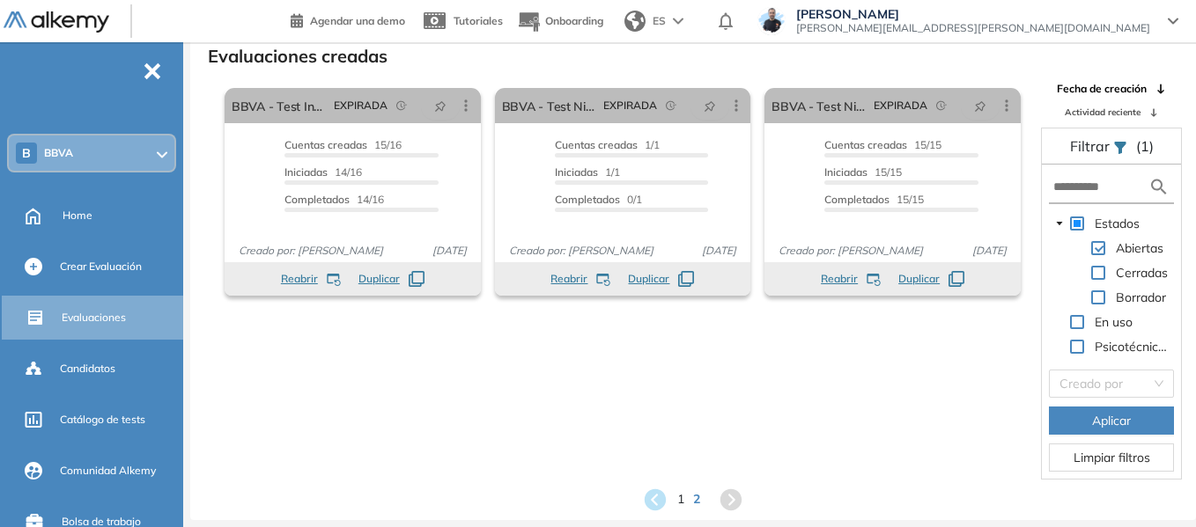
scroll to position [0, 0]
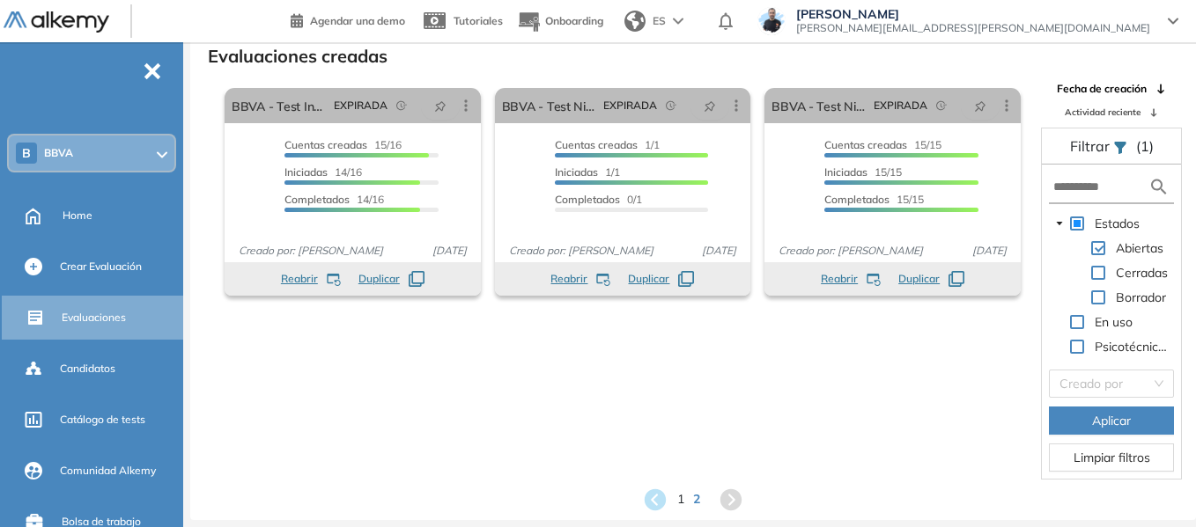
click at [113, 150] on div "B BBVA" at bounding box center [92, 153] width 166 height 35
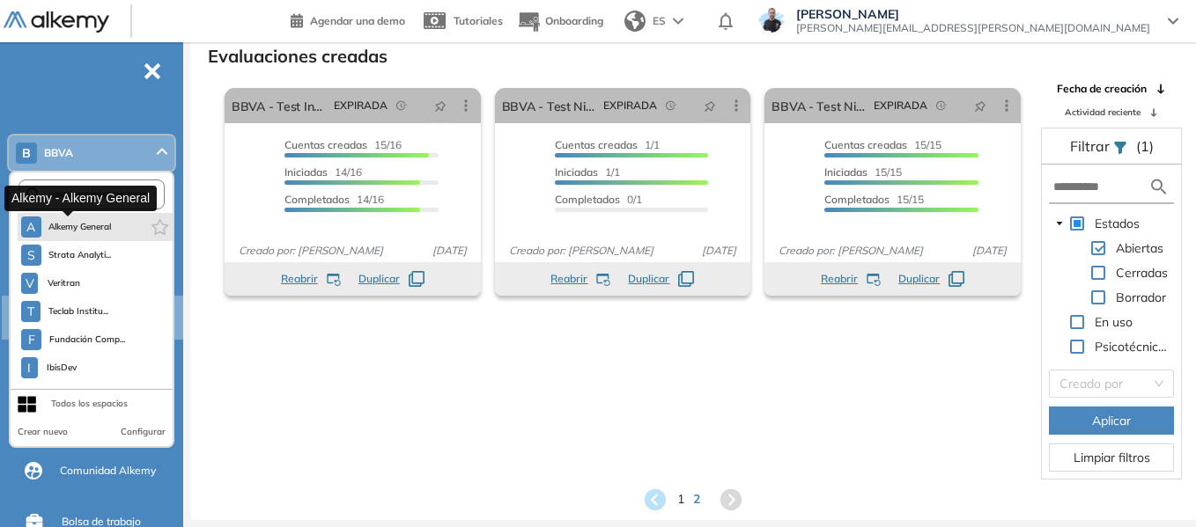
click at [86, 219] on button "A Alkemy General" at bounding box center [66, 227] width 91 height 21
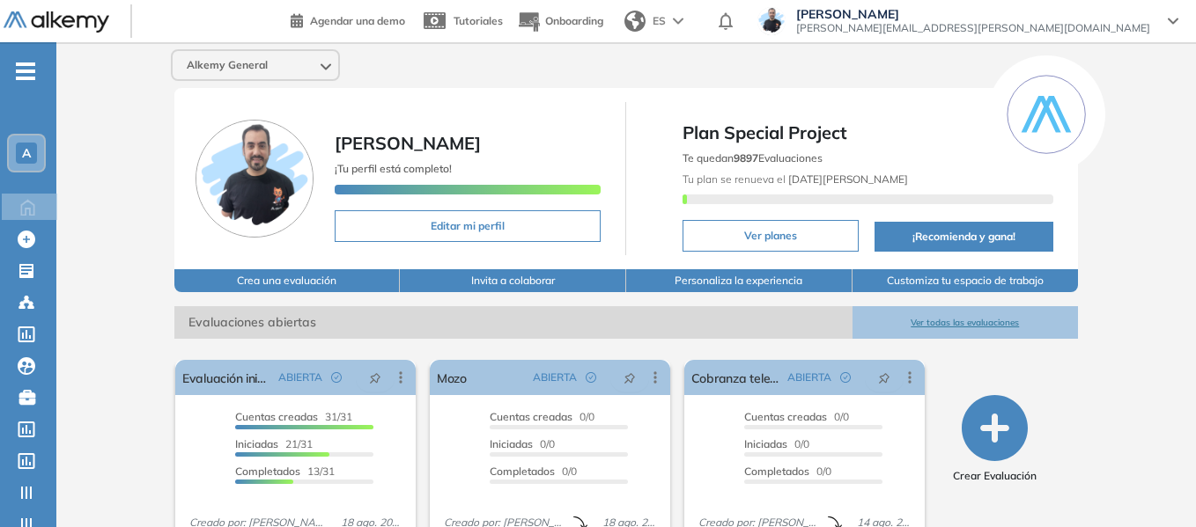
click at [35, 150] on div "A" at bounding box center [26, 153] width 21 height 21
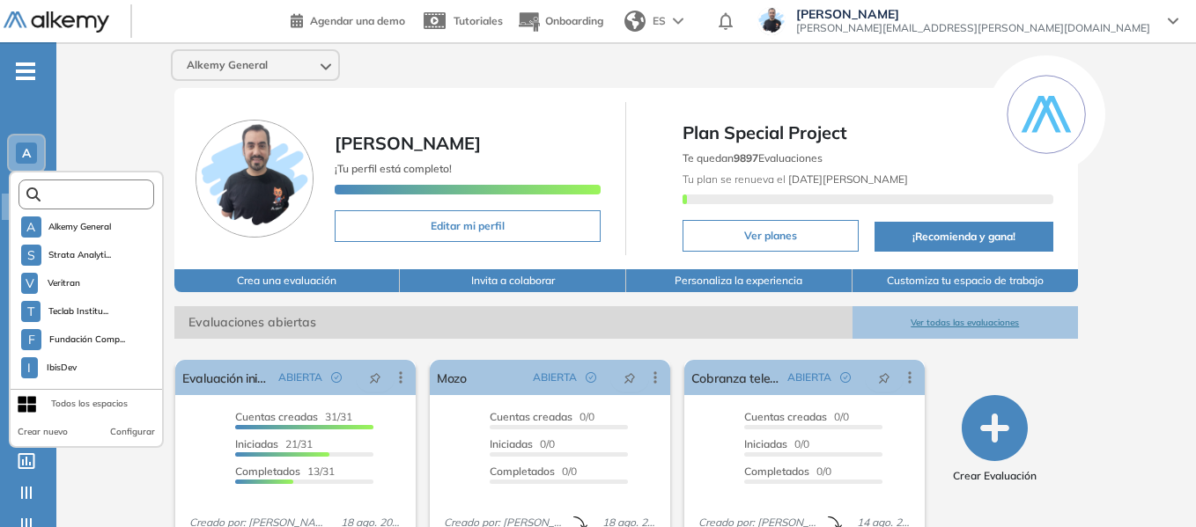
click at [79, 197] on input "text" at bounding box center [92, 194] width 102 height 13
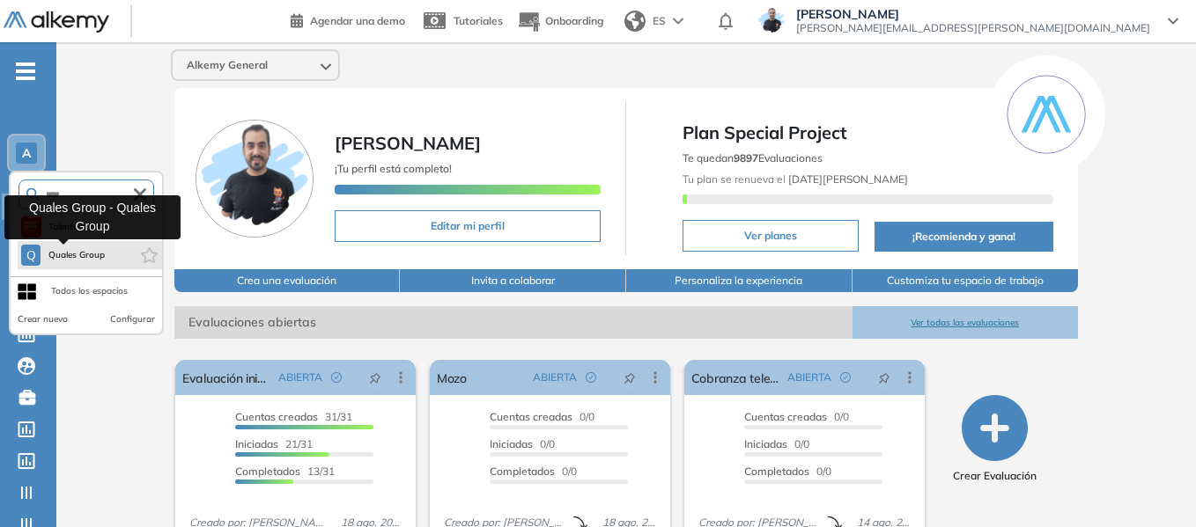
type input "****"
click at [85, 257] on span "Quales Group" at bounding box center [77, 255] width 58 height 14
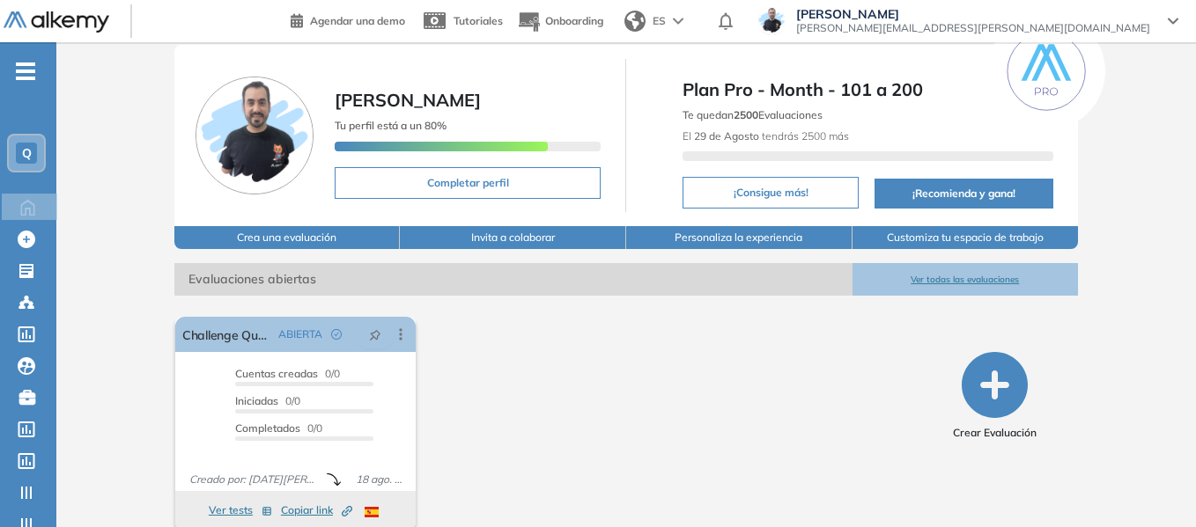
scroll to position [67, 0]
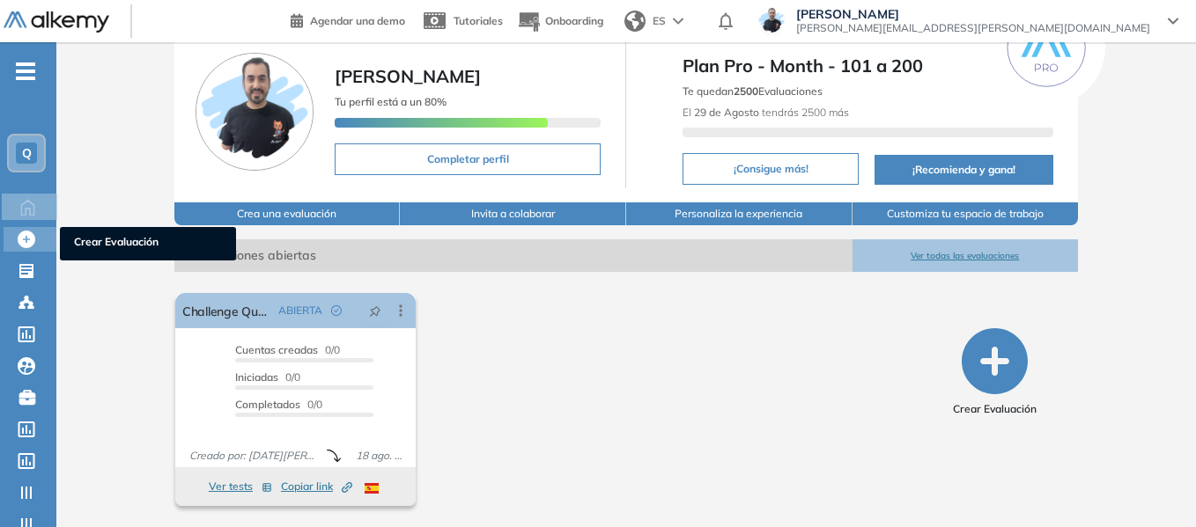
click at [31, 239] on icon at bounding box center [27, 240] width 18 height 18
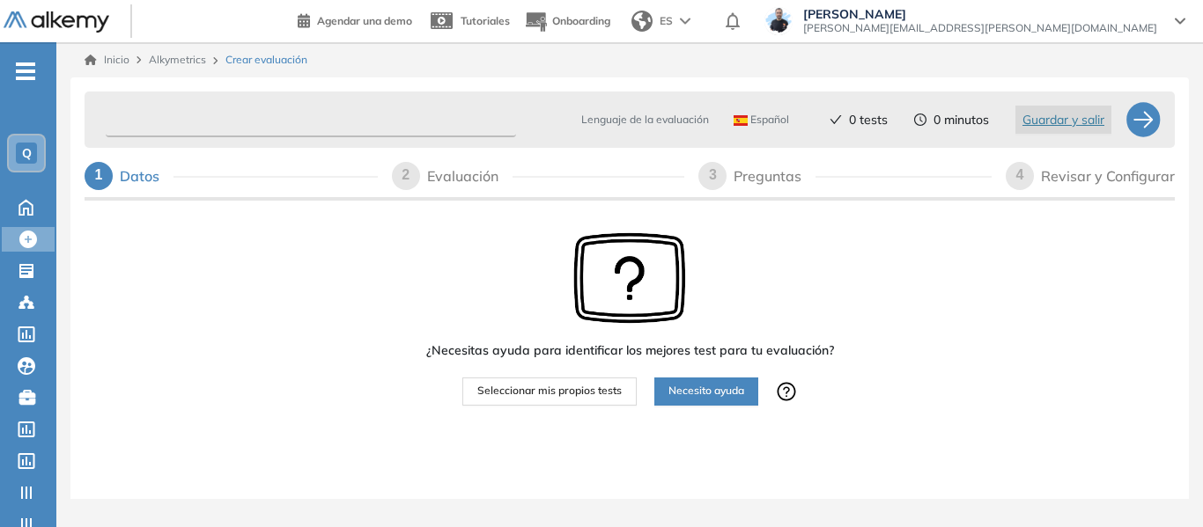
click at [181, 115] on input "text" at bounding box center [311, 120] width 410 height 34
click at [217, 129] on input "text" at bounding box center [311, 120] width 410 height 34
type input "***"
click at [556, 391] on span "Seleccionar mis propios tests" at bounding box center [549, 391] width 144 height 17
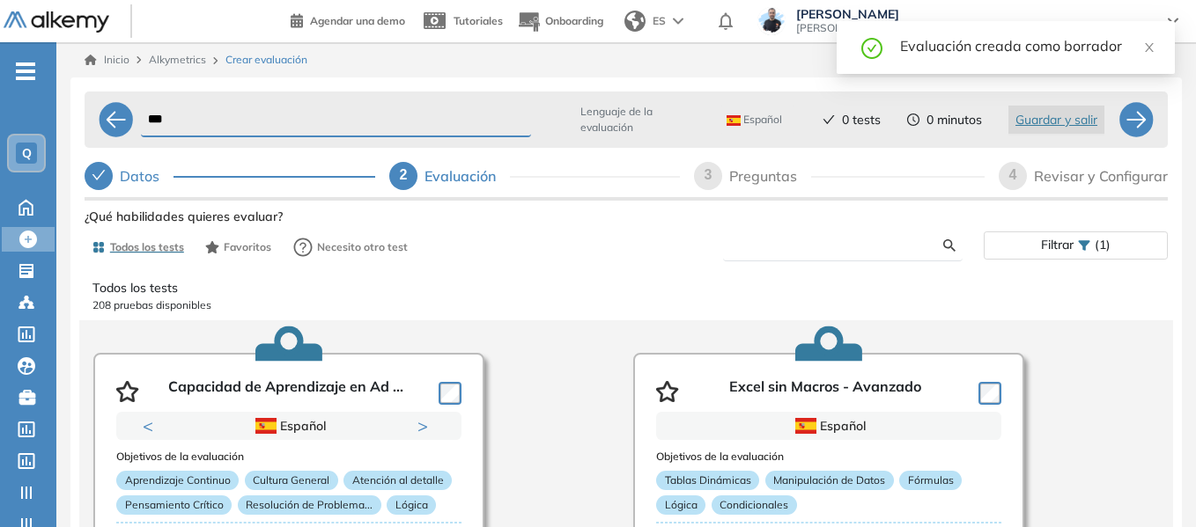
click at [814, 245] on input "text" at bounding box center [840, 246] width 206 height 16
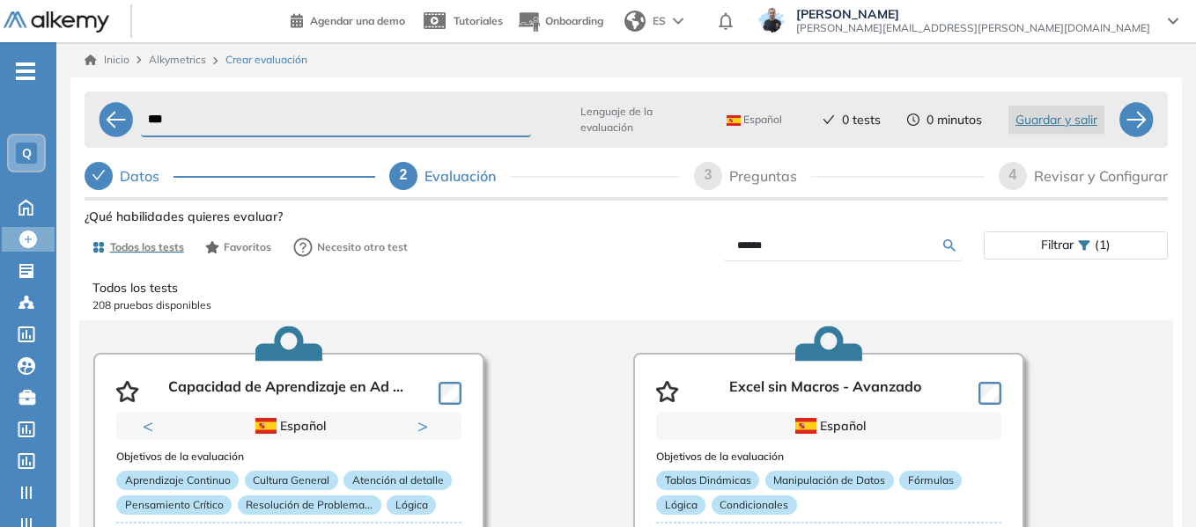
type input "******"
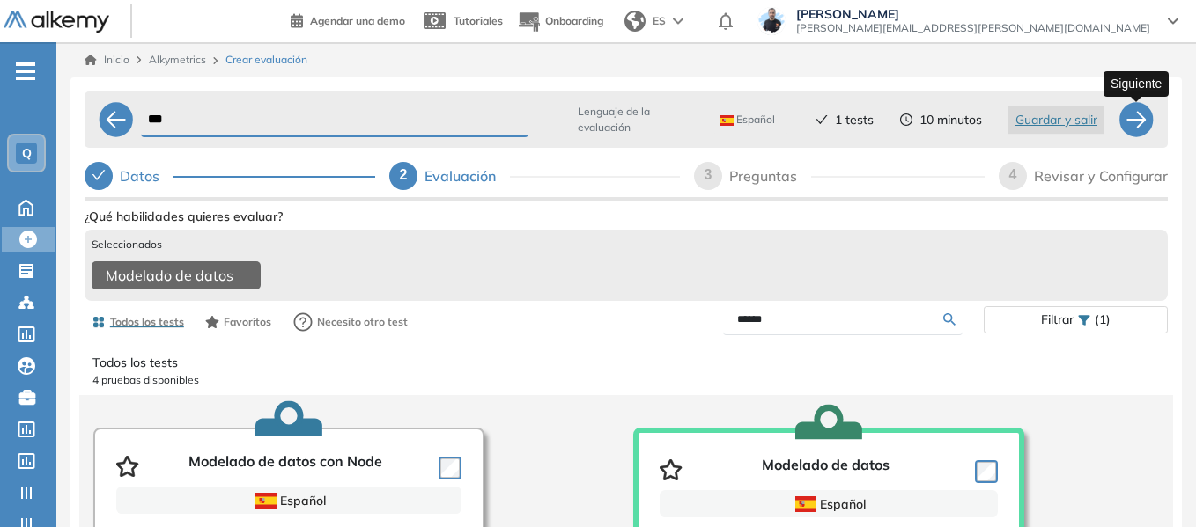
click at [1136, 121] on div at bounding box center [1135, 119] width 35 height 35
select select "*****"
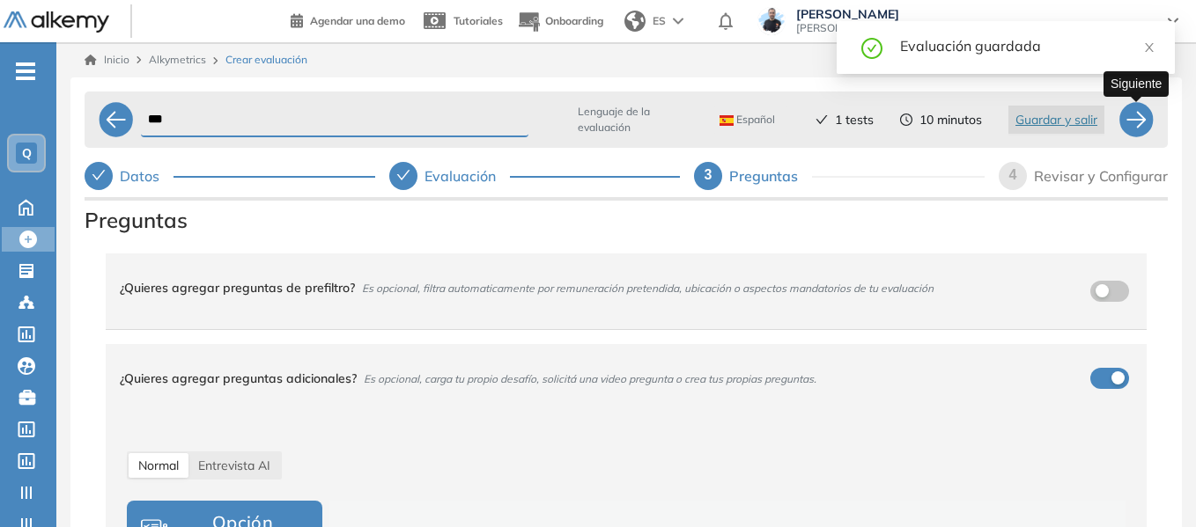
click at [1136, 121] on div at bounding box center [1135, 119] width 35 height 35
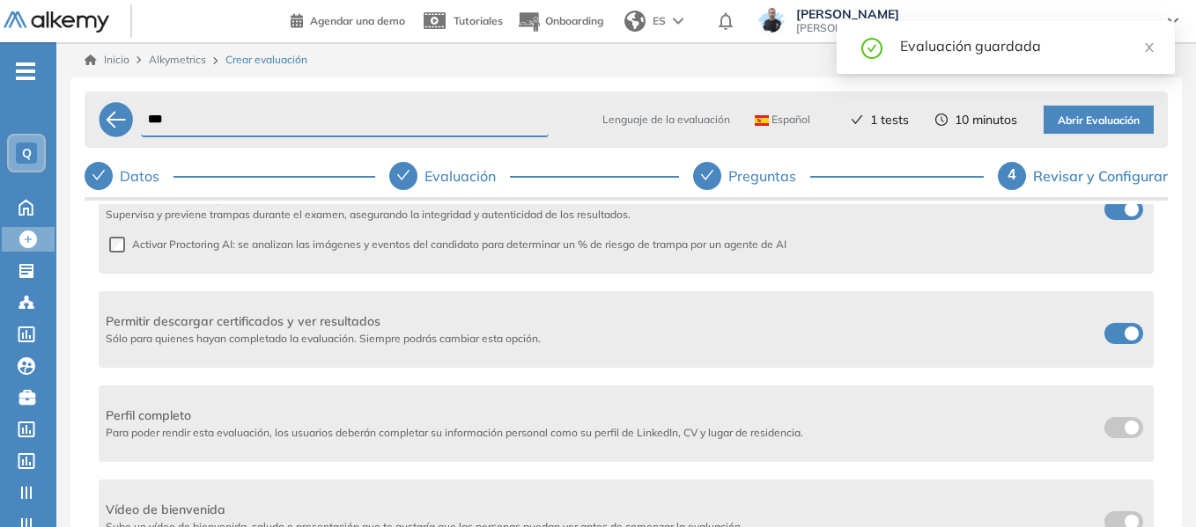
scroll to position [621, 0]
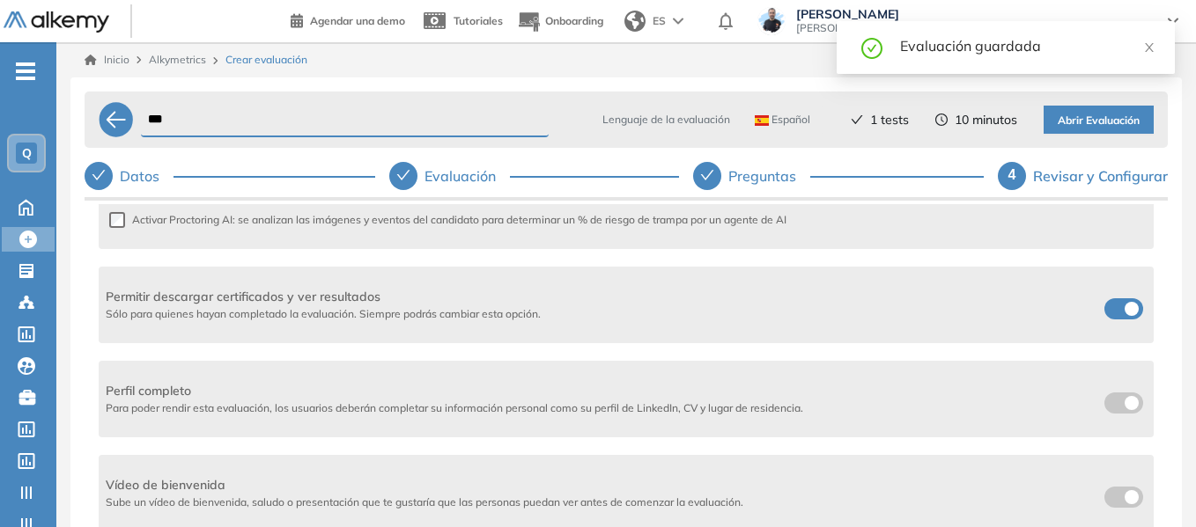
click at [1104, 299] on span at bounding box center [1111, 305] width 14 height 14
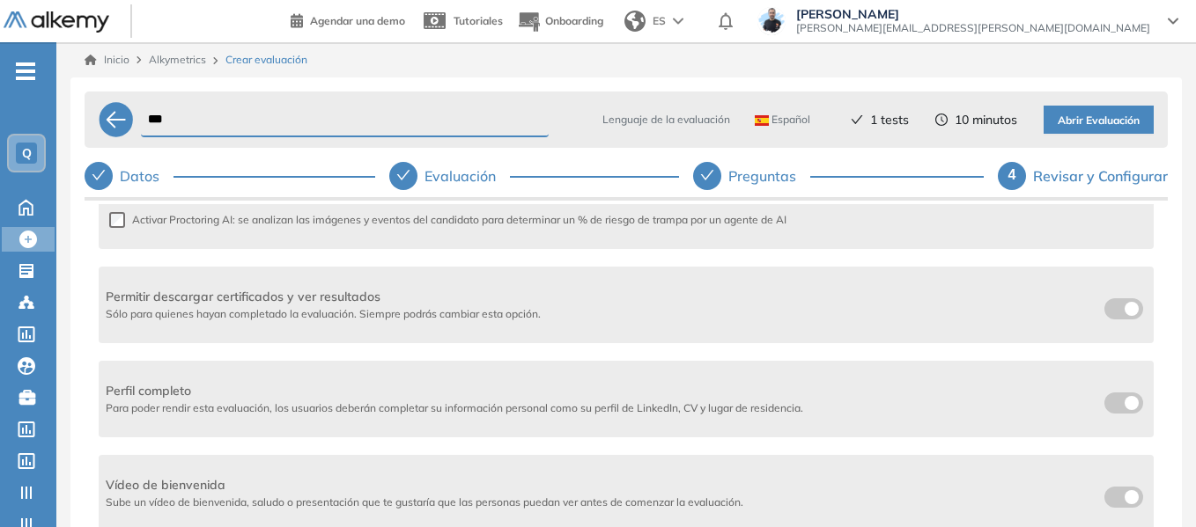
click at [1105, 123] on span "Abrir Evaluación" at bounding box center [1098, 121] width 82 height 17
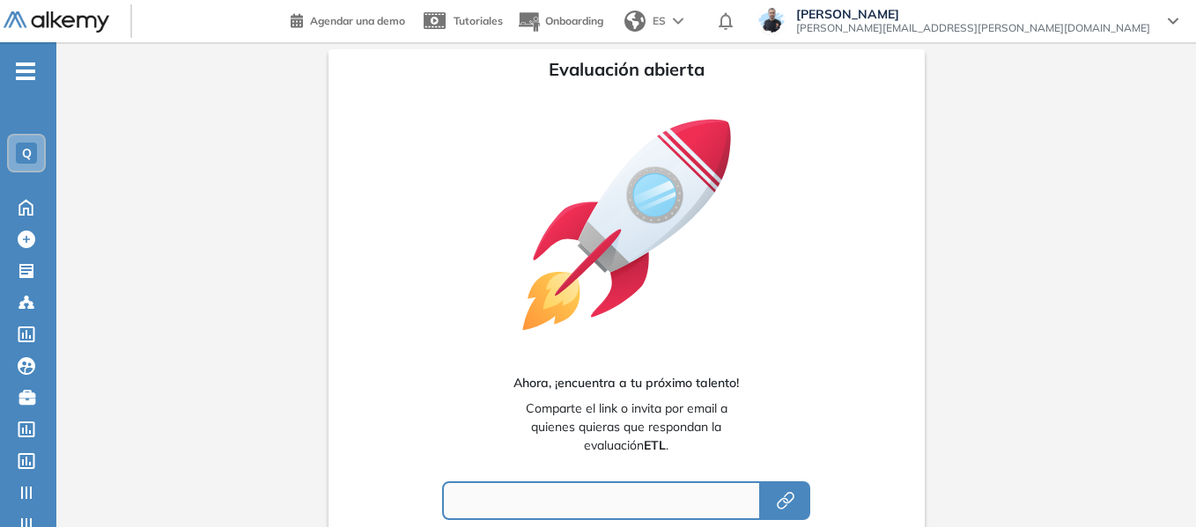
type input "**********"
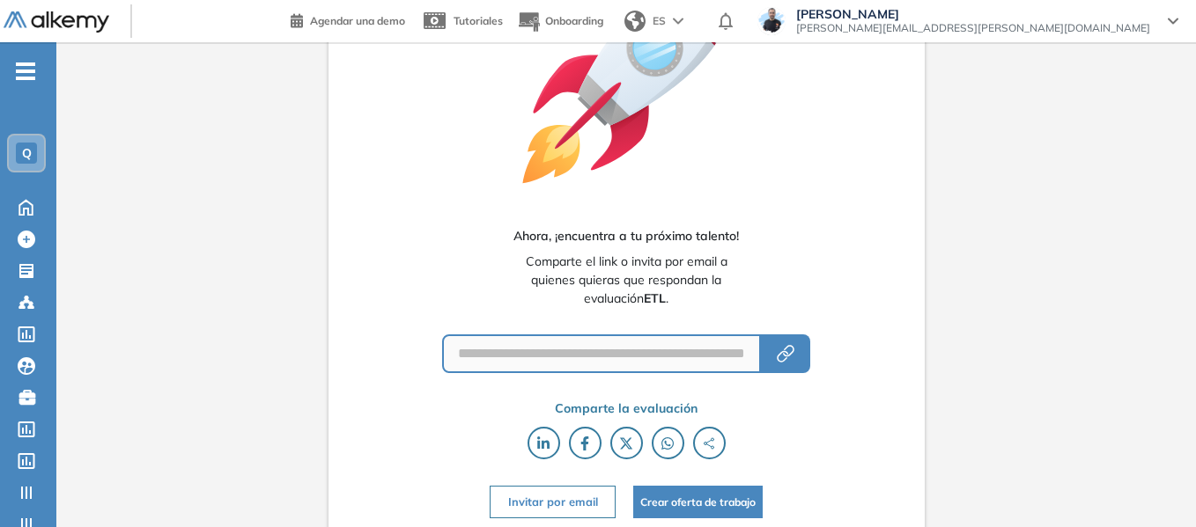
scroll to position [152, 0]
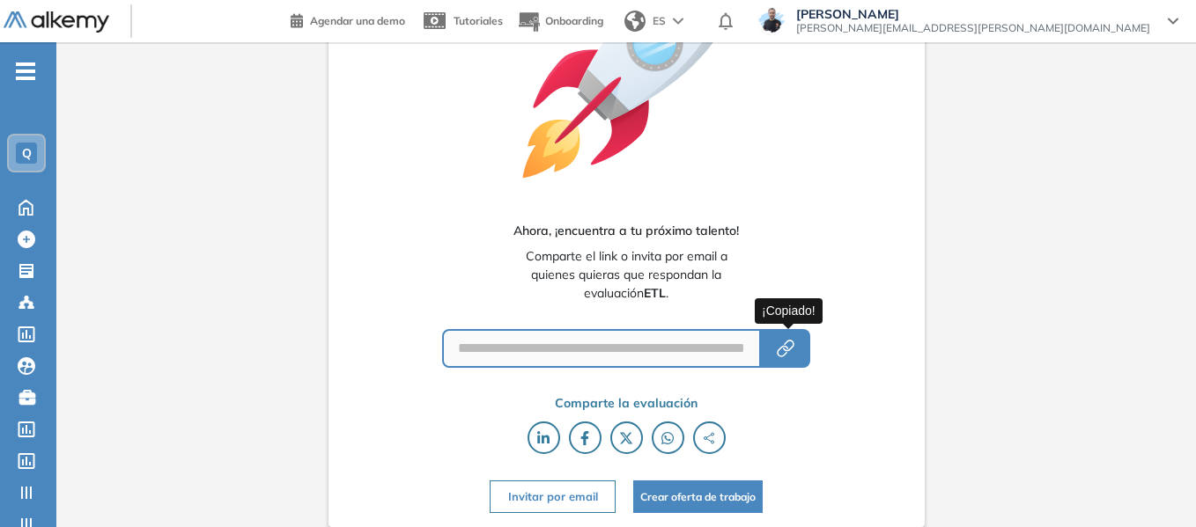
click at [786, 348] on icon "button" at bounding box center [785, 348] width 21 height 21
click at [33, 153] on div "Q" at bounding box center [26, 153] width 21 height 21
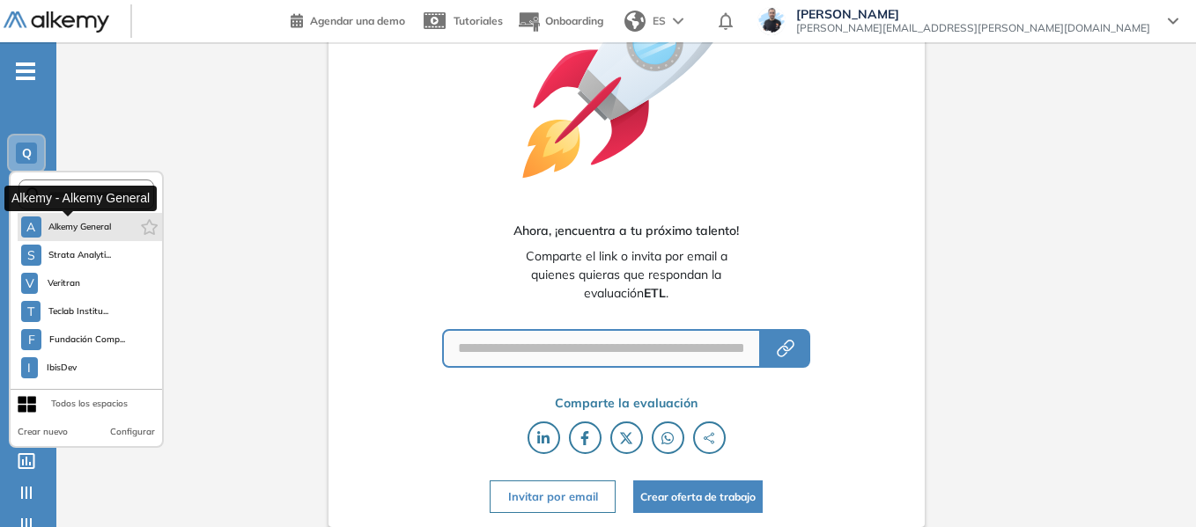
click at [85, 229] on span "Alkemy General" at bounding box center [79, 227] width 63 height 14
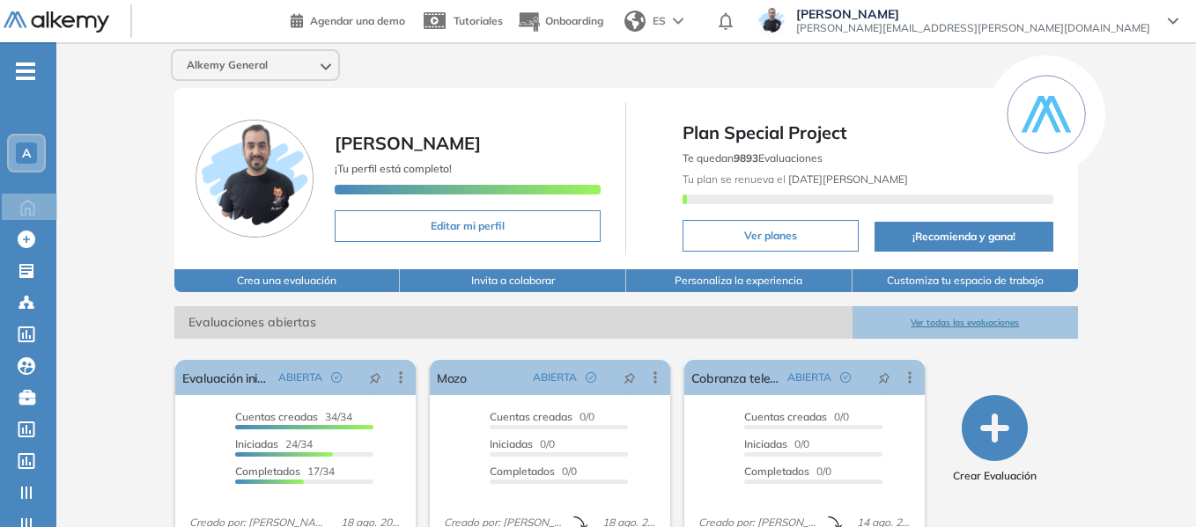
click at [26, 157] on span "A" at bounding box center [26, 153] width 9 height 14
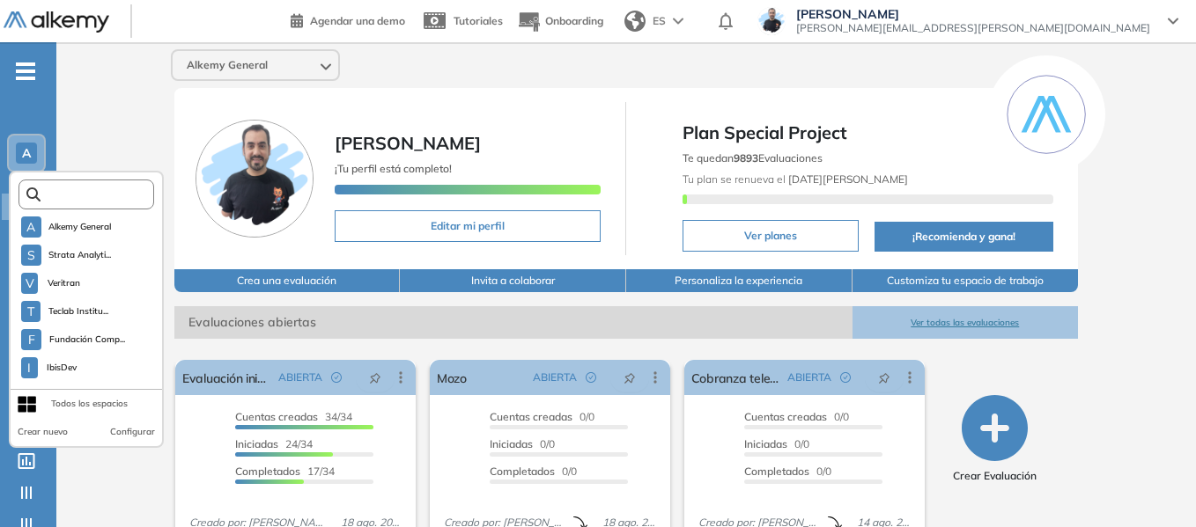
click at [70, 195] on input "text" at bounding box center [92, 194] width 102 height 13
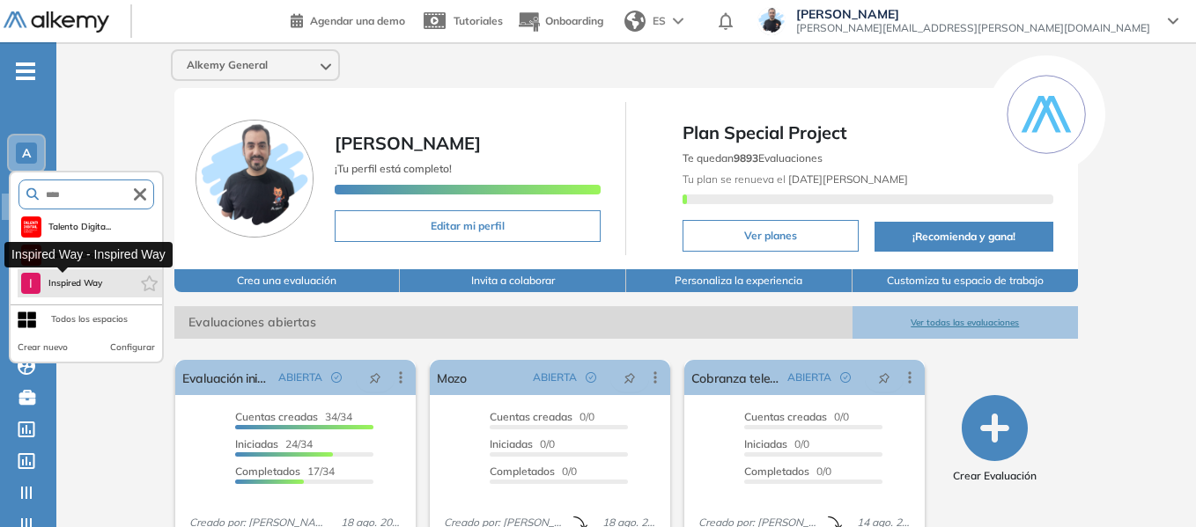
type input "****"
click at [63, 287] on span "Inspired Way" at bounding box center [75, 283] width 55 height 14
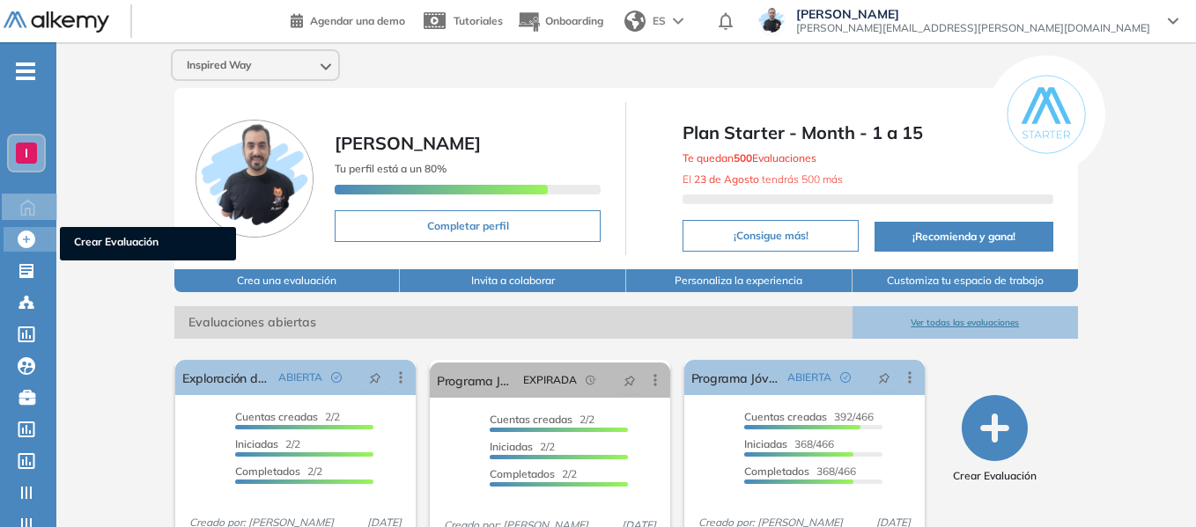
click at [26, 236] on icon at bounding box center [27, 240] width 18 height 18
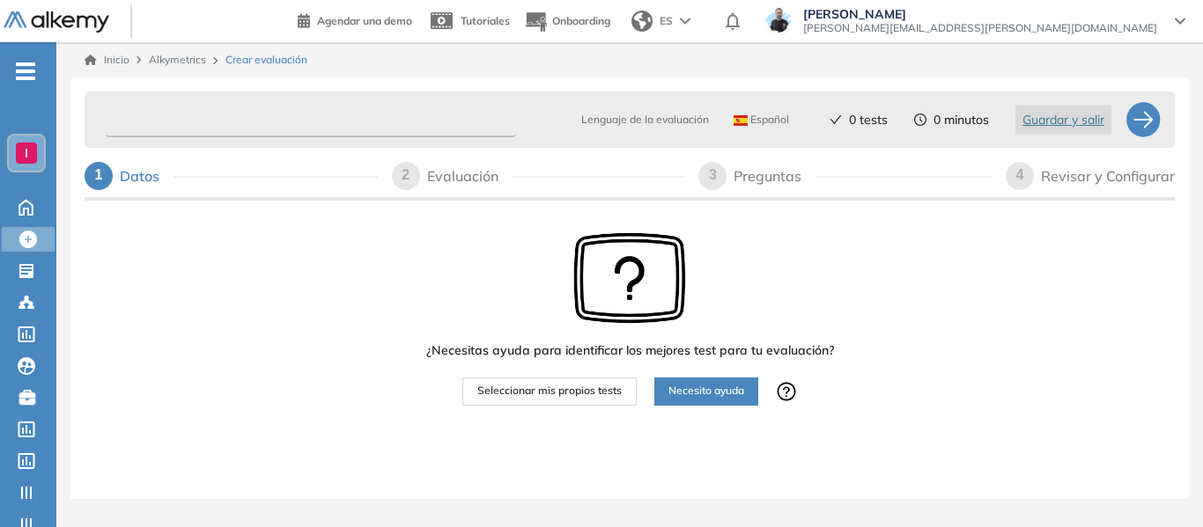
click at [249, 132] on input "text" at bounding box center [311, 120] width 410 height 34
paste input "**********"
type input "**********"
click at [556, 394] on span "Seleccionar mis propios tests" at bounding box center [549, 391] width 144 height 17
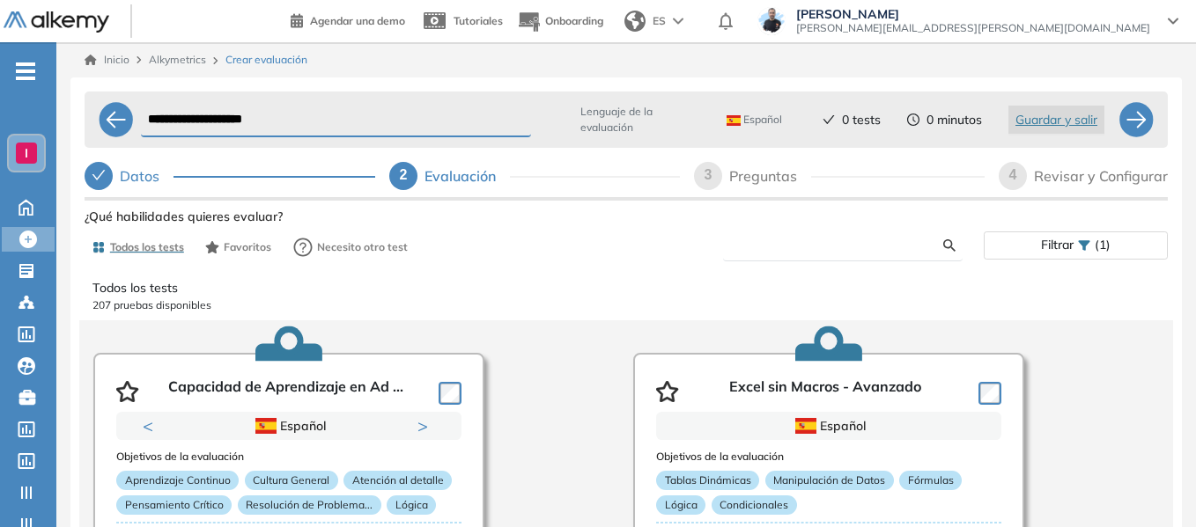
click at [785, 245] on input "text" at bounding box center [840, 246] width 206 height 16
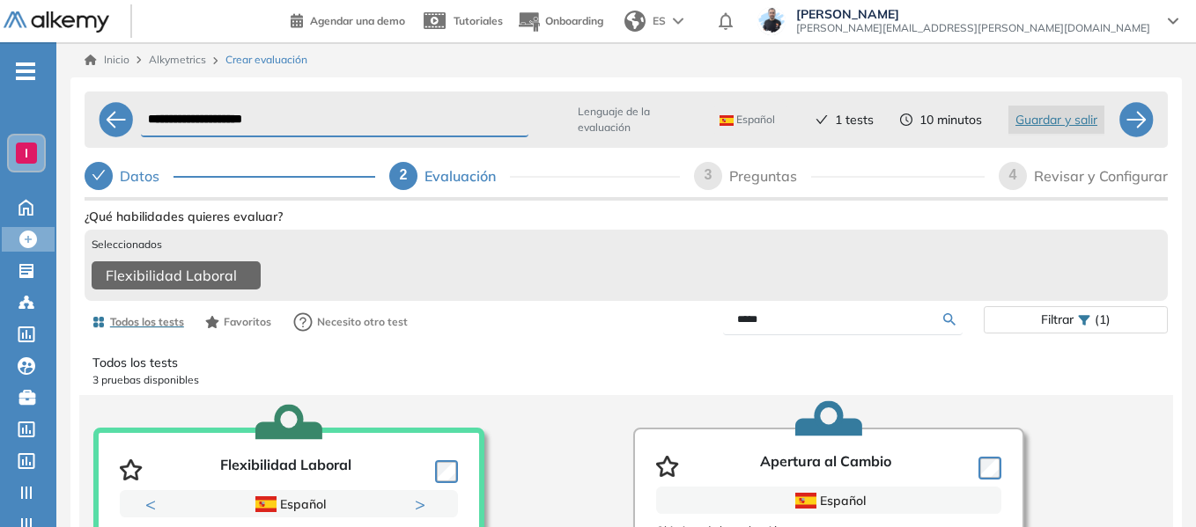
click at [767, 335] on form "*****" at bounding box center [843, 320] width 240 height 31
drag, startPoint x: 773, startPoint y: 327, endPoint x: 717, endPoint y: 327, distance: 56.4
click at [717, 327] on div "*****" at bounding box center [804, 320] width 357 height 31
type input "***"
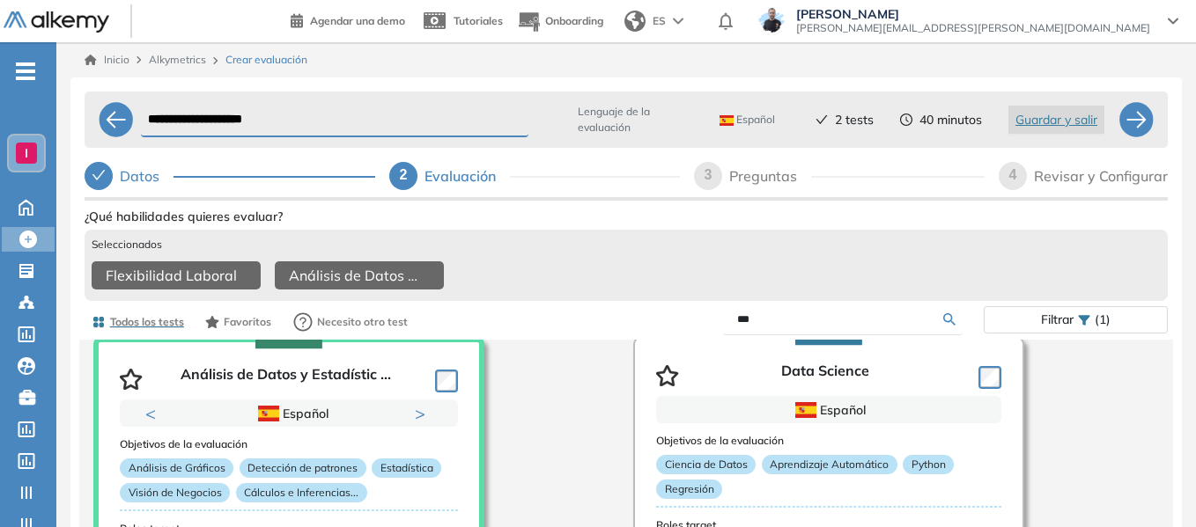
scroll to position [92, 0]
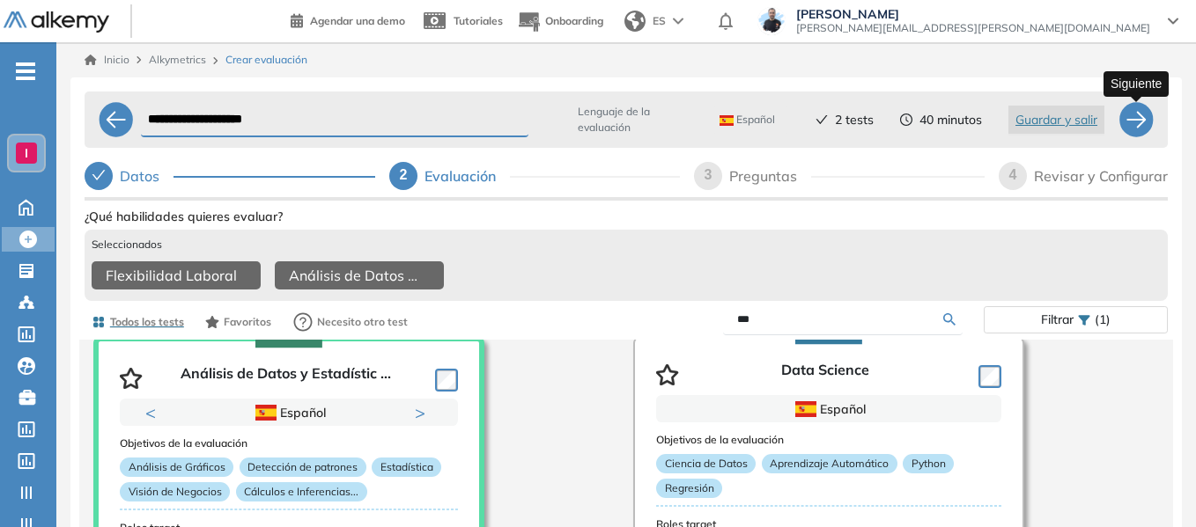
click at [1124, 123] on div at bounding box center [1135, 119] width 35 height 35
select select "*****"
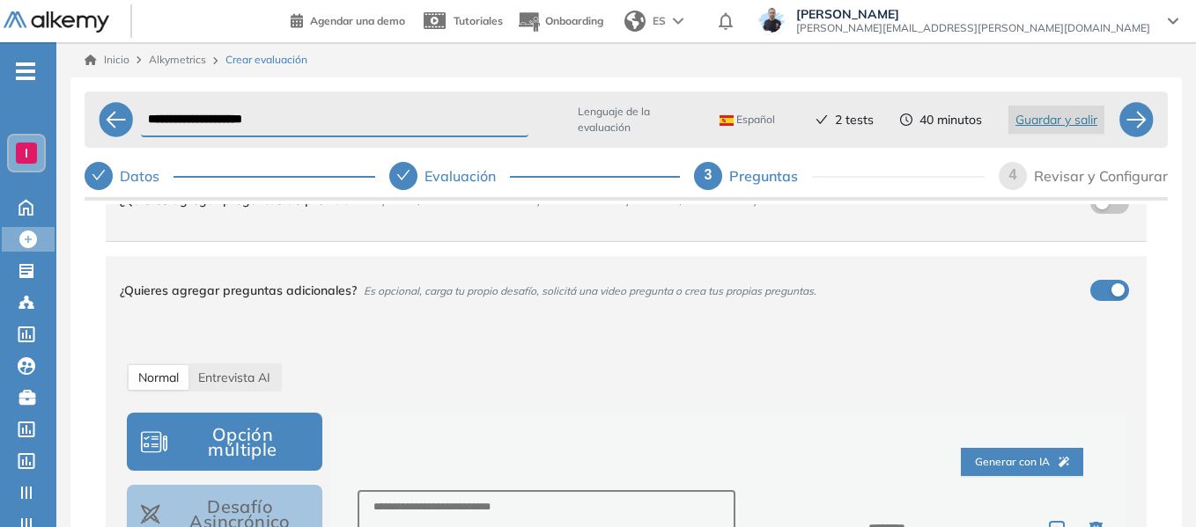
scroll to position [0, 0]
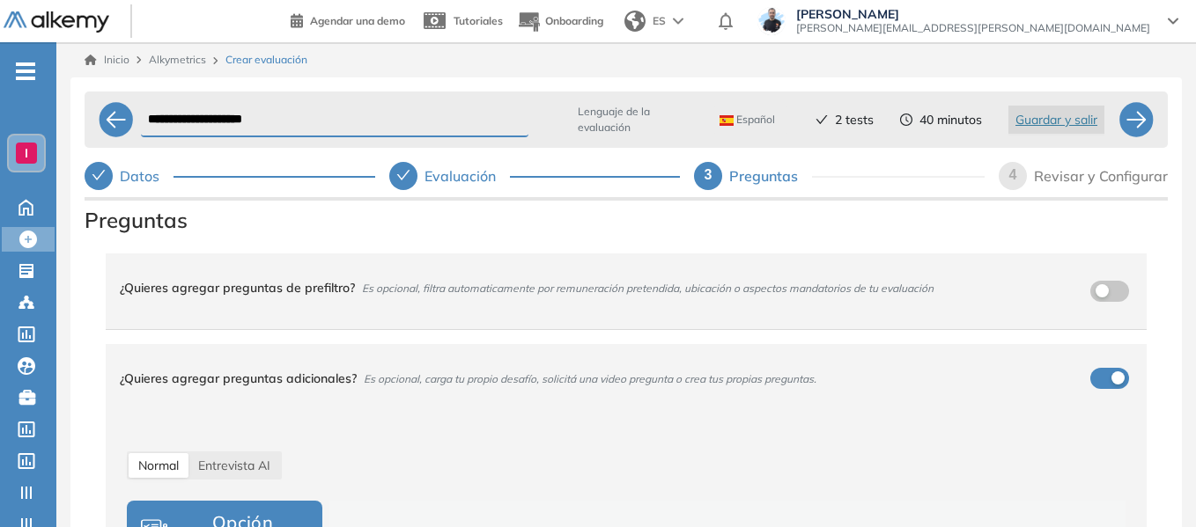
click at [1101, 301] on div "¿Quieres agregar preguntas de prefiltro? Es opcional, filtra automaticamente po…" at bounding box center [615, 288] width 991 height 48
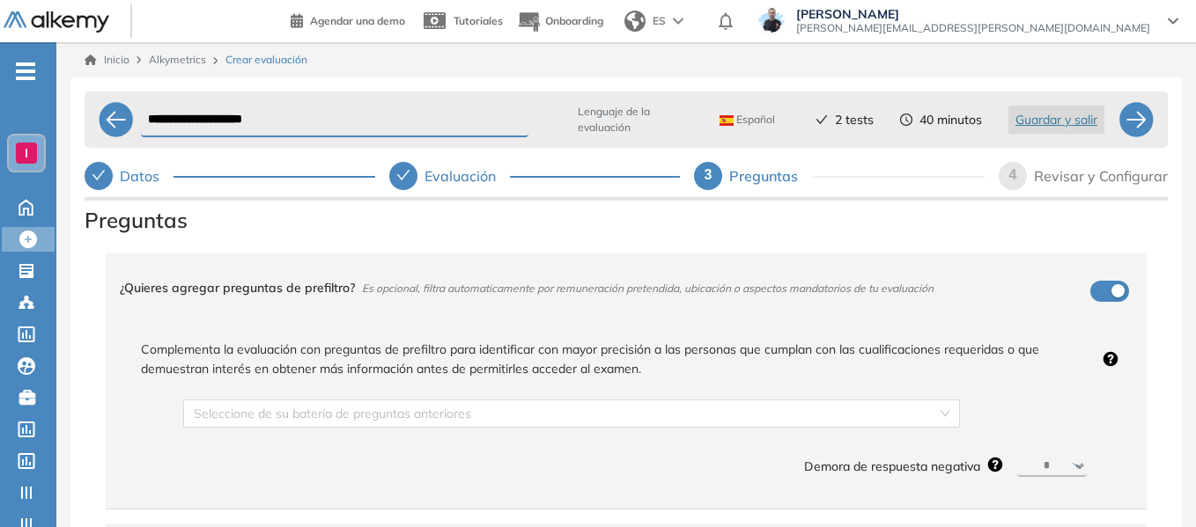
scroll to position [176, 0]
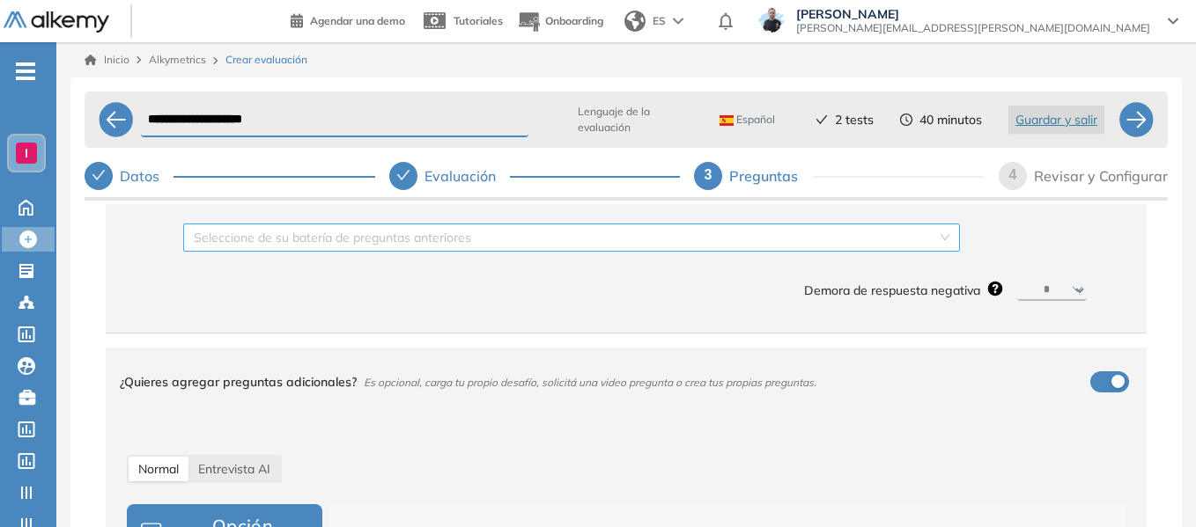
click at [635, 245] on input "search" at bounding box center [565, 238] width 743 height 26
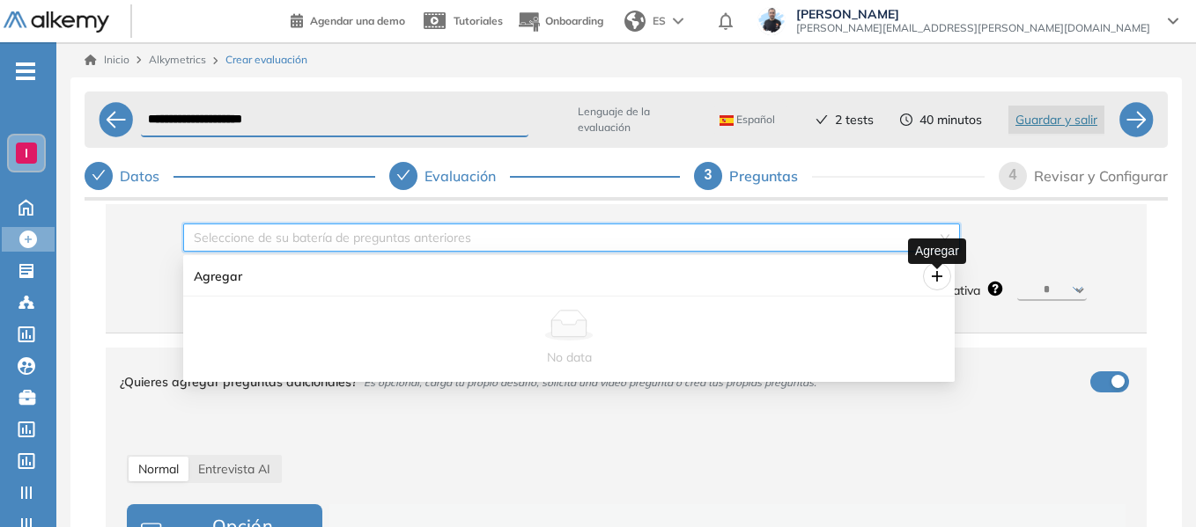
click at [943, 271] on icon "plus" at bounding box center [937, 276] width 14 height 14
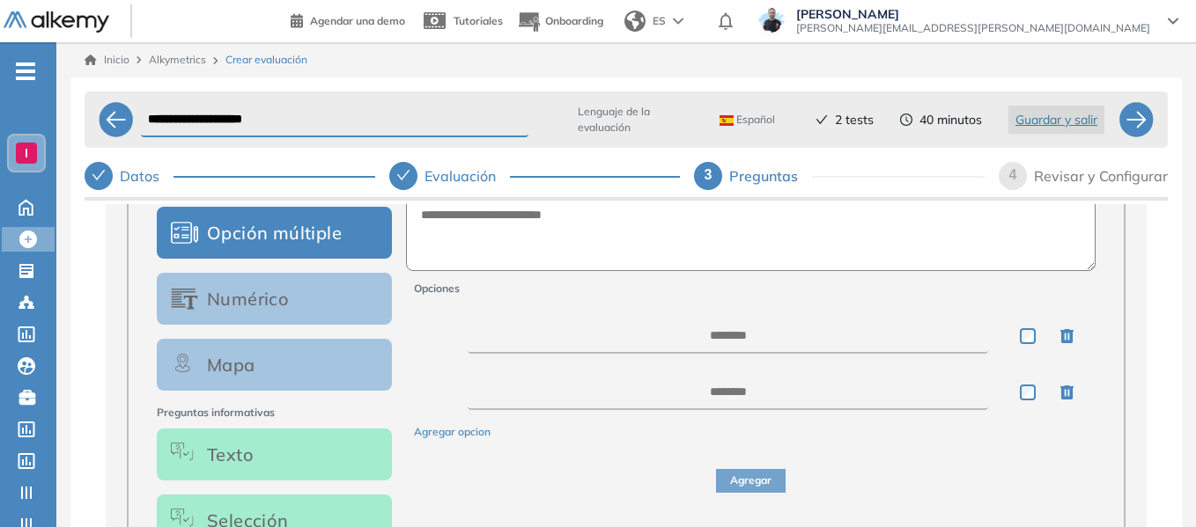
scroll to position [264, 0]
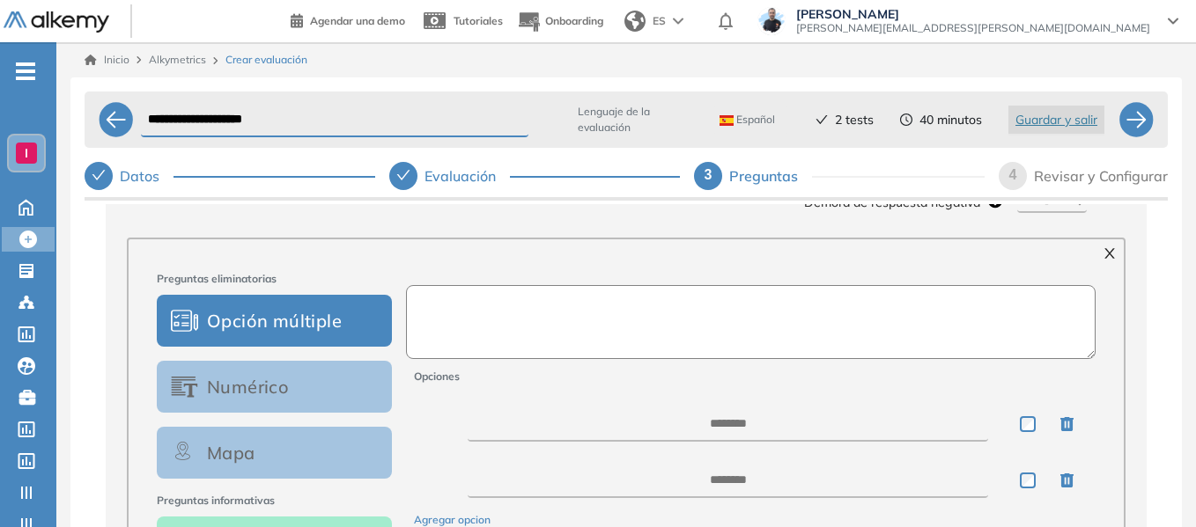
click at [527, 331] on textarea at bounding box center [751, 322] width 690 height 74
drag, startPoint x: 448, startPoint y: 306, endPoint x: 791, endPoint y: 340, distance: 344.2
click at [791, 340] on textarea "**********" at bounding box center [748, 322] width 685 height 74
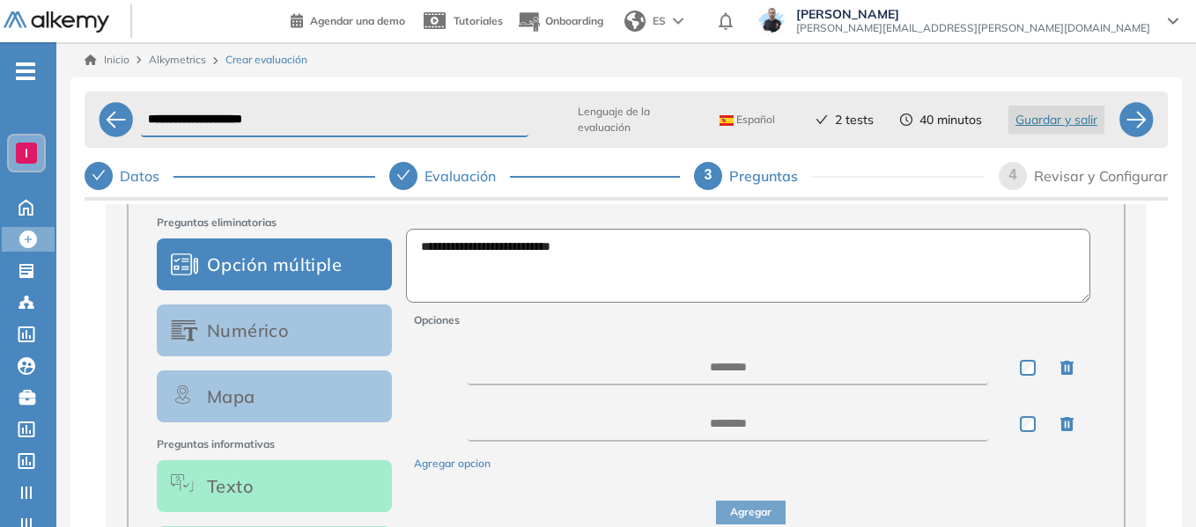
scroll to position [352, 0]
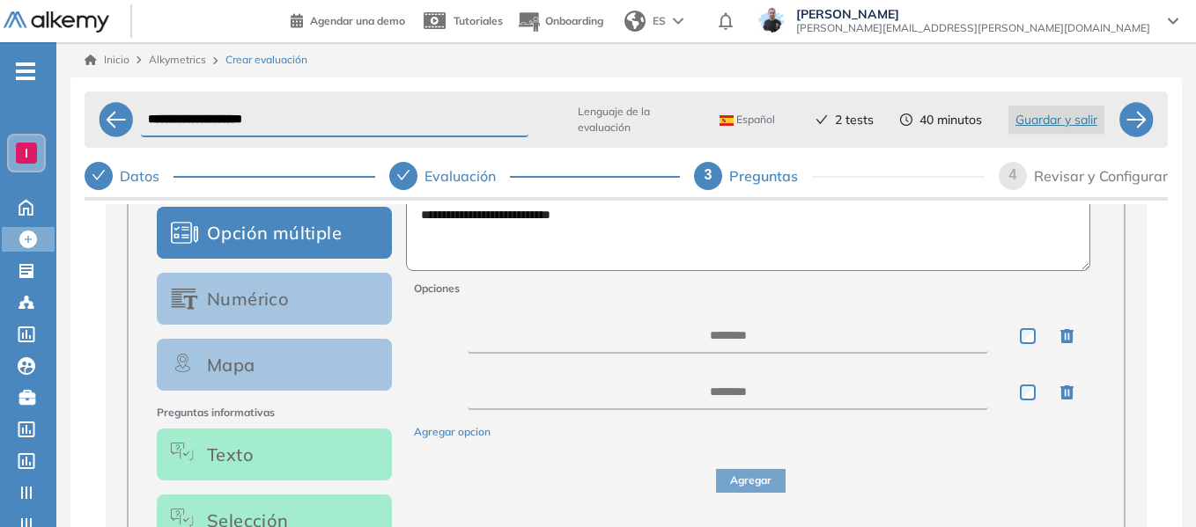
type textarea "**********"
click at [817, 337] on textarea at bounding box center [728, 336] width 520 height 35
type textarea "**"
click at [778, 399] on textarea at bounding box center [728, 392] width 520 height 35
type textarea "**"
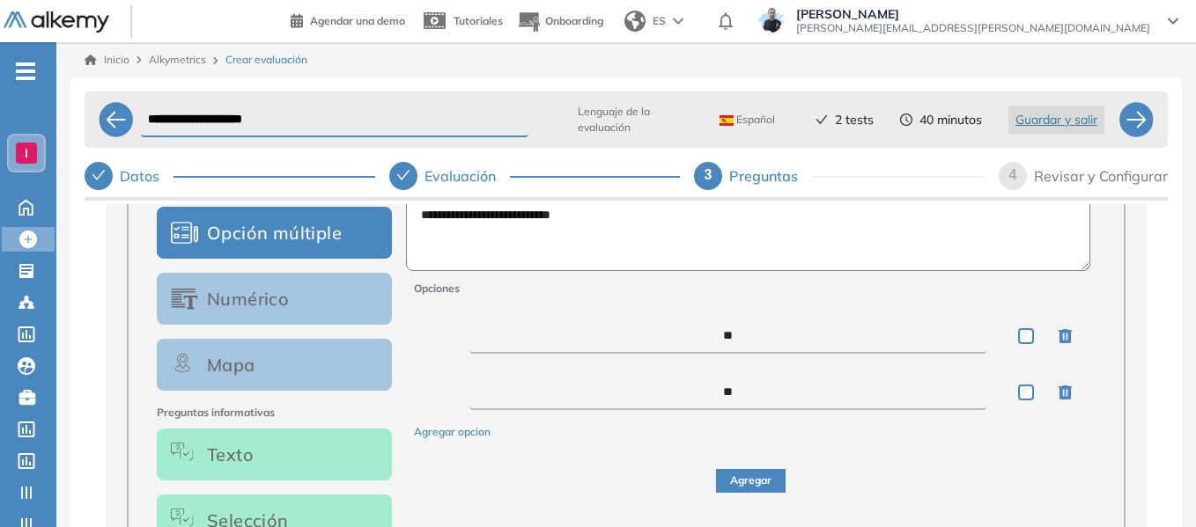
scroll to position [440, 0]
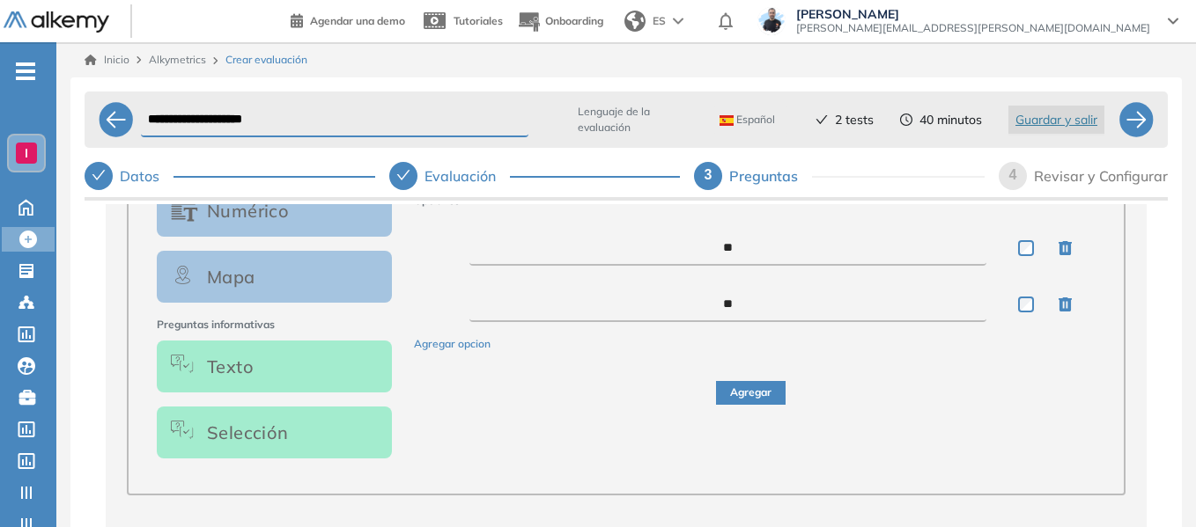
click at [763, 403] on button "Agregar" at bounding box center [751, 393] width 70 height 24
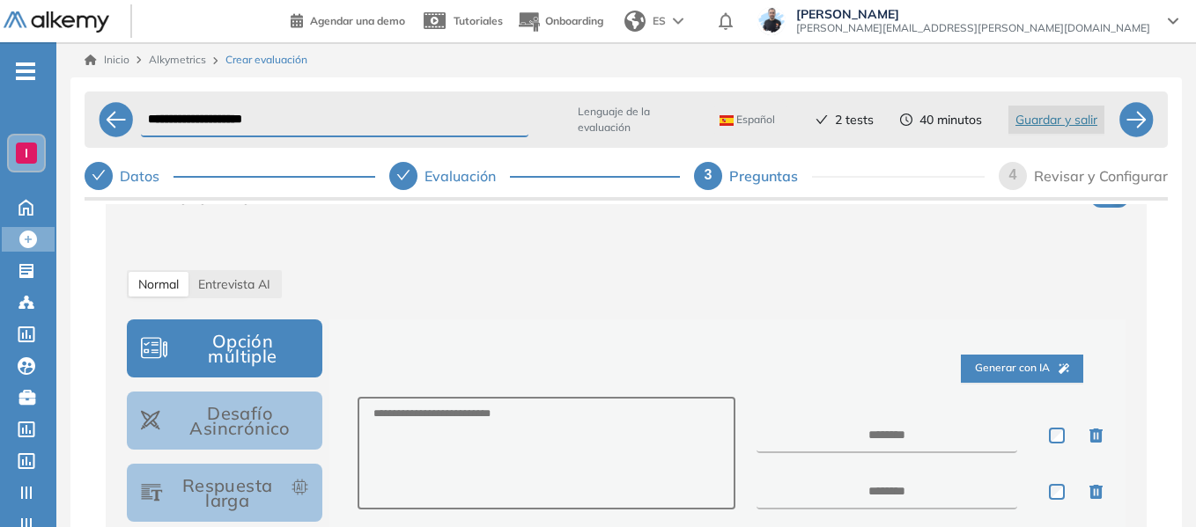
scroll to position [528, 0]
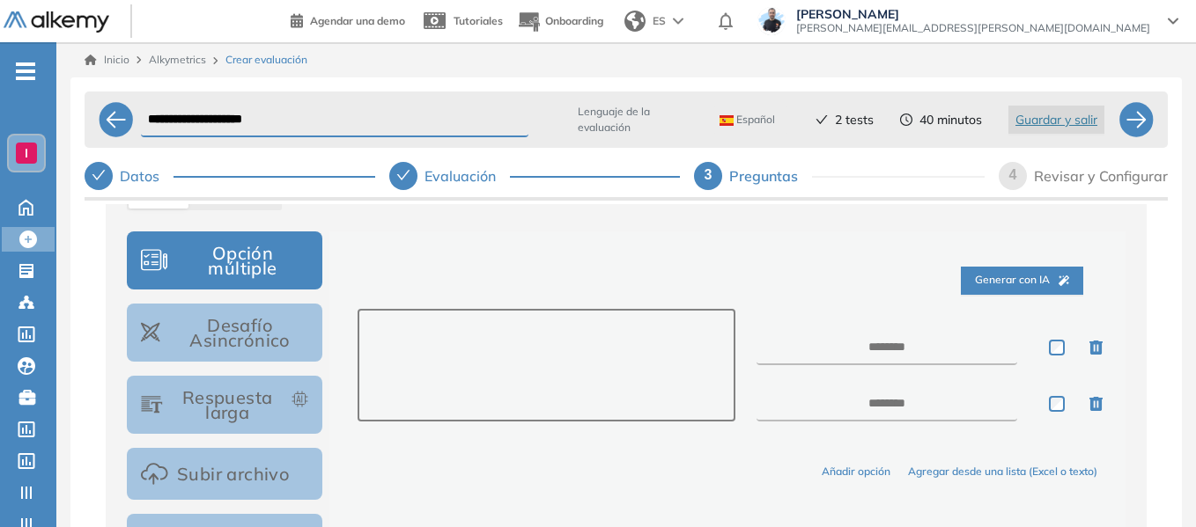
click at [497, 332] on textarea at bounding box center [546, 365] width 378 height 113
paste textarea "**********"
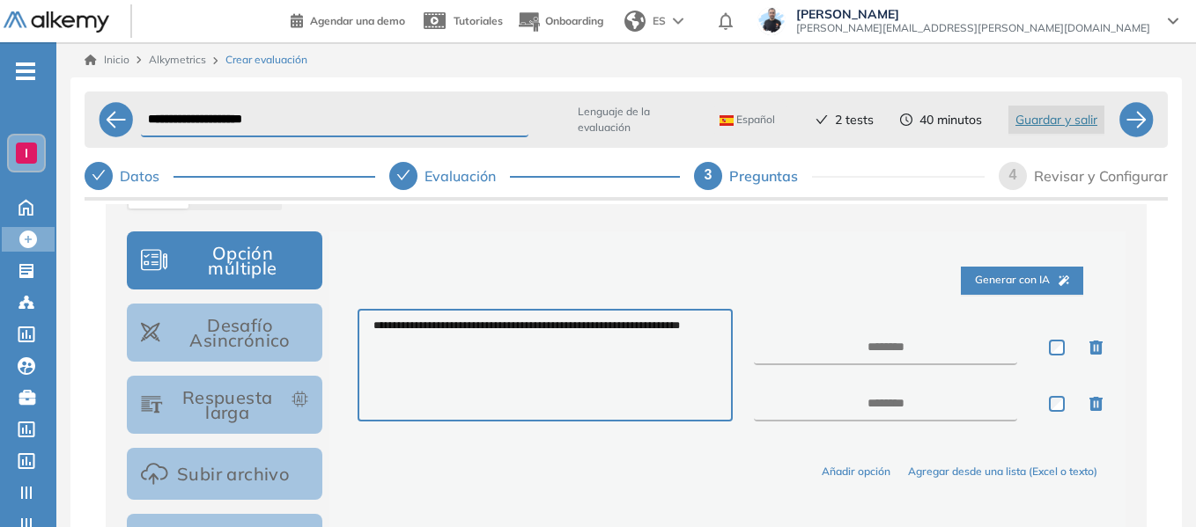
type textarea "**********"
click at [881, 357] on textarea at bounding box center [885, 347] width 263 height 35
type textarea "**"
click at [898, 422] on textarea at bounding box center [885, 404] width 263 height 35
type textarea "**"
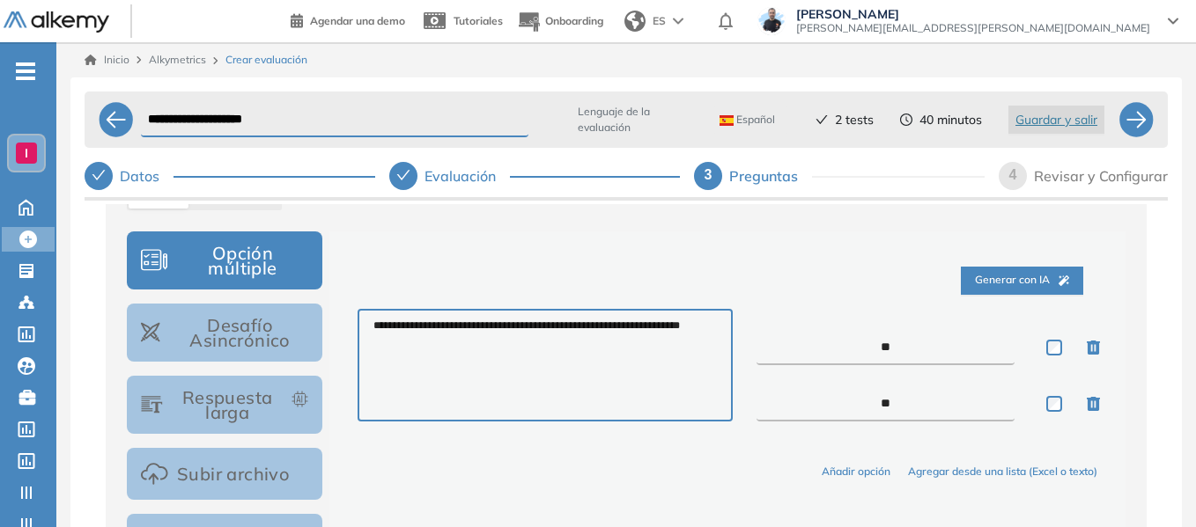
click at [1054, 359] on label at bounding box center [1055, 349] width 19 height 19
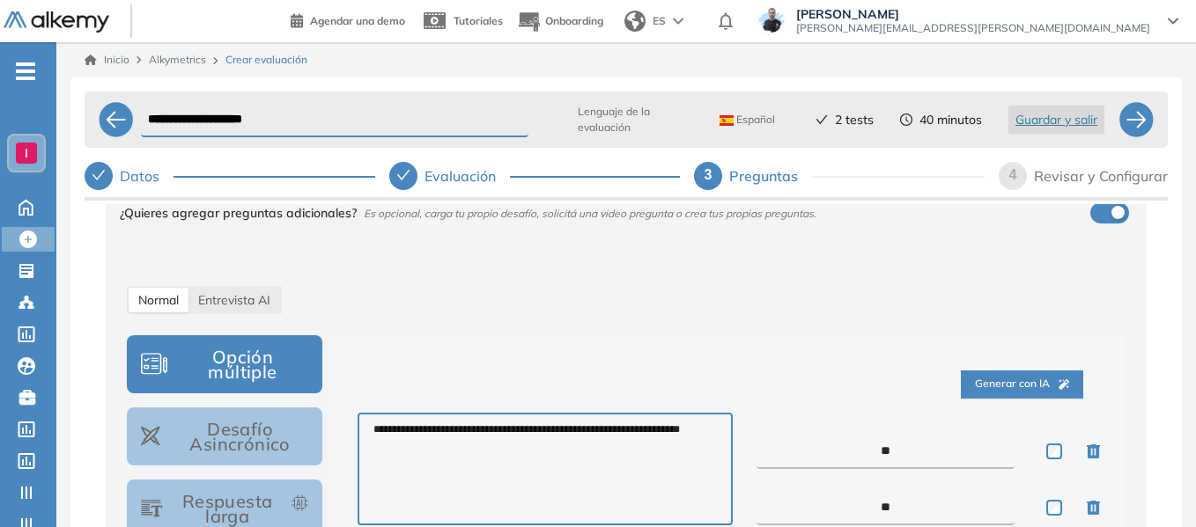
scroll to position [424, 0]
drag, startPoint x: 461, startPoint y: 439, endPoint x: 303, endPoint y: 406, distance: 162.0
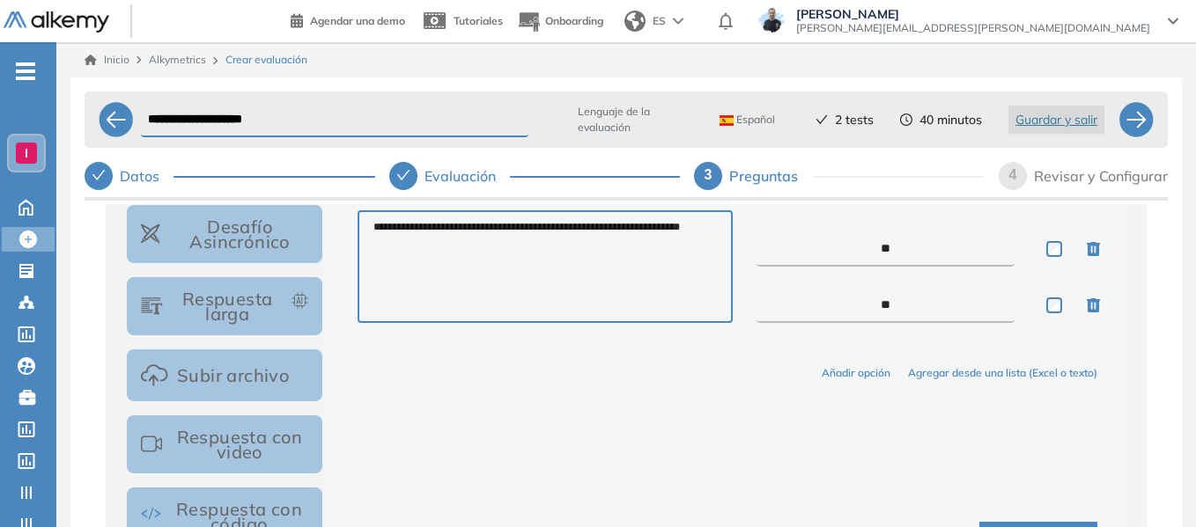
scroll to position [600, 0]
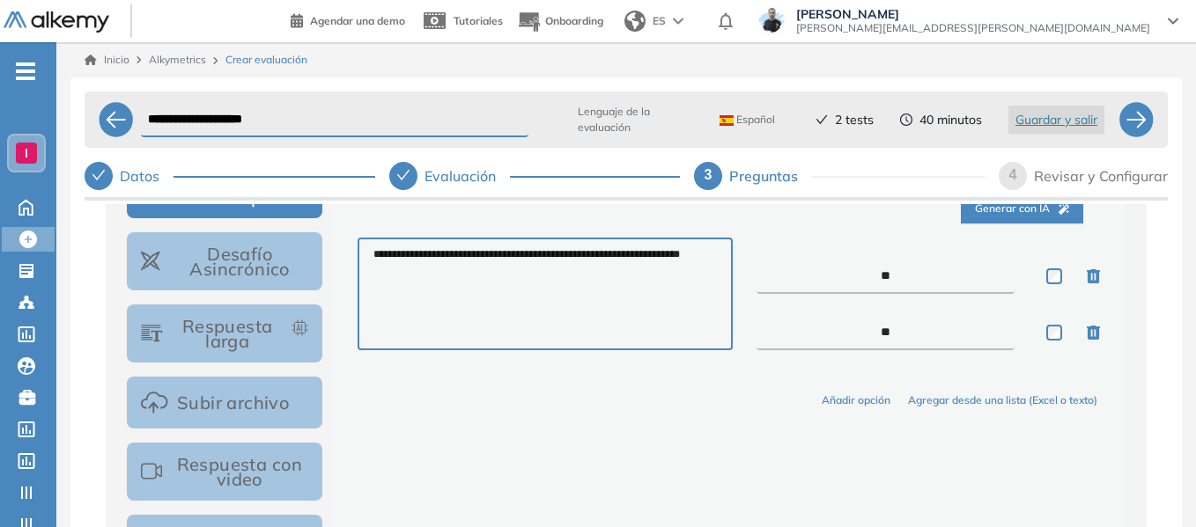
click at [431, 295] on textarea "**********" at bounding box center [544, 294] width 375 height 113
drag, startPoint x: 419, startPoint y: 282, endPoint x: 365, endPoint y: 265, distance: 57.1
click at [365, 265] on textarea "**********" at bounding box center [544, 294] width 375 height 113
click at [921, 291] on textarea "**" at bounding box center [884, 276] width 257 height 35
type textarea "*"
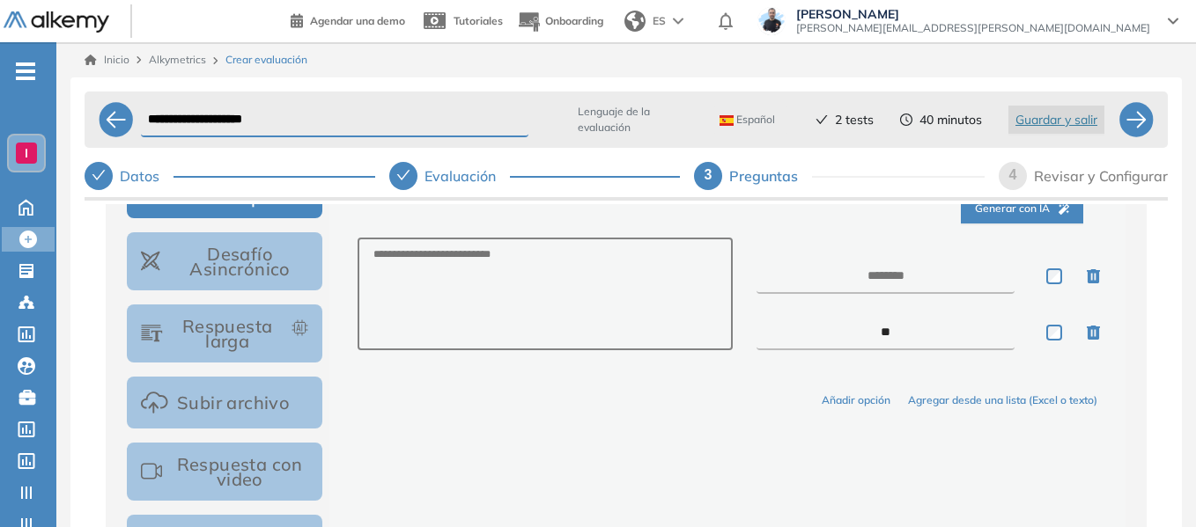
click at [904, 336] on textarea "**" at bounding box center [884, 332] width 257 height 35
type textarea "*"
click at [1094, 282] on icon "button" at bounding box center [1093, 276] width 13 height 14
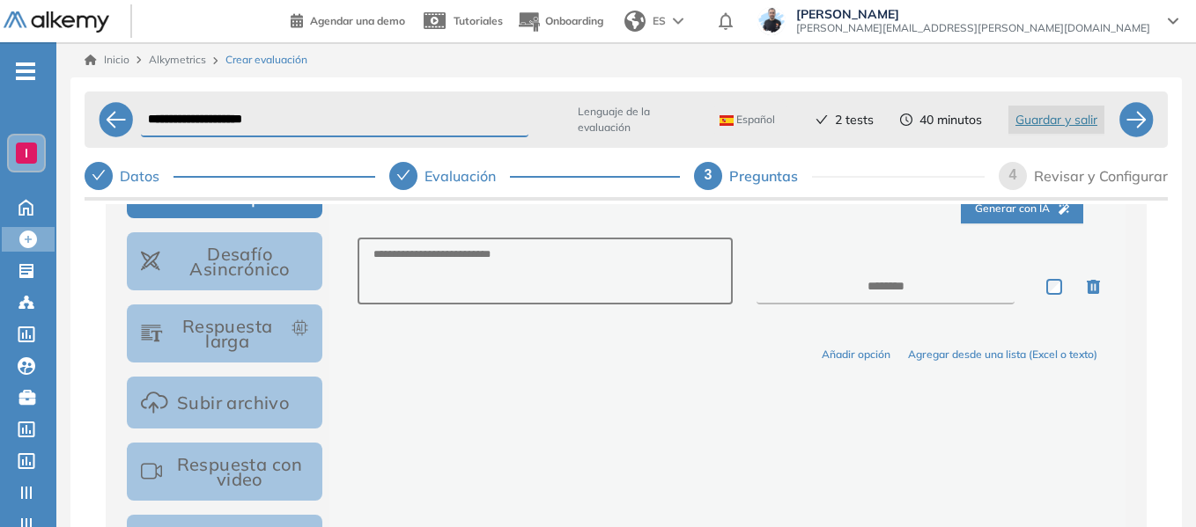
click at [1090, 288] on icon "button" at bounding box center [1093, 287] width 13 height 14
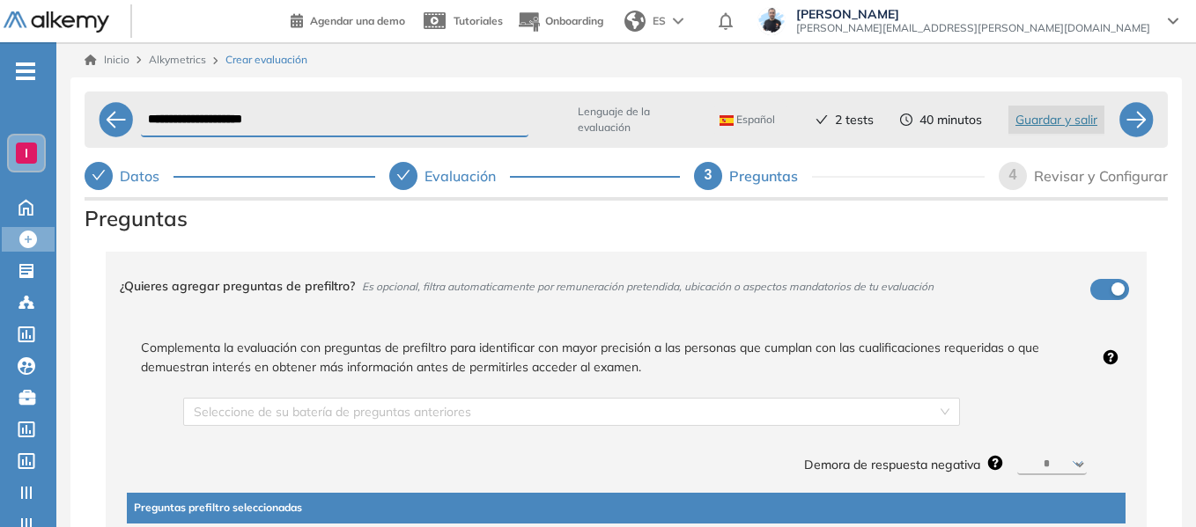
scroll to position [0, 0]
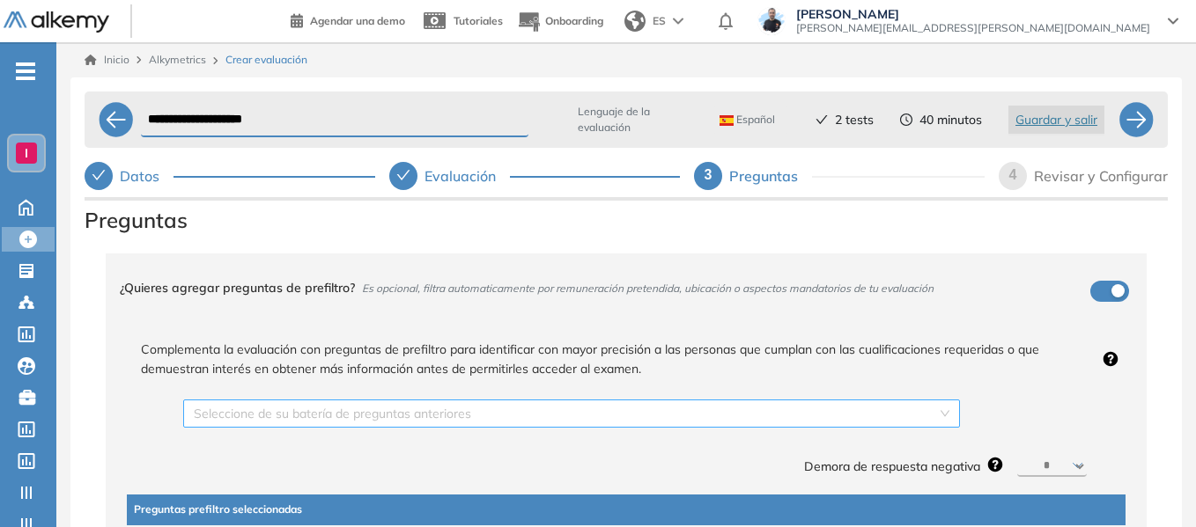
click at [737, 409] on input "search" at bounding box center [565, 414] width 743 height 26
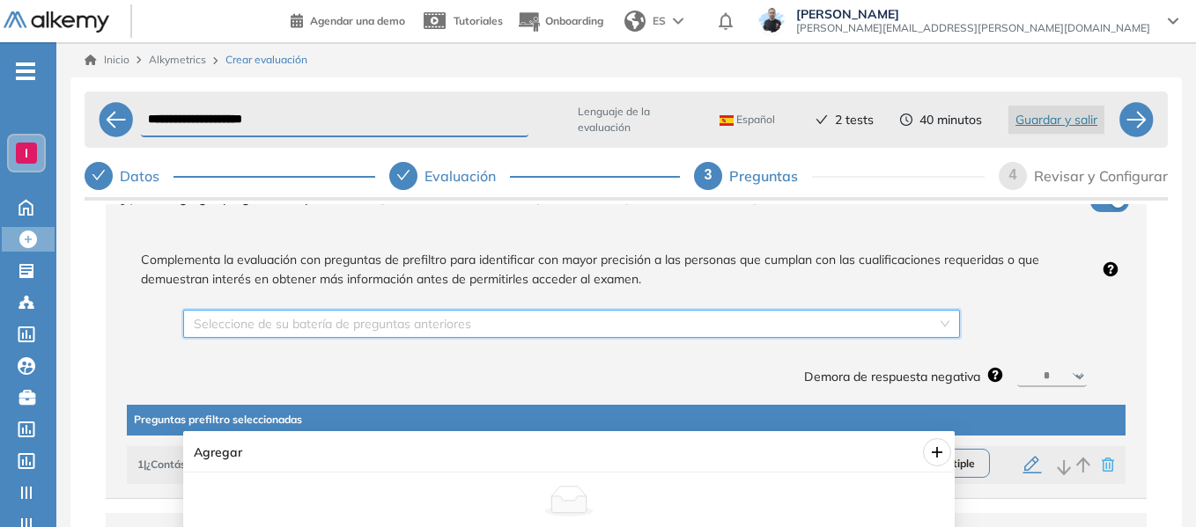
scroll to position [88, 0]
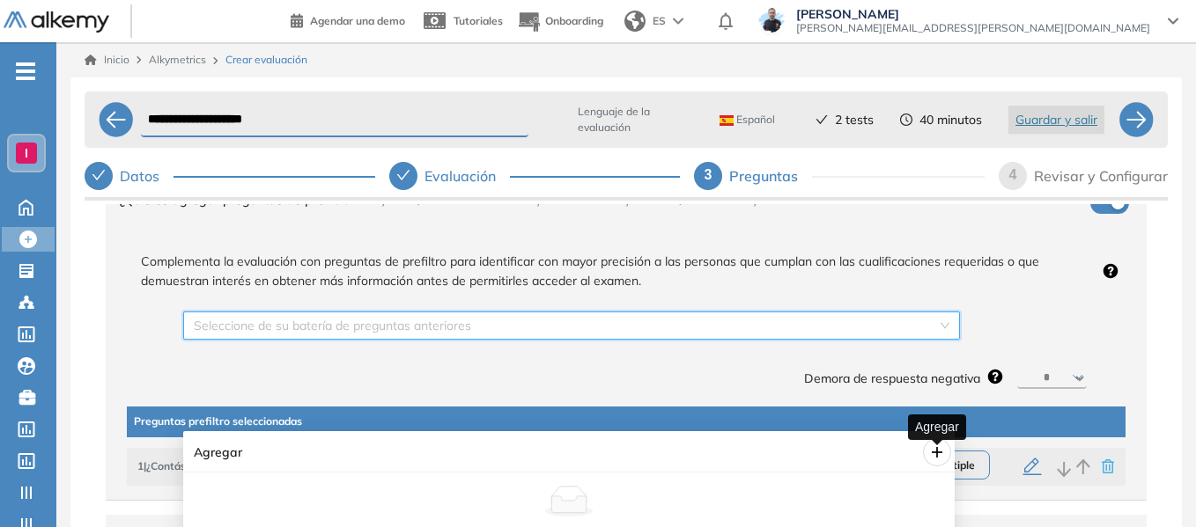
click at [945, 449] on span "plus" at bounding box center [937, 453] width 26 height 14
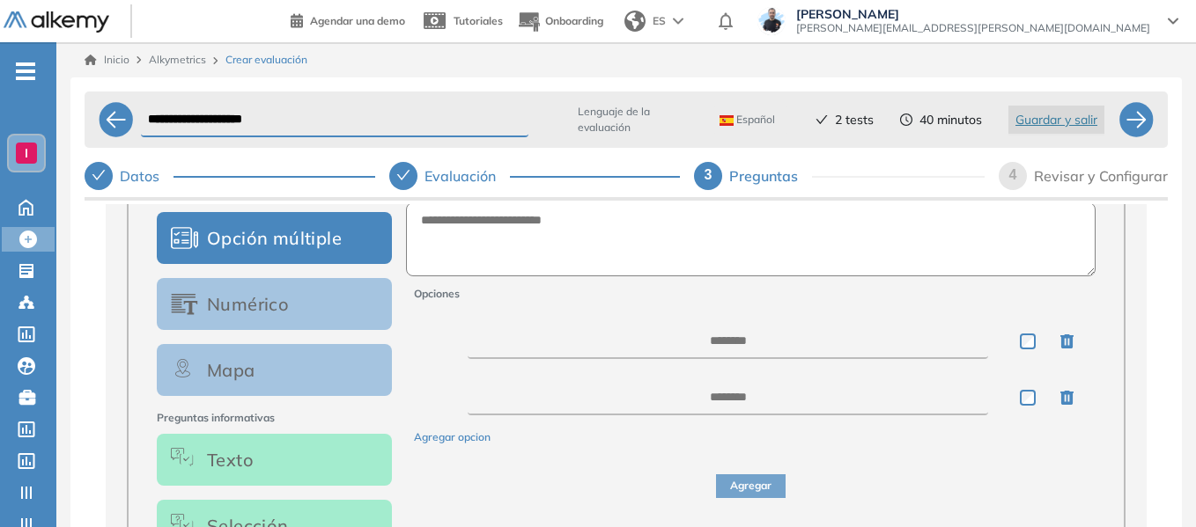
scroll to position [352, 0]
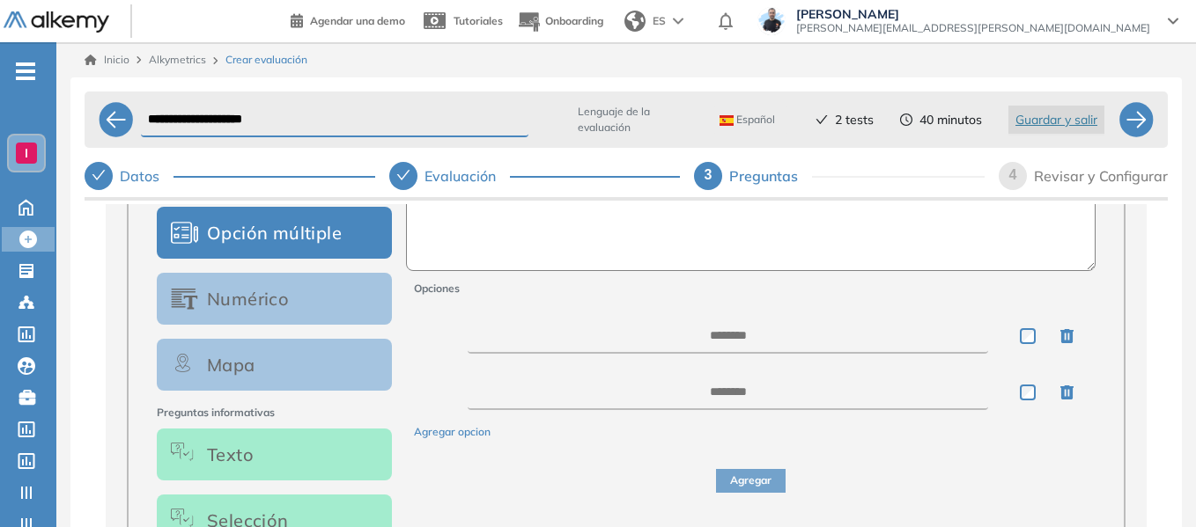
click at [480, 235] on textarea at bounding box center [751, 234] width 690 height 74
paste textarea "**********"
type textarea "**********"
click at [713, 343] on textarea at bounding box center [728, 336] width 520 height 35
type textarea "**"
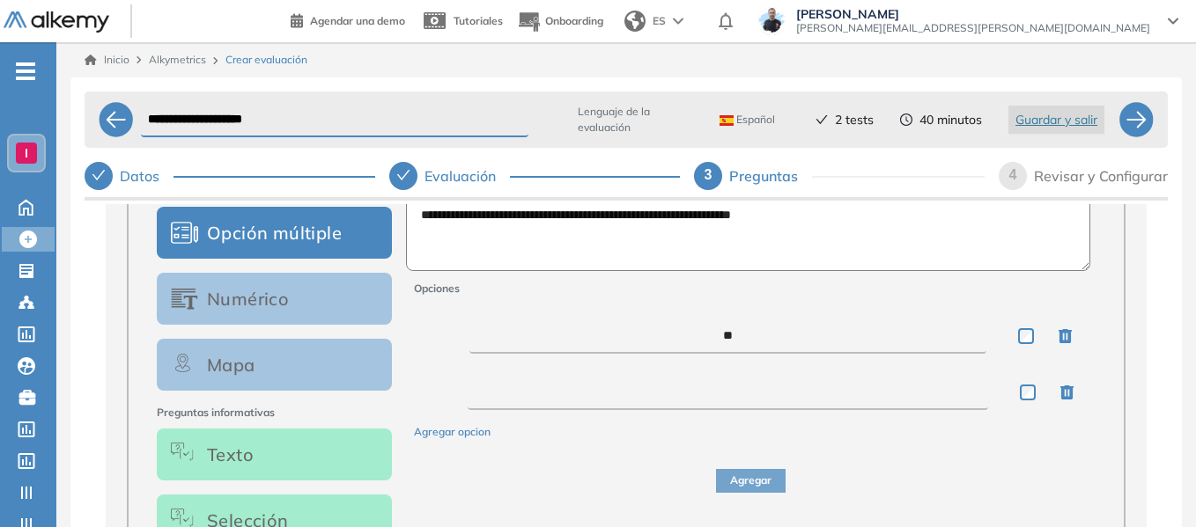
click at [755, 395] on textarea at bounding box center [728, 392] width 520 height 35
type textarea "**"
click at [747, 483] on button "Agregar" at bounding box center [751, 481] width 70 height 24
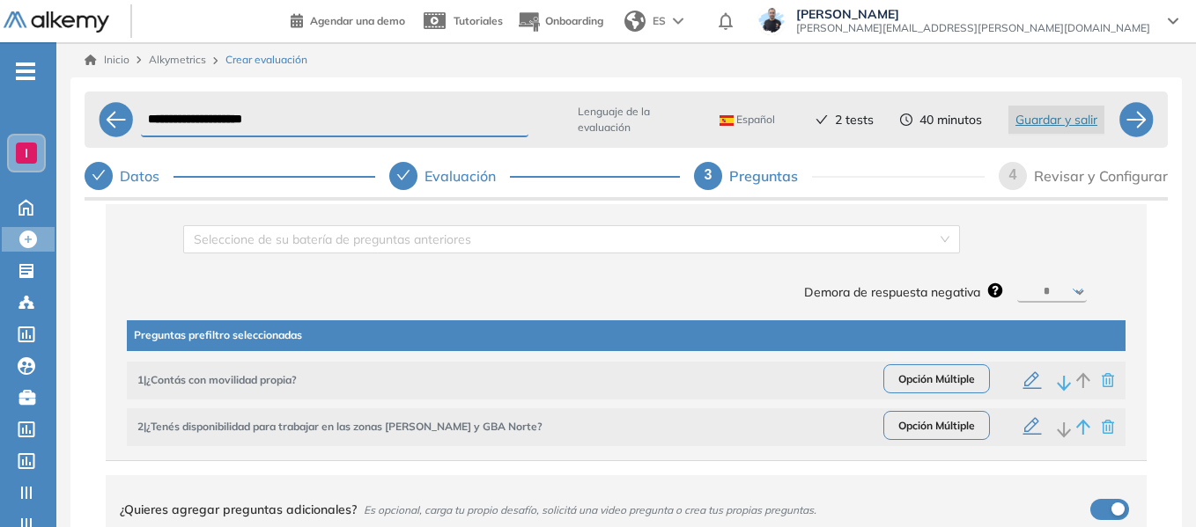
scroll to position [176, 0]
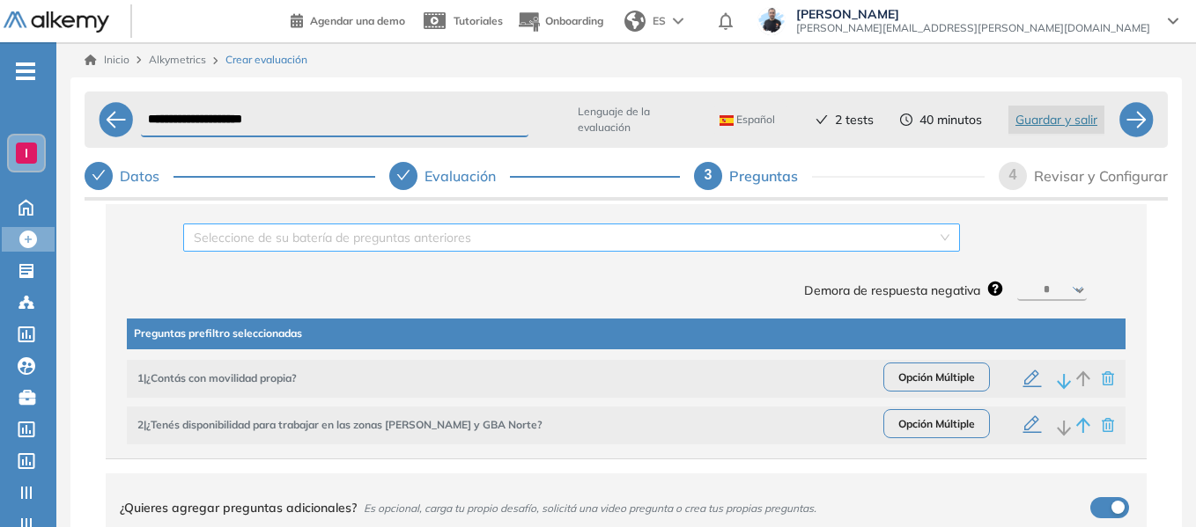
click at [880, 232] on input "search" at bounding box center [565, 238] width 743 height 26
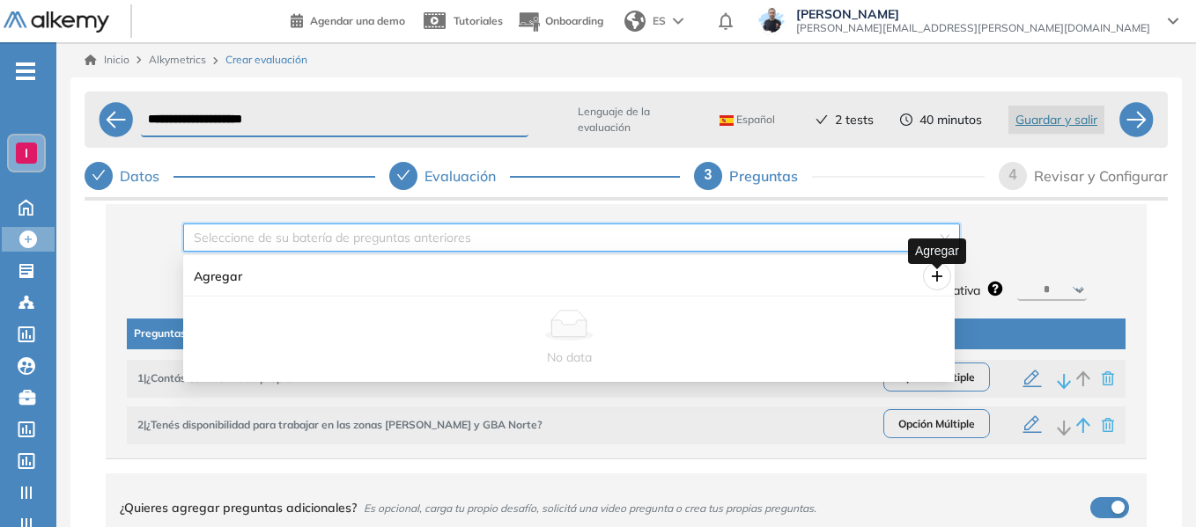
click at [939, 273] on icon "plus" at bounding box center [937, 276] width 14 height 14
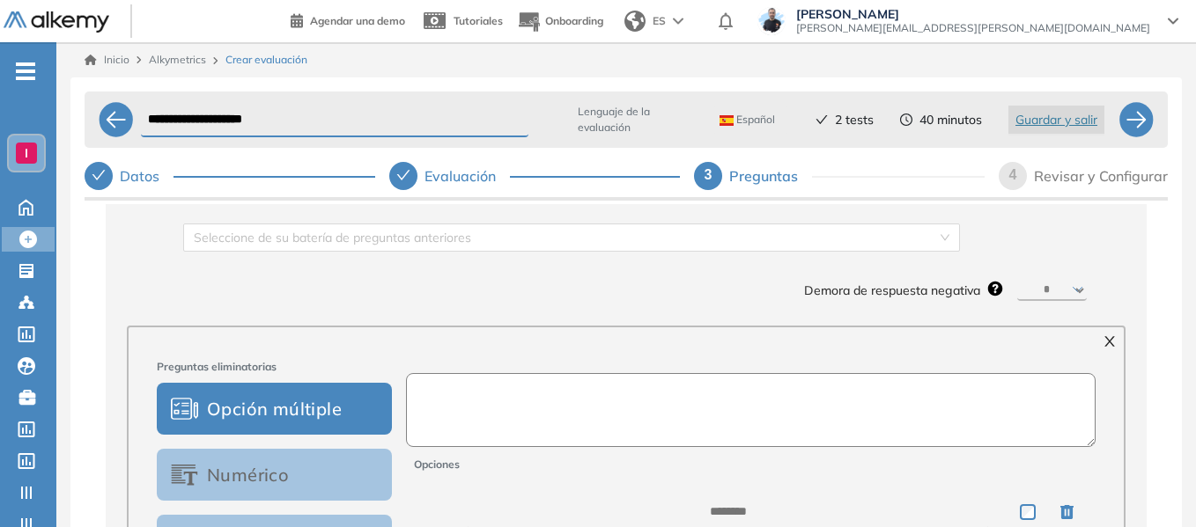
click at [629, 408] on textarea at bounding box center [751, 410] width 690 height 74
paste textarea "**********"
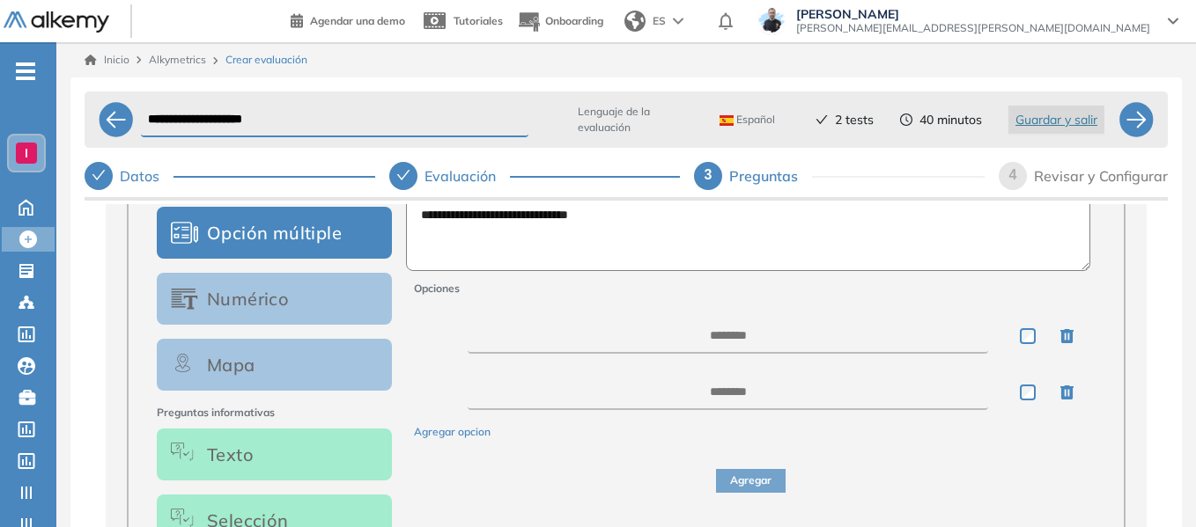
scroll to position [440, 0]
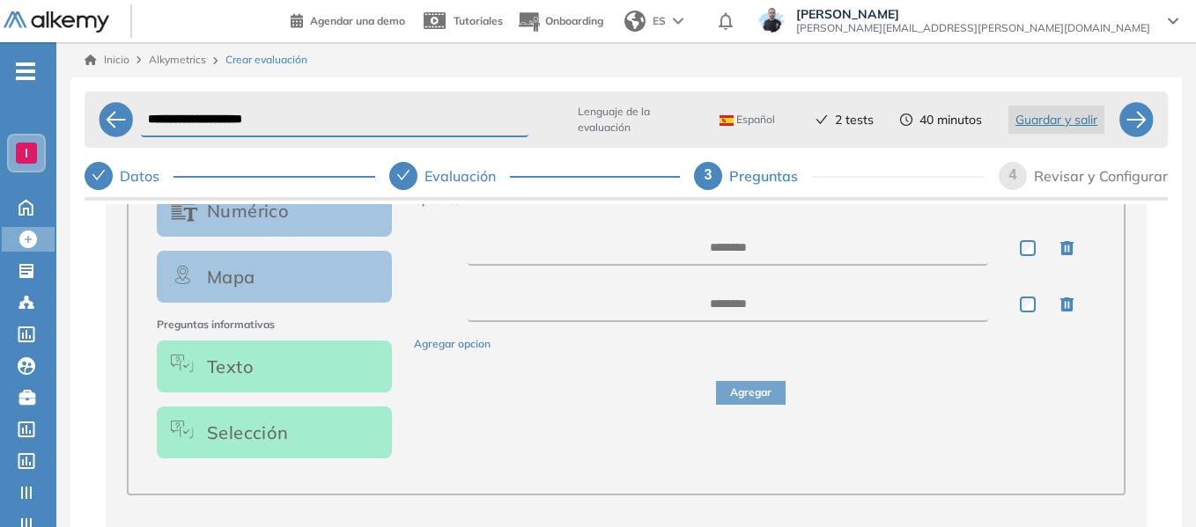
type textarea "**********"
click at [260, 375] on button "Texto" at bounding box center [274, 367] width 235 height 52
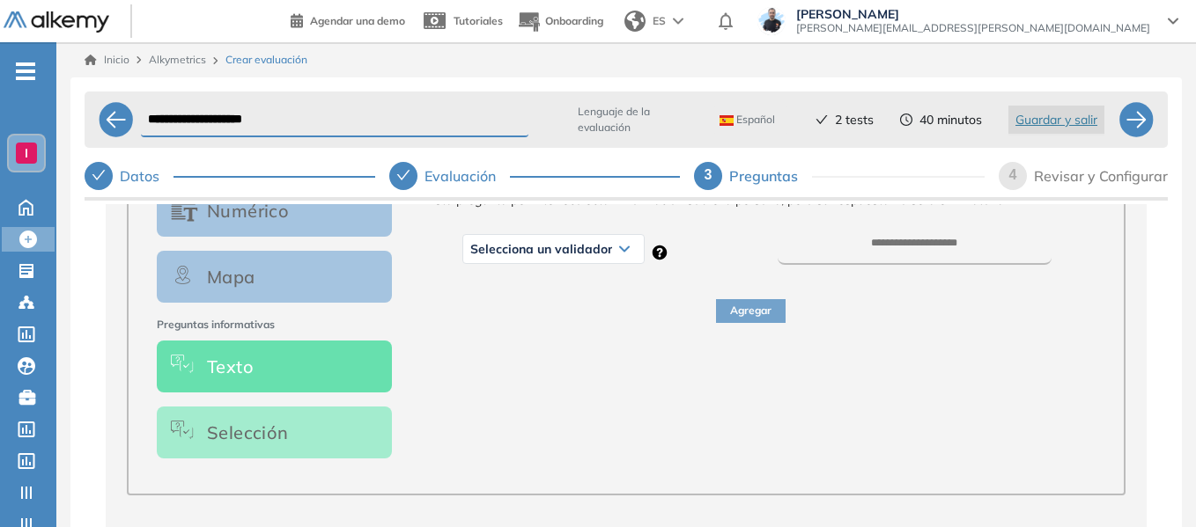
click at [590, 255] on span "Selecciona un validador" at bounding box center [541, 249] width 142 height 14
click at [509, 318] on div "Número" at bounding box center [553, 319] width 179 height 32
click at [488, 328] on li "Número" at bounding box center [490, 319] width 38 height 18
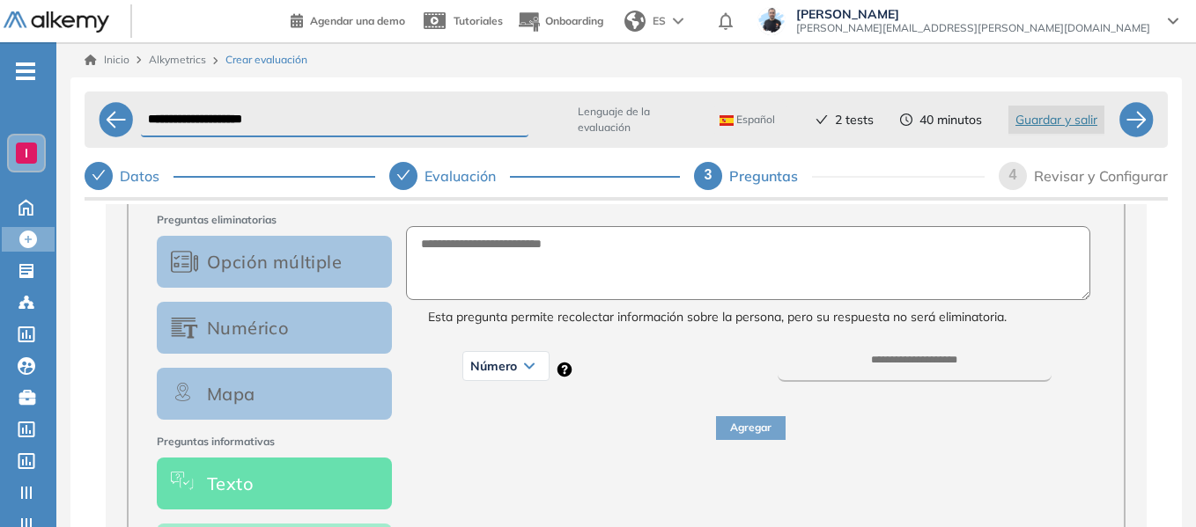
scroll to position [352, 0]
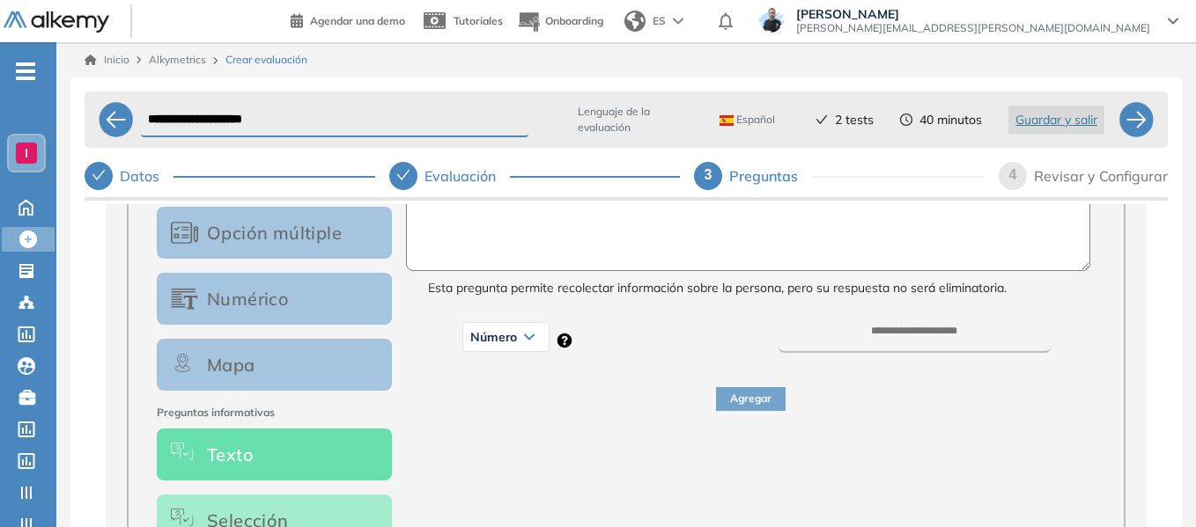
click at [527, 240] on textarea at bounding box center [748, 234] width 685 height 74
paste textarea "**********"
type textarea "**********"
click at [892, 335] on input "number" at bounding box center [914, 339] width 274 height 27
type input "**"
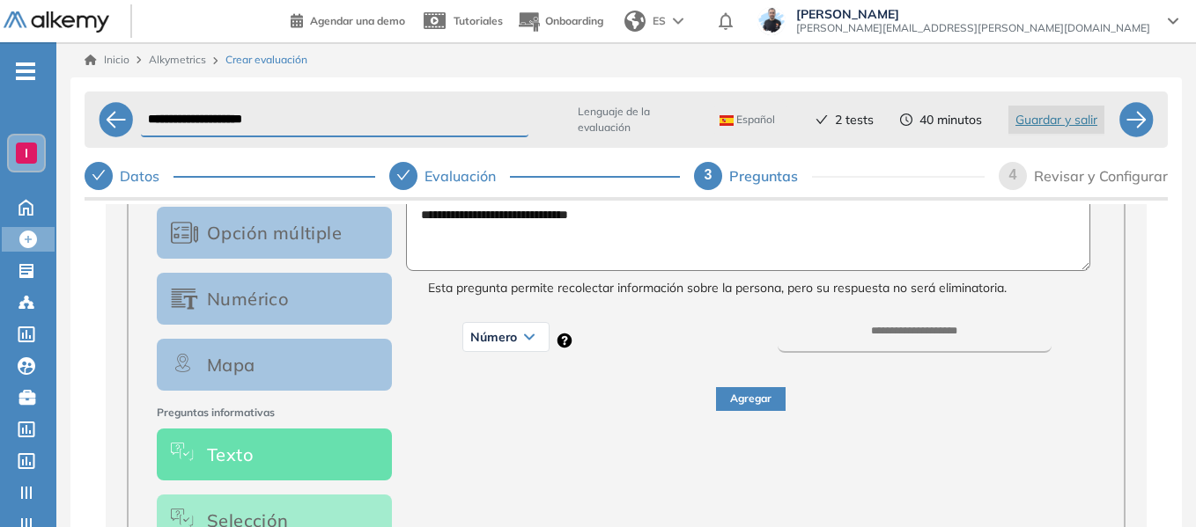
click at [739, 403] on button "Agregar" at bounding box center [751, 399] width 70 height 24
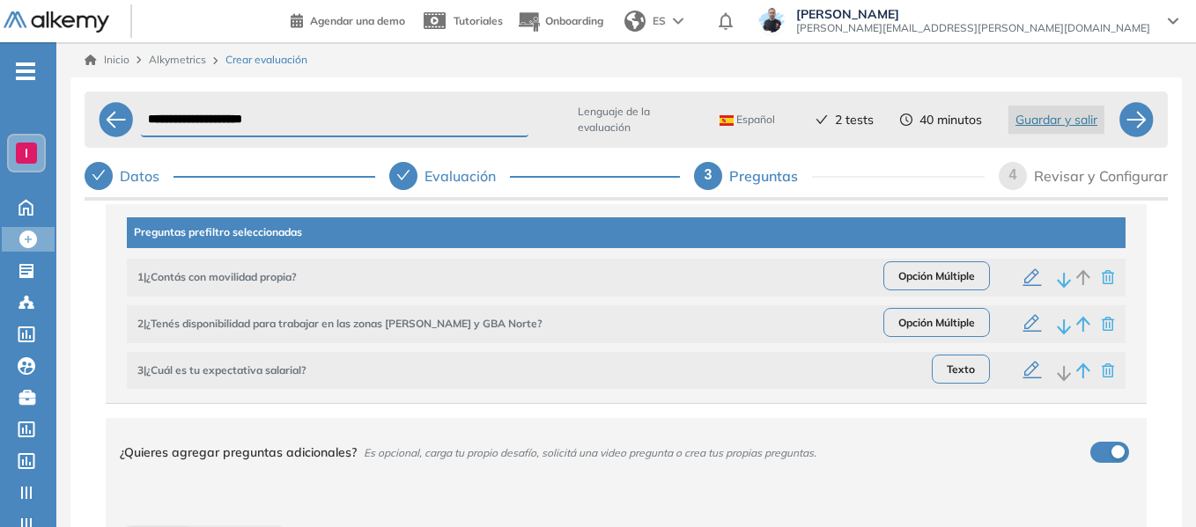
scroll to position [176, 0]
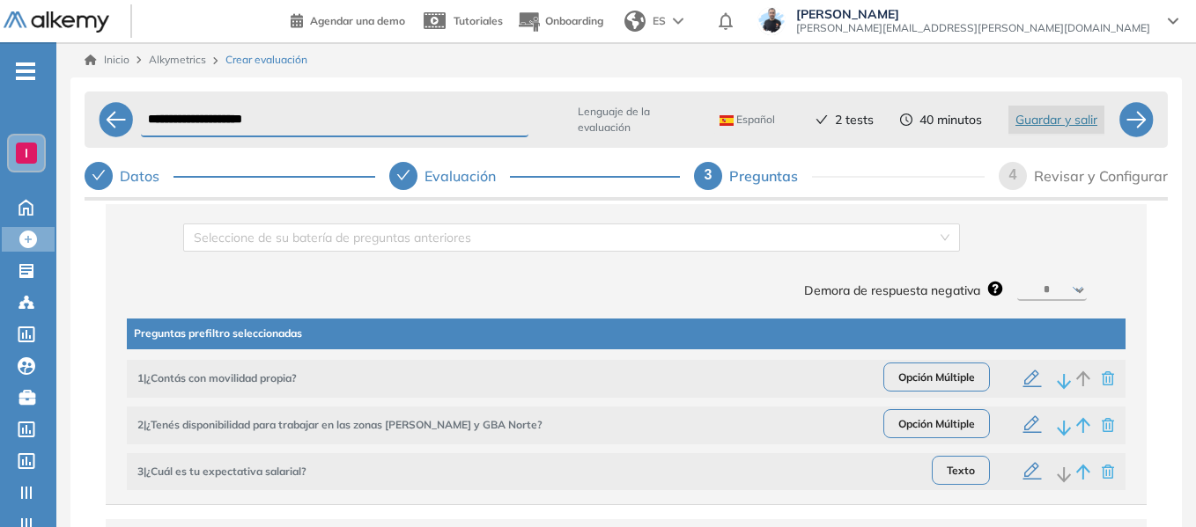
click at [1080, 293] on div "********* ****** ****** ****** ******" at bounding box center [1052, 290] width 84 height 21
click at [1071, 291] on select "********* ****** ****** ****** ******" at bounding box center [1052, 290] width 70 height 21
select select "**"
click at [1017, 280] on select "********* ****** ****** ****** ******" at bounding box center [1052, 290] width 70 height 21
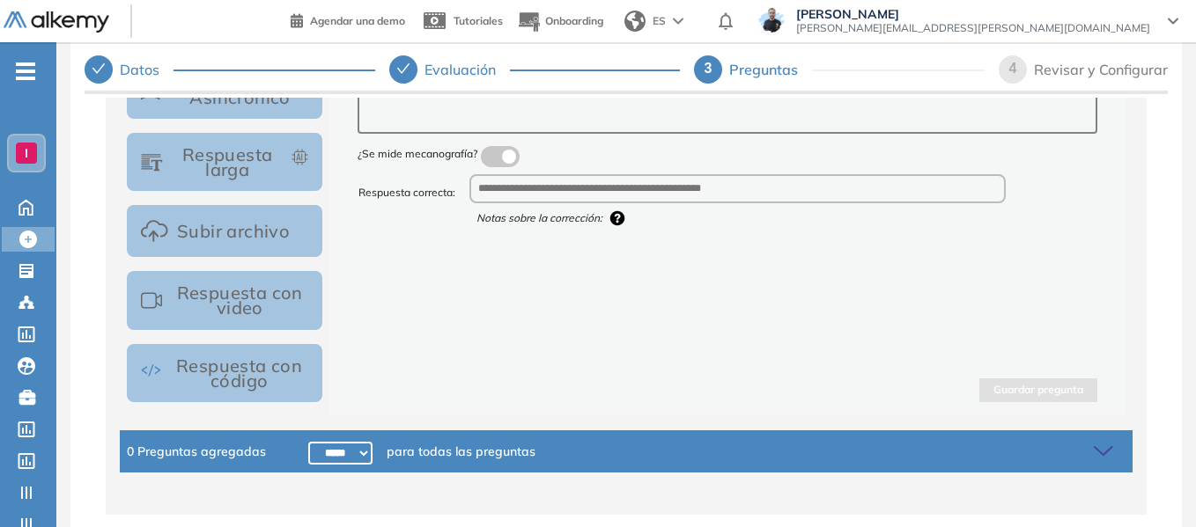
scroll to position [780, 0]
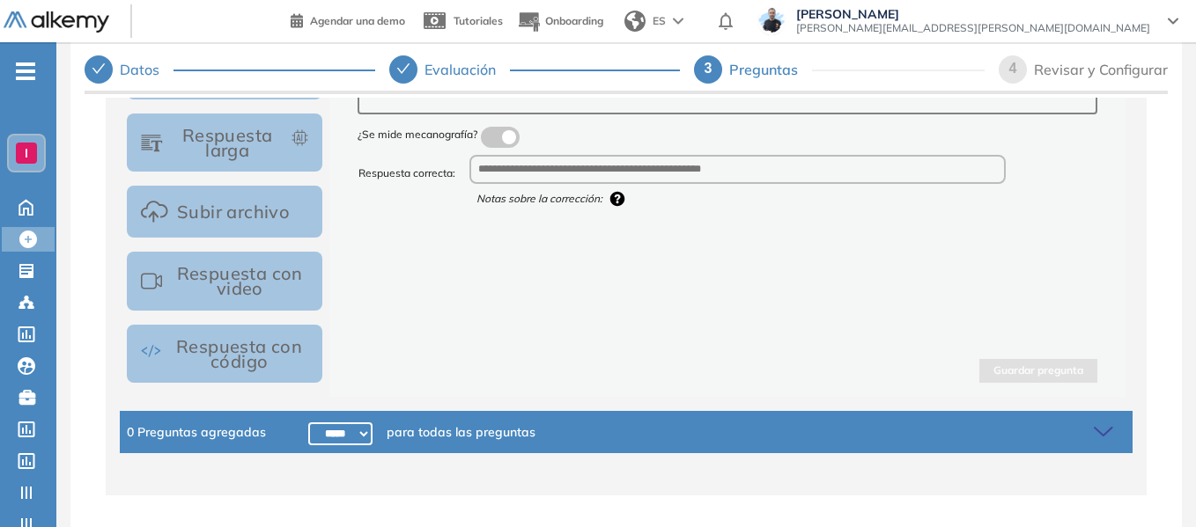
click at [1096, 427] on icon at bounding box center [1106, 432] width 25 height 25
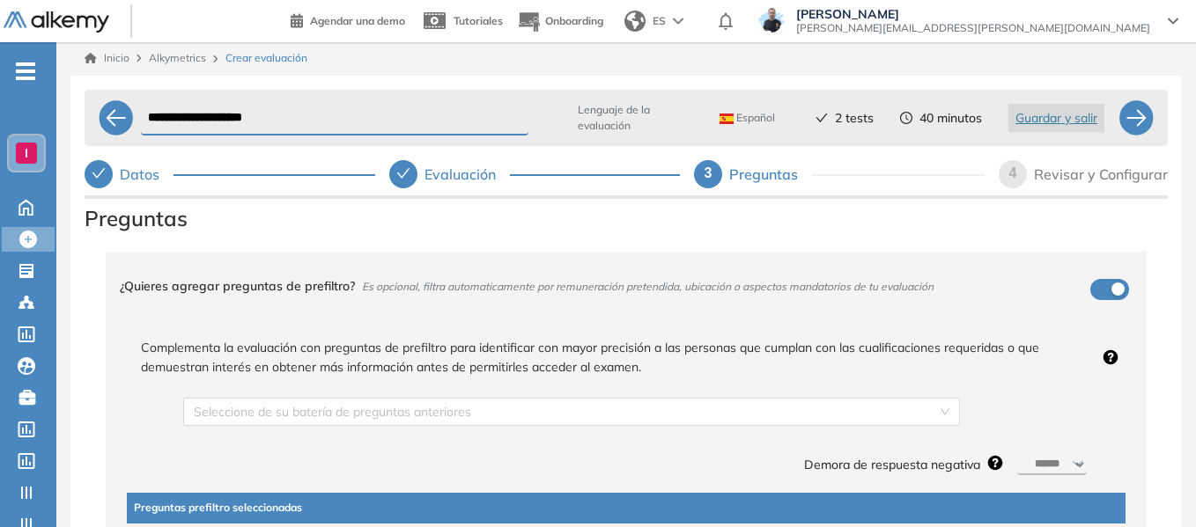
scroll to position [0, 0]
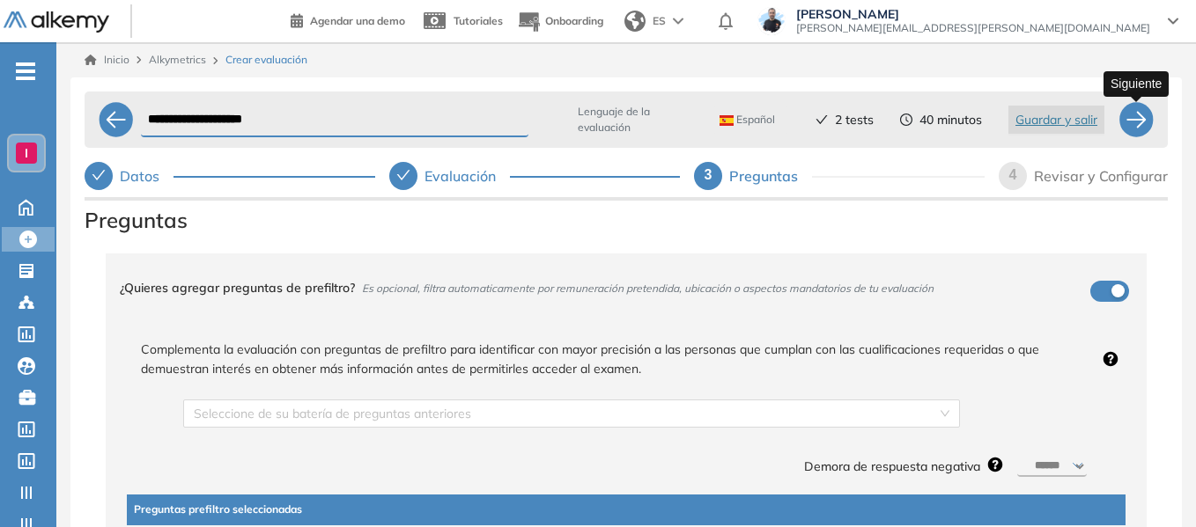
click at [1141, 120] on div at bounding box center [1135, 119] width 35 height 35
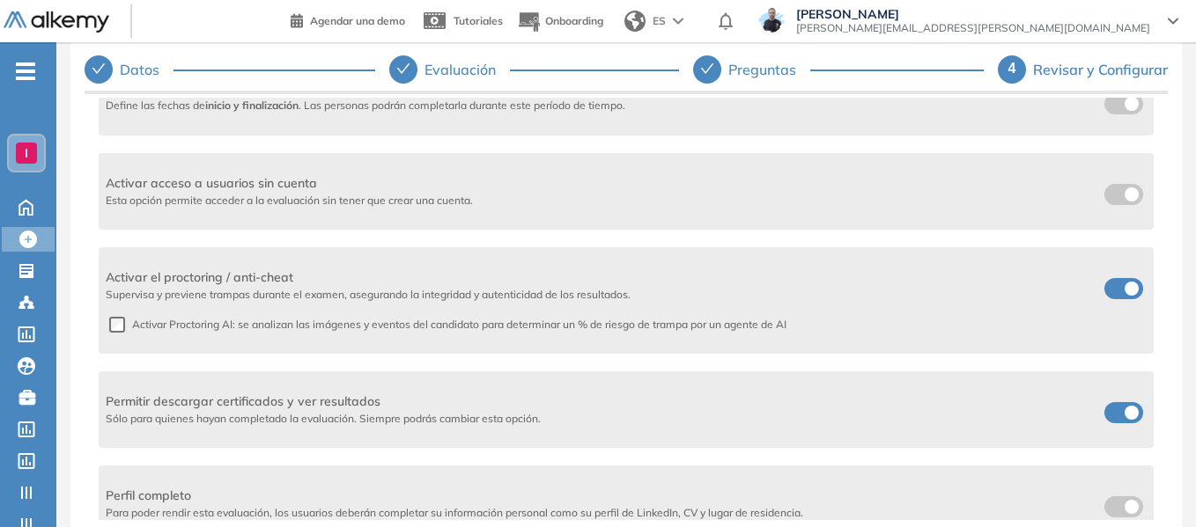
scroll to position [616, 0]
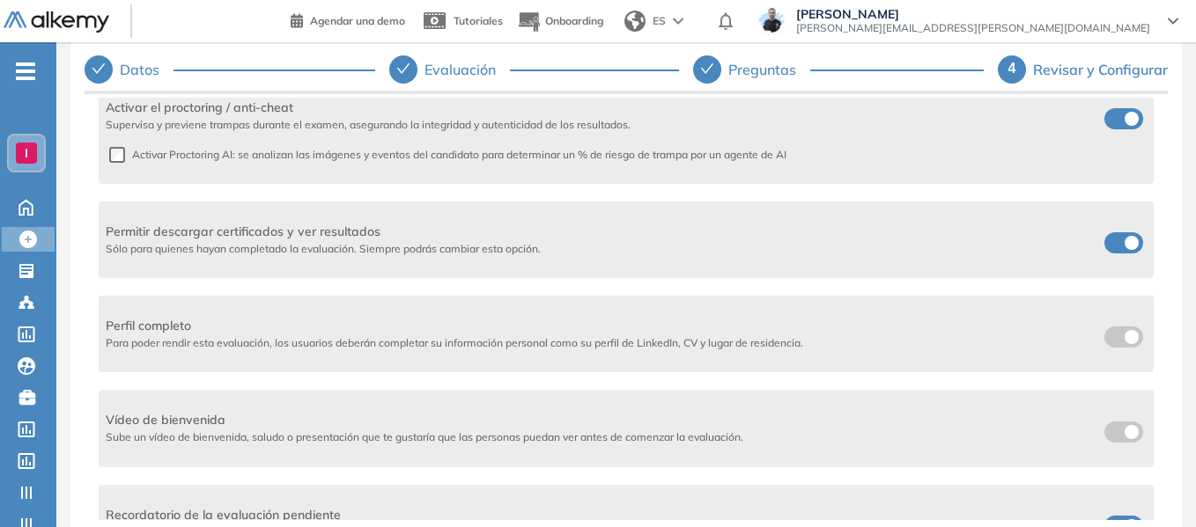
click at [1105, 239] on span at bounding box center [1111, 239] width 14 height 14
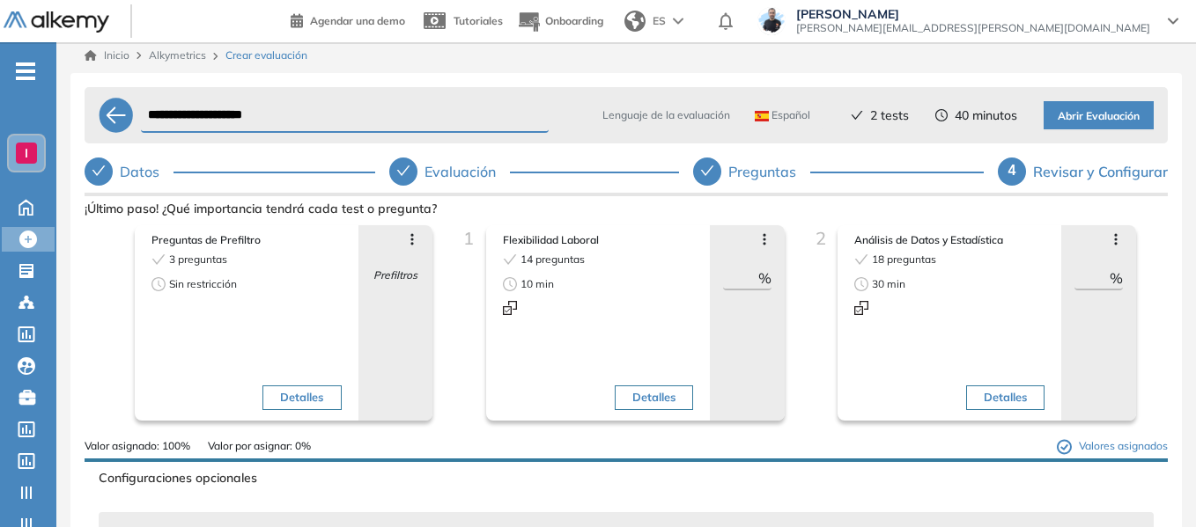
scroll to position [0, 0]
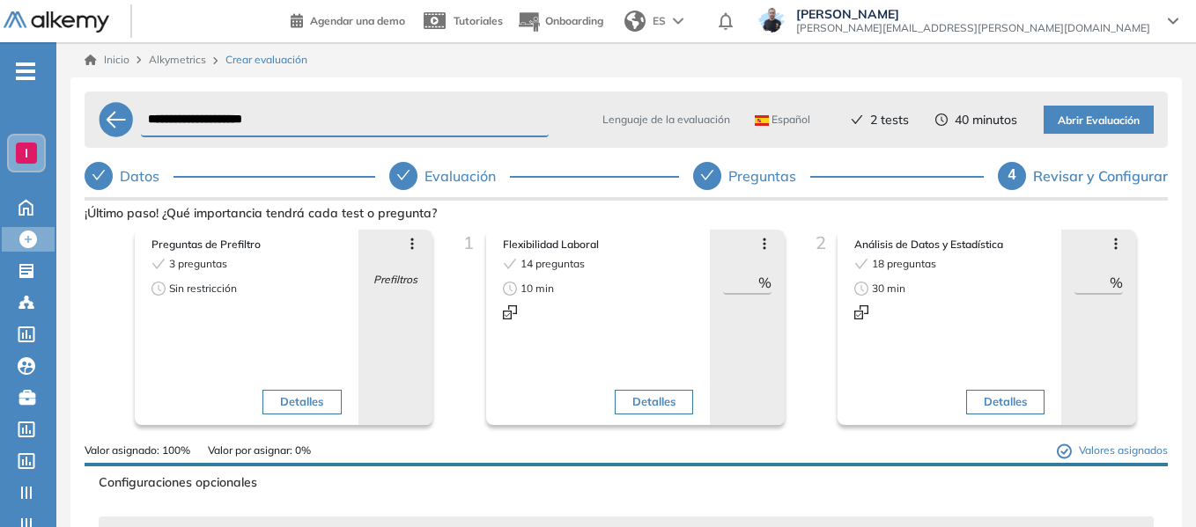
click at [1111, 125] on span "Abrir Evaluación" at bounding box center [1098, 121] width 82 height 17
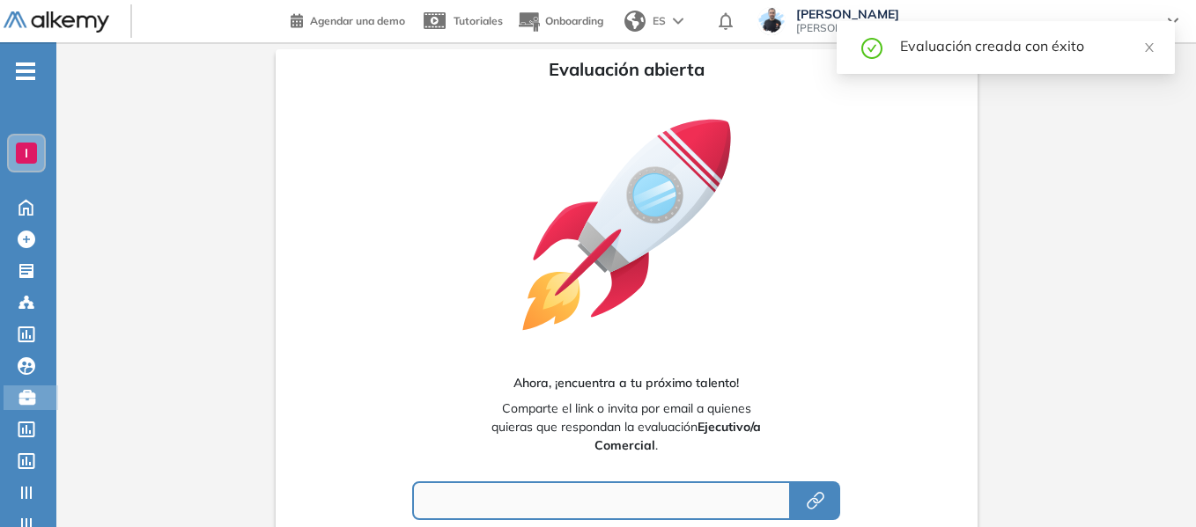
type input "**********"
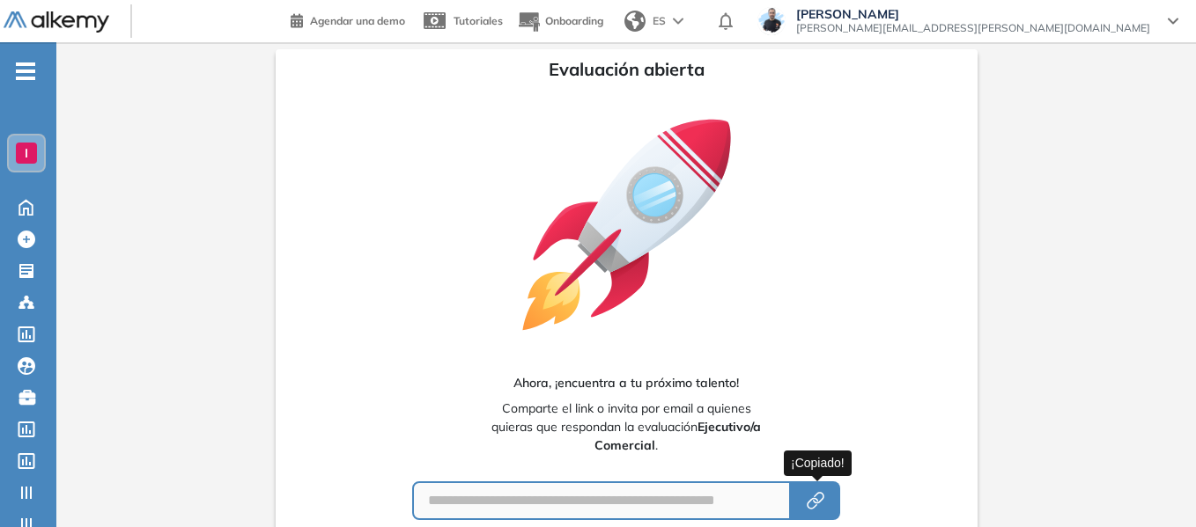
click at [820, 497] on icon "button" at bounding box center [815, 500] width 21 height 21
click at [22, 151] on div "I" at bounding box center [26, 153] width 21 height 21
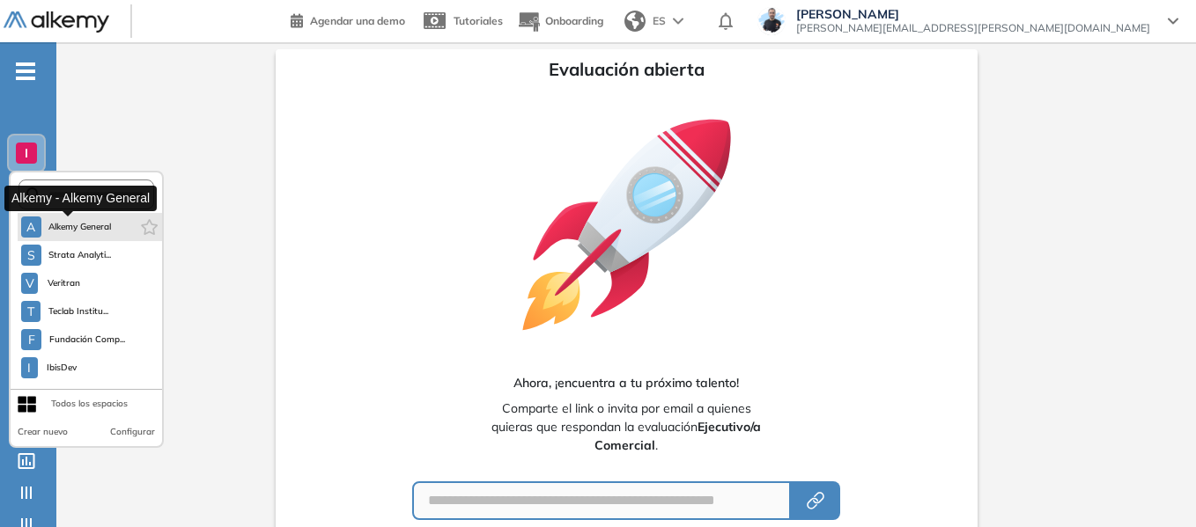
click at [74, 232] on span "Alkemy General" at bounding box center [79, 227] width 63 height 14
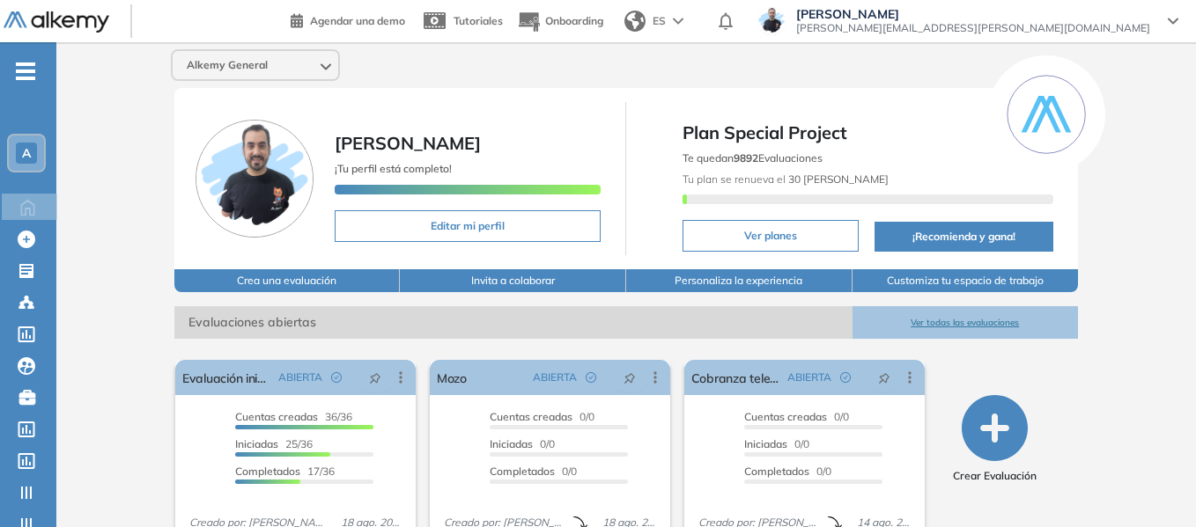
click at [27, 65] on span "-" at bounding box center [25, 70] width 19 height 14
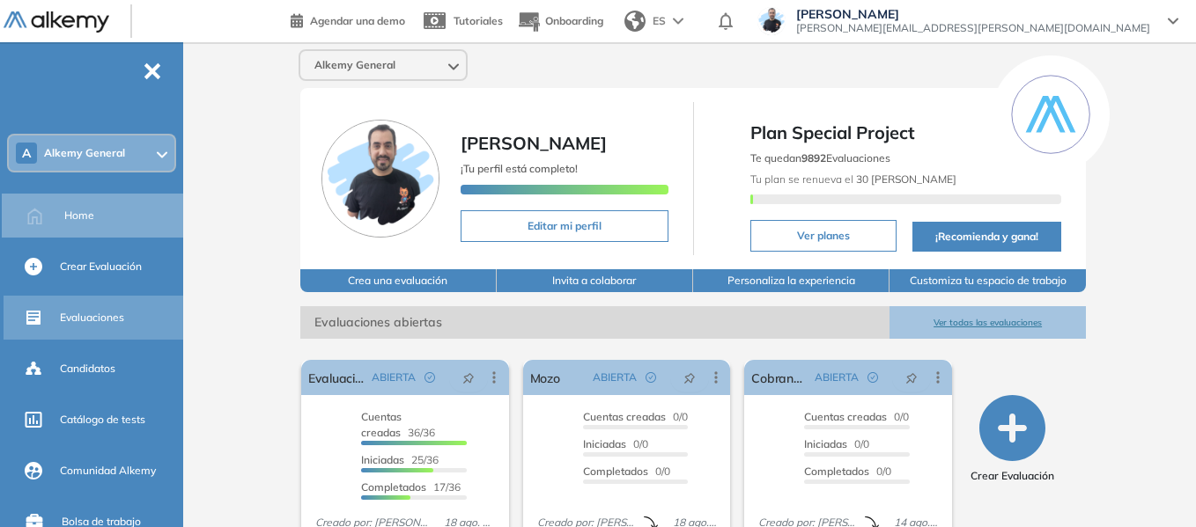
click at [117, 324] on span "Evaluaciones" at bounding box center [92, 318] width 64 height 16
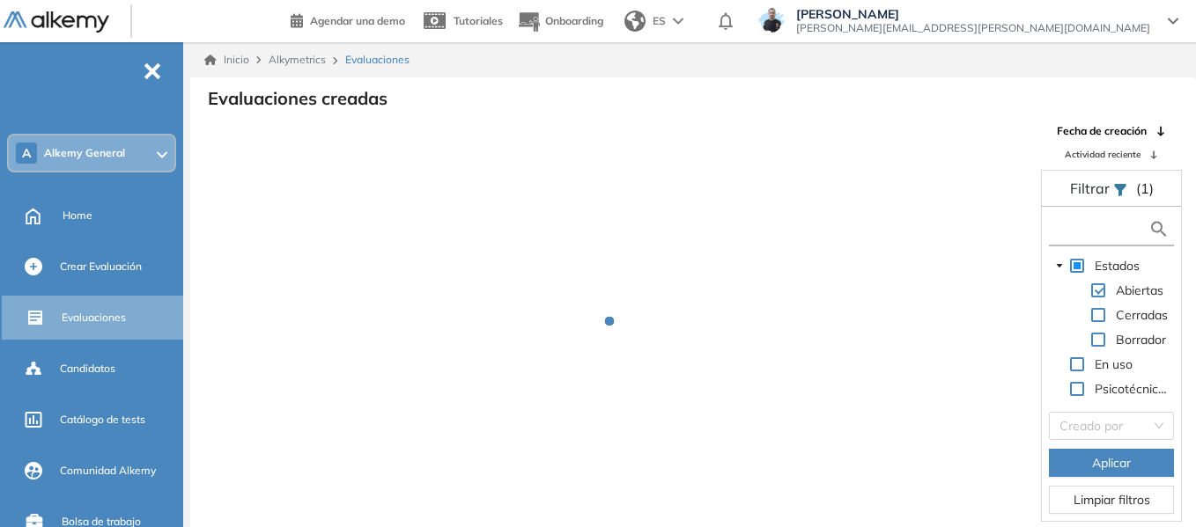
click at [1085, 225] on input "text" at bounding box center [1100, 229] width 95 height 18
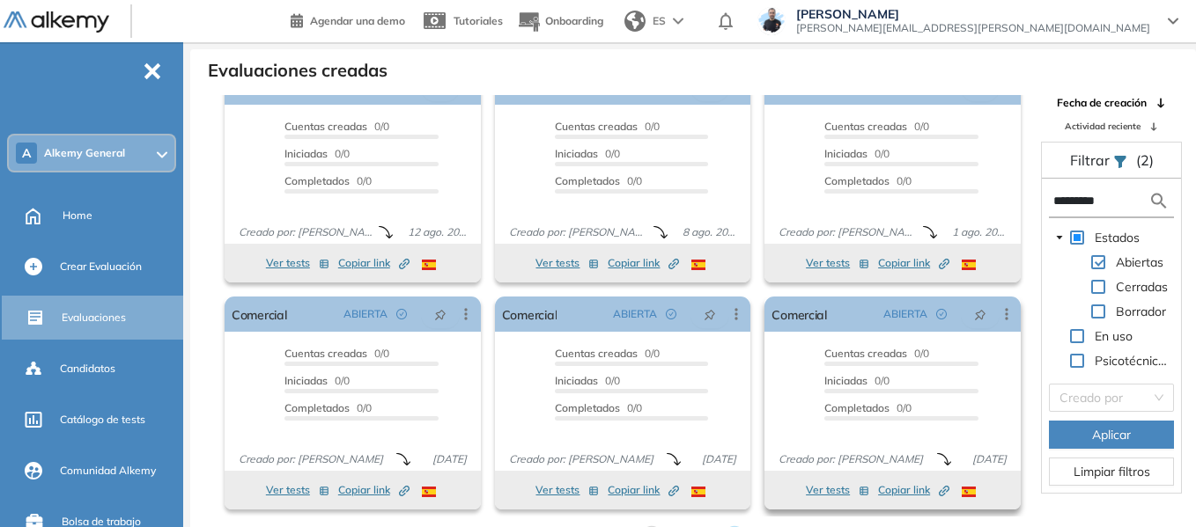
scroll to position [42, 0]
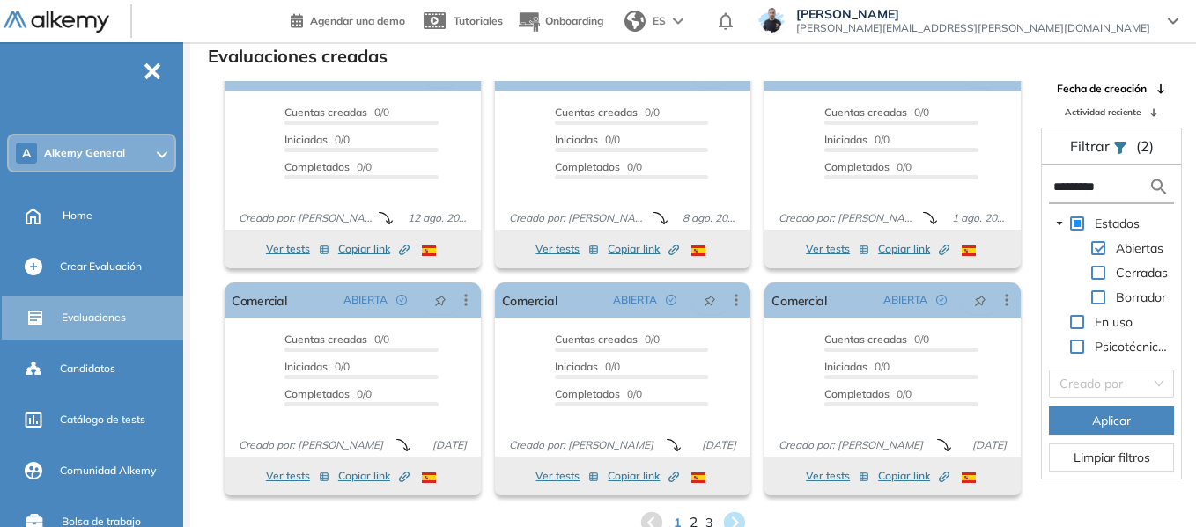
type input "*********"
click at [695, 520] on span "2" at bounding box center [693, 523] width 8 height 20
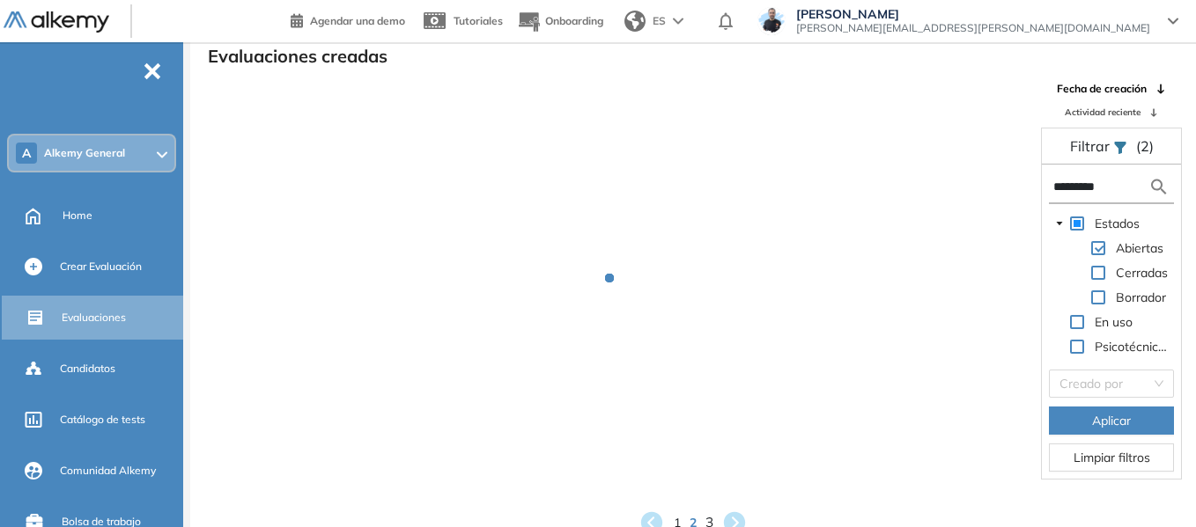
scroll to position [1, 0]
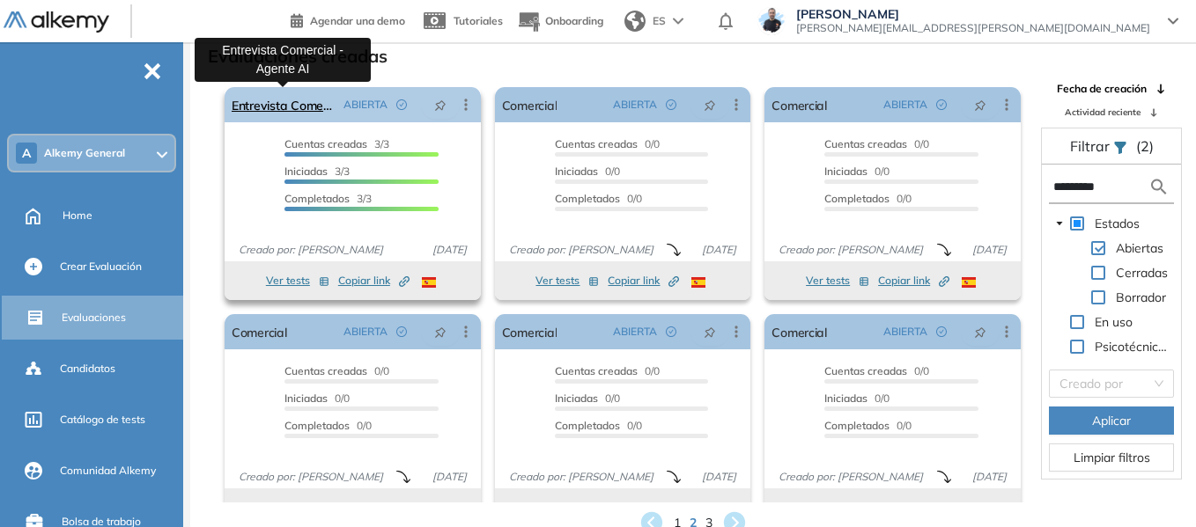
click at [298, 109] on link "Entrevista Comercial - Agente AI" at bounding box center [284, 104] width 105 height 35
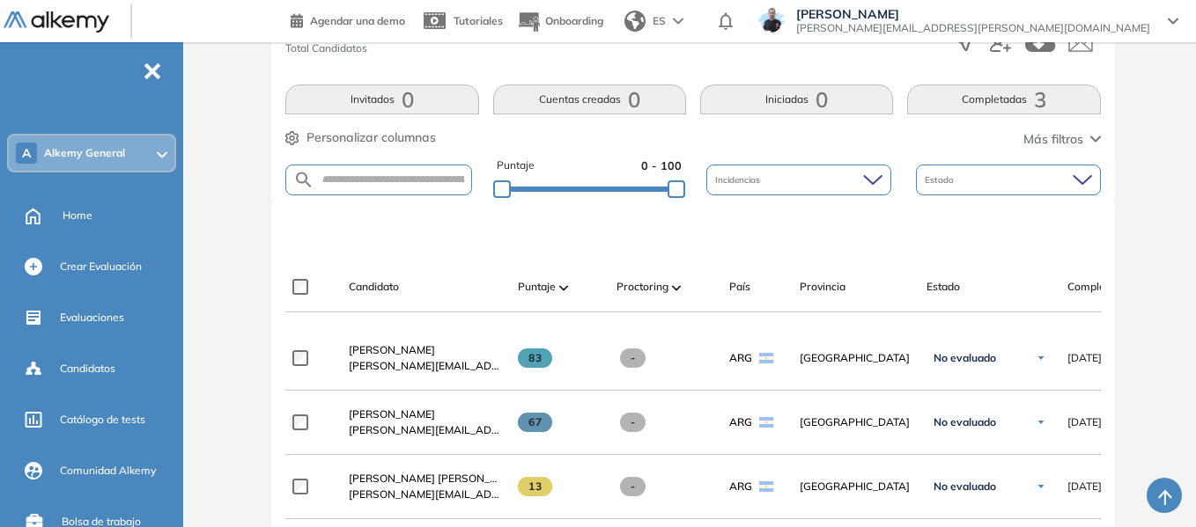
scroll to position [403, 0]
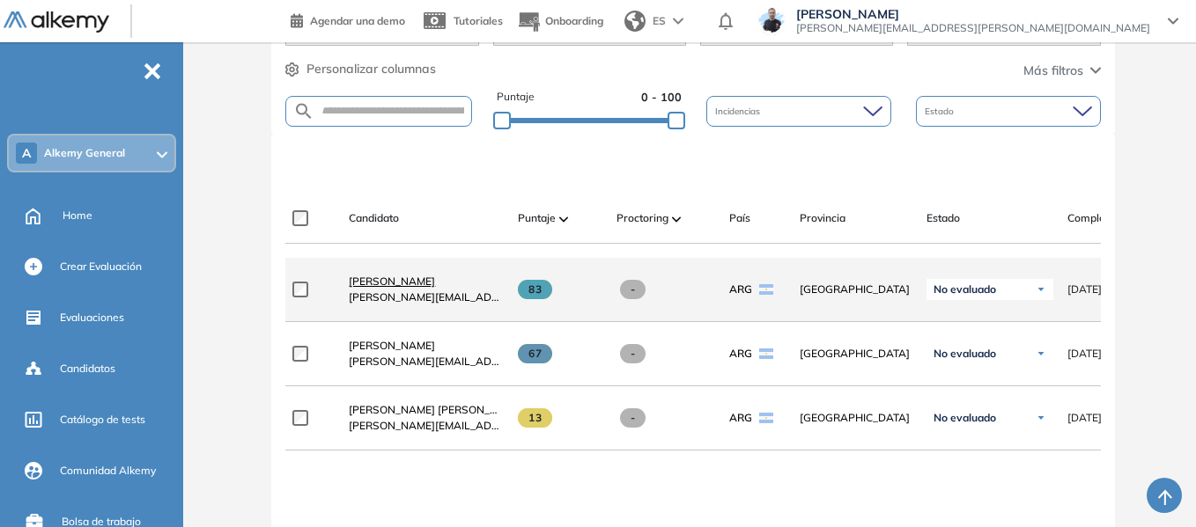
click at [404, 287] on span "[PERSON_NAME]" at bounding box center [392, 281] width 86 height 13
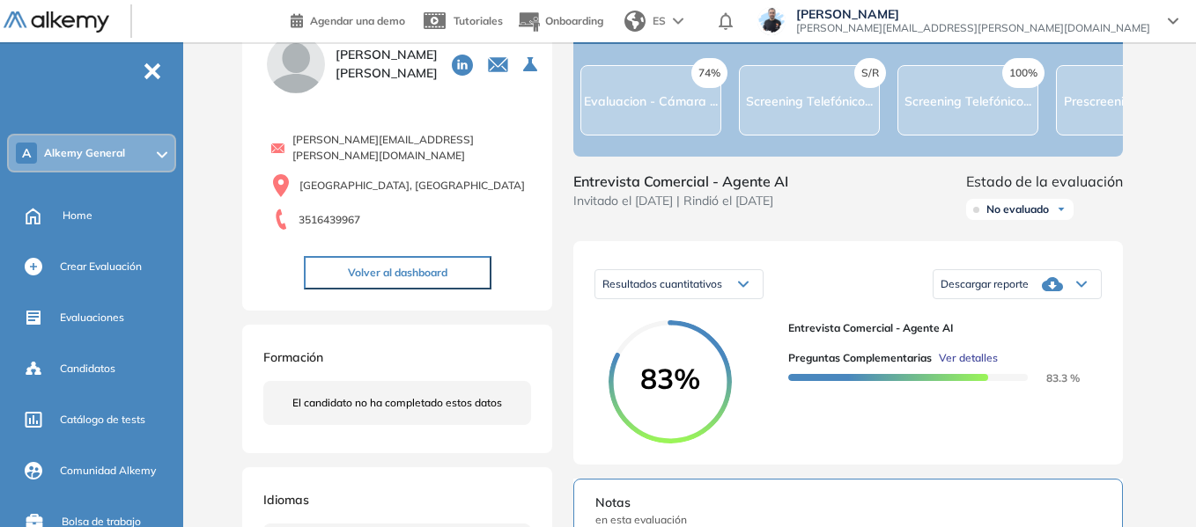
scroll to position [176, 0]
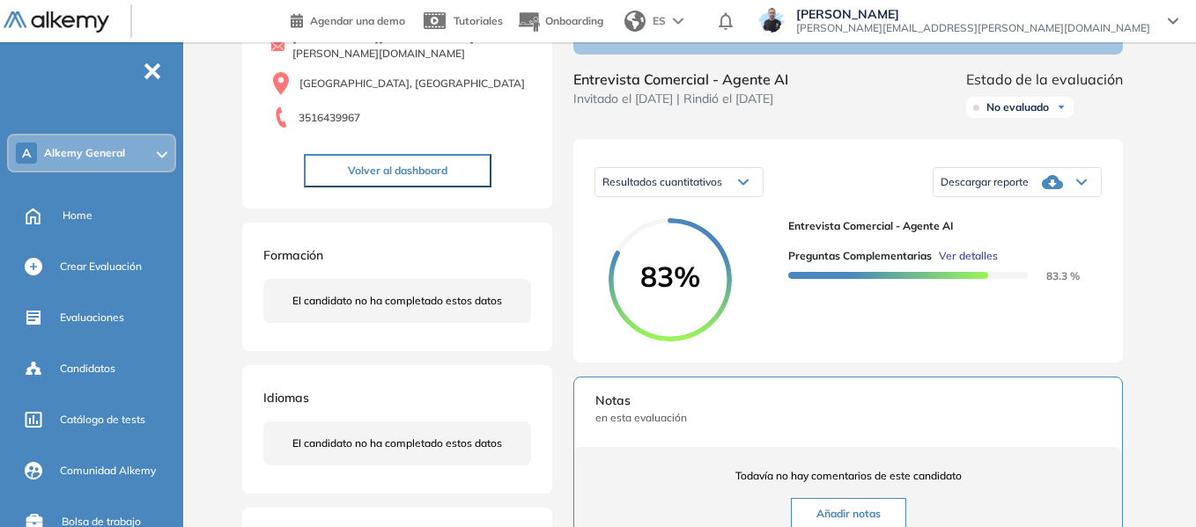
click at [1090, 200] on div "Descargar reporte" at bounding box center [1016, 182] width 167 height 35
click at [1050, 212] on li "Descargar informe completo" at bounding box center [1006, 204] width 130 height 18
click at [109, 148] on span "Alkemy General" at bounding box center [84, 153] width 81 height 14
click at [113, 140] on div "A Alkemy General" at bounding box center [92, 153] width 166 height 35
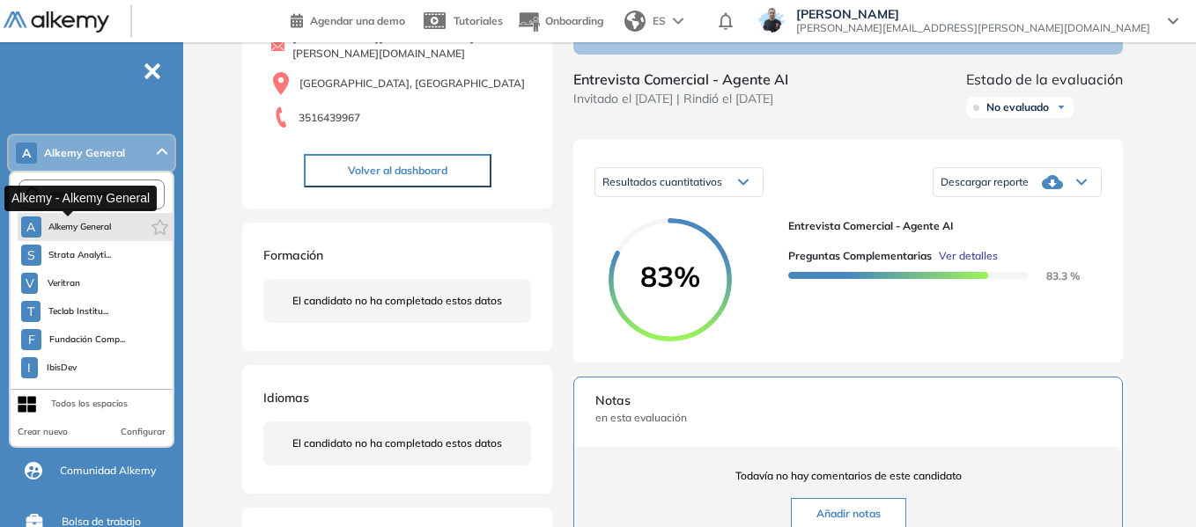
click at [84, 236] on button "A Alkemy General" at bounding box center [66, 227] width 91 height 21
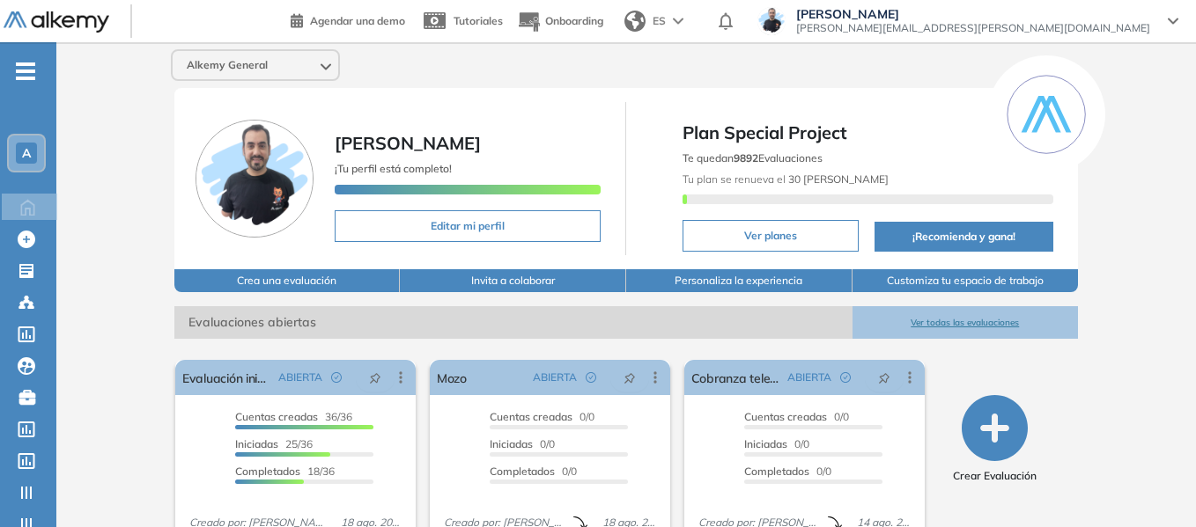
click at [24, 165] on div "A" at bounding box center [26, 153] width 35 height 35
click at [21, 161] on div "A" at bounding box center [26, 153] width 21 height 21
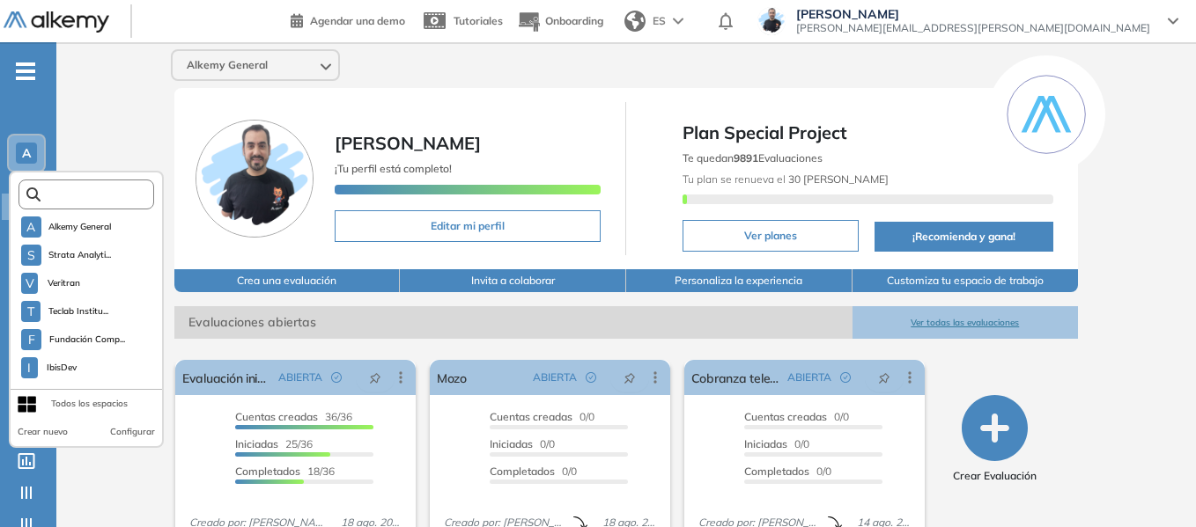
click at [103, 194] on input "text" at bounding box center [92, 194] width 102 height 13
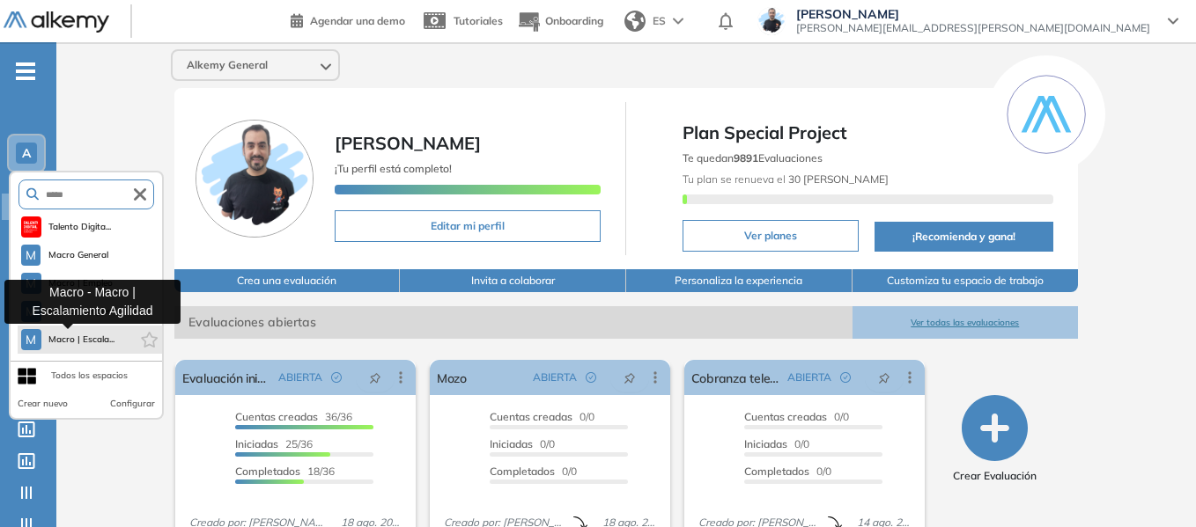
type input "*****"
click at [93, 346] on span "Macro | Escala..." at bounding box center [81, 340] width 67 height 14
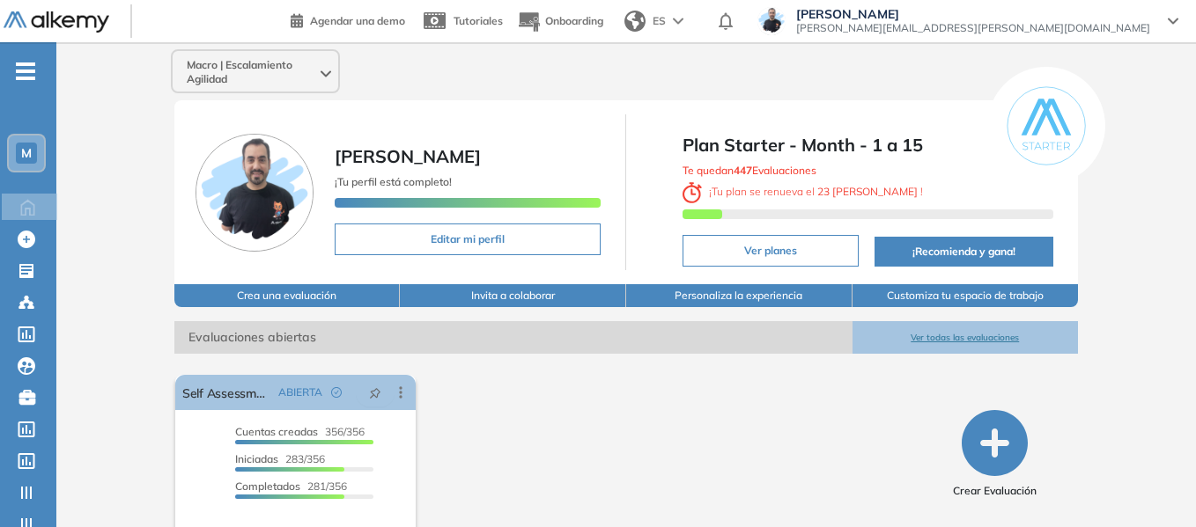
click at [33, 155] on div "M" at bounding box center [26, 153] width 21 height 21
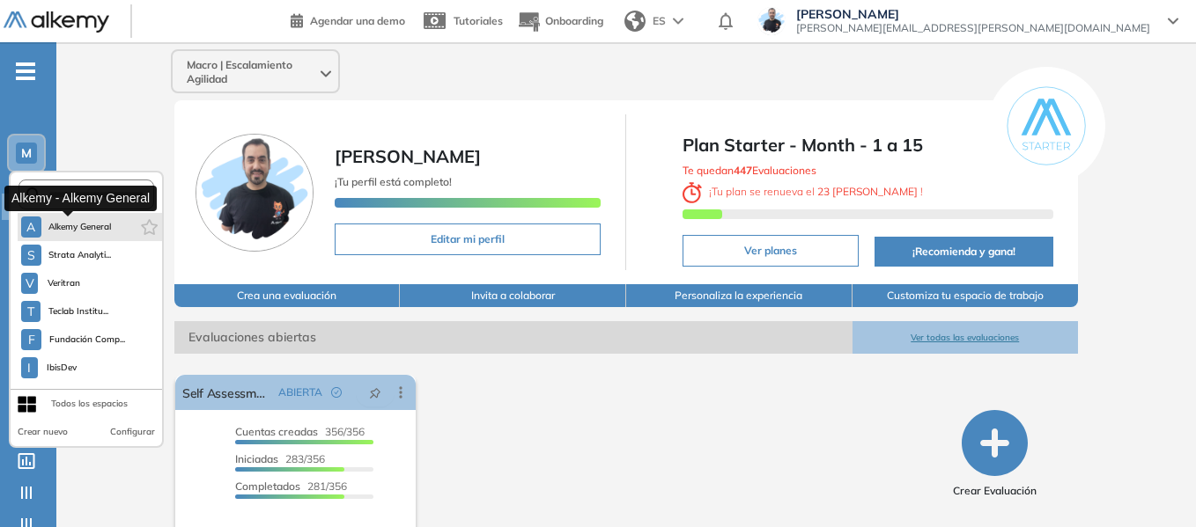
click at [102, 225] on span "Alkemy General" at bounding box center [79, 227] width 63 height 14
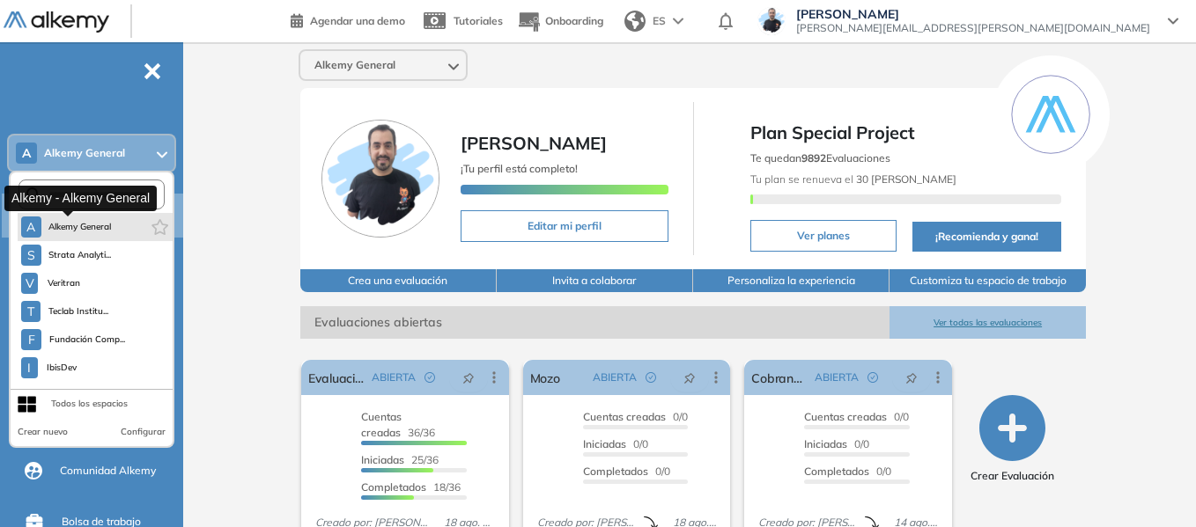
click at [87, 222] on span "Alkemy General" at bounding box center [79, 227] width 63 height 14
